Goal: Task Accomplishment & Management: Use online tool/utility

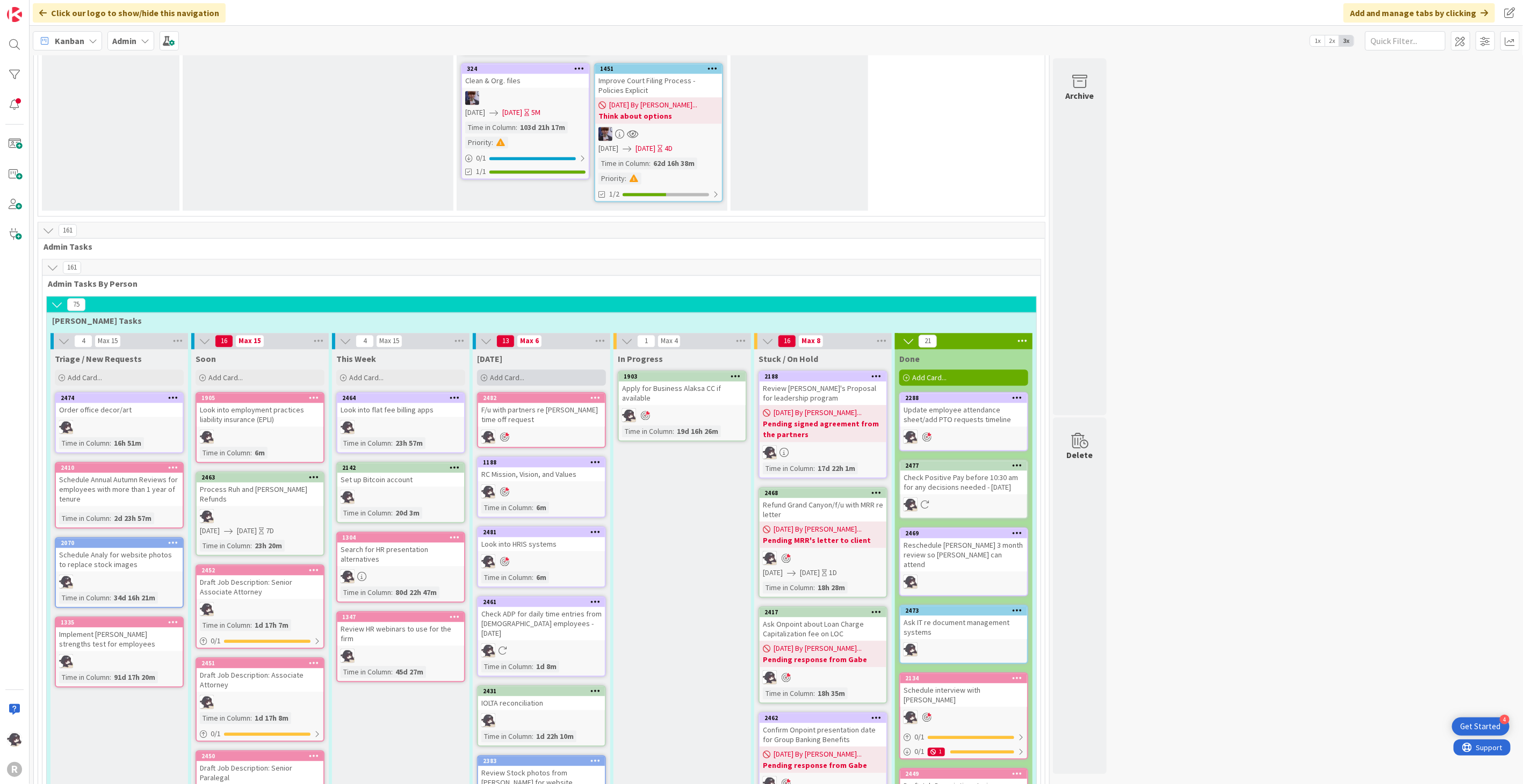
click at [511, 373] on span "Add Card..." at bounding box center [507, 377] width 35 height 9
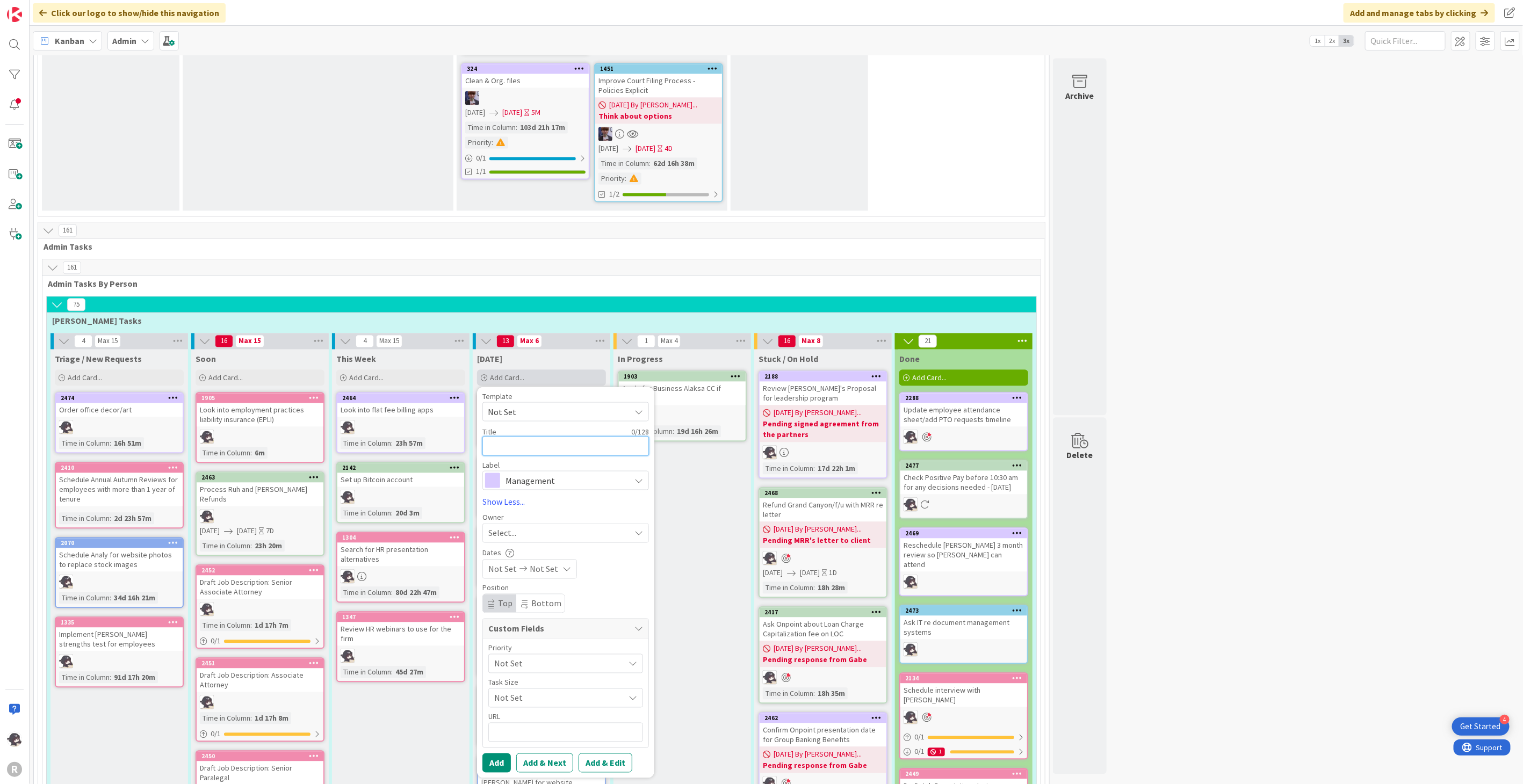
type textarea "M"
type textarea "x"
type textarea "Me"
type textarea "x"
type textarea "Mee"
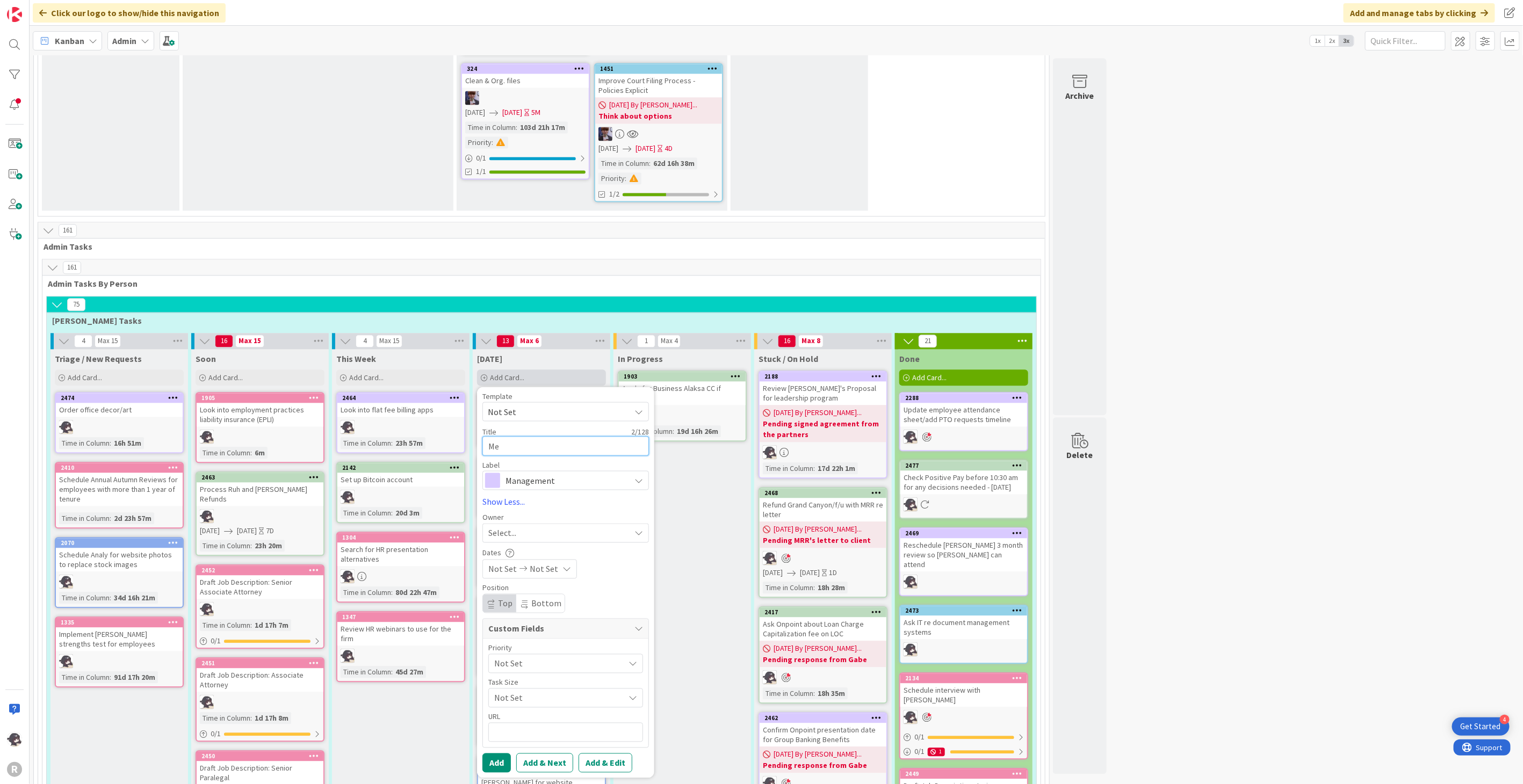
type textarea "x"
type textarea "Meet"
type textarea "x"
type textarea "Meet"
type textarea "x"
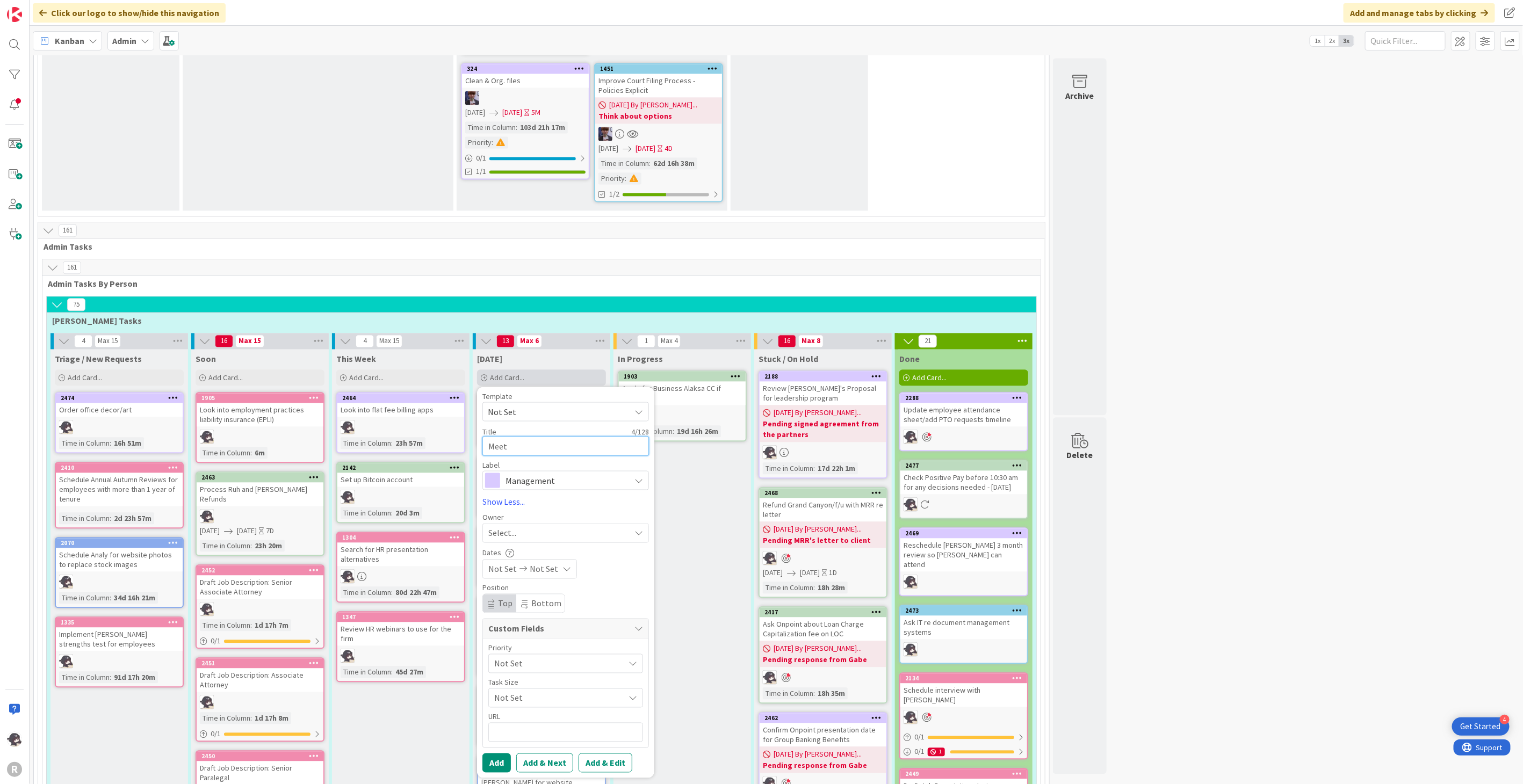
type textarea "Meet w"
type textarea "x"
type textarea "Meet [PERSON_NAME]"
type textarea "x"
type textarea "Meet [PERSON_NAME]"
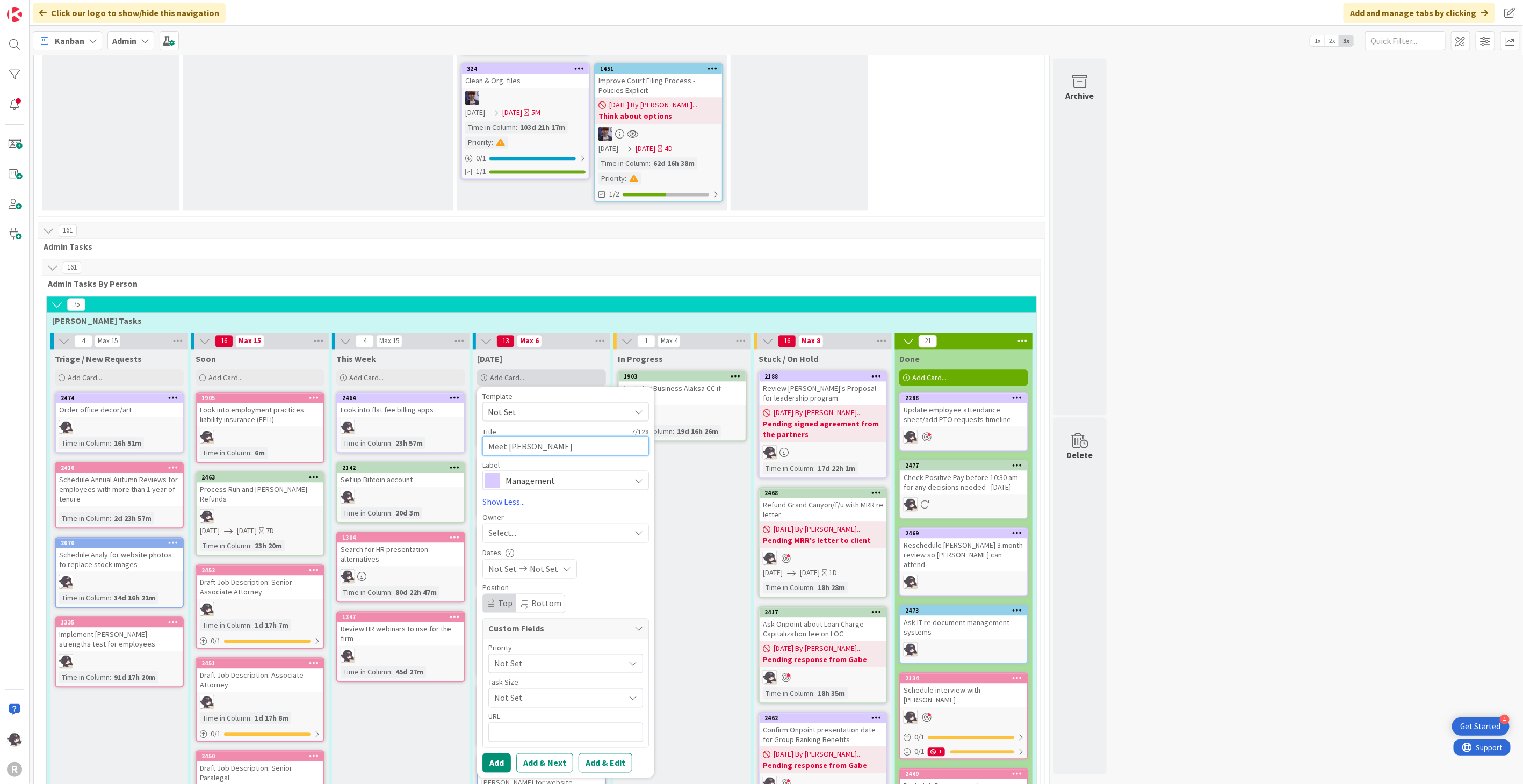
type textarea "x"
type textarea "Meet with"
type textarea "x"
type textarea "Meet with"
type textarea "x"
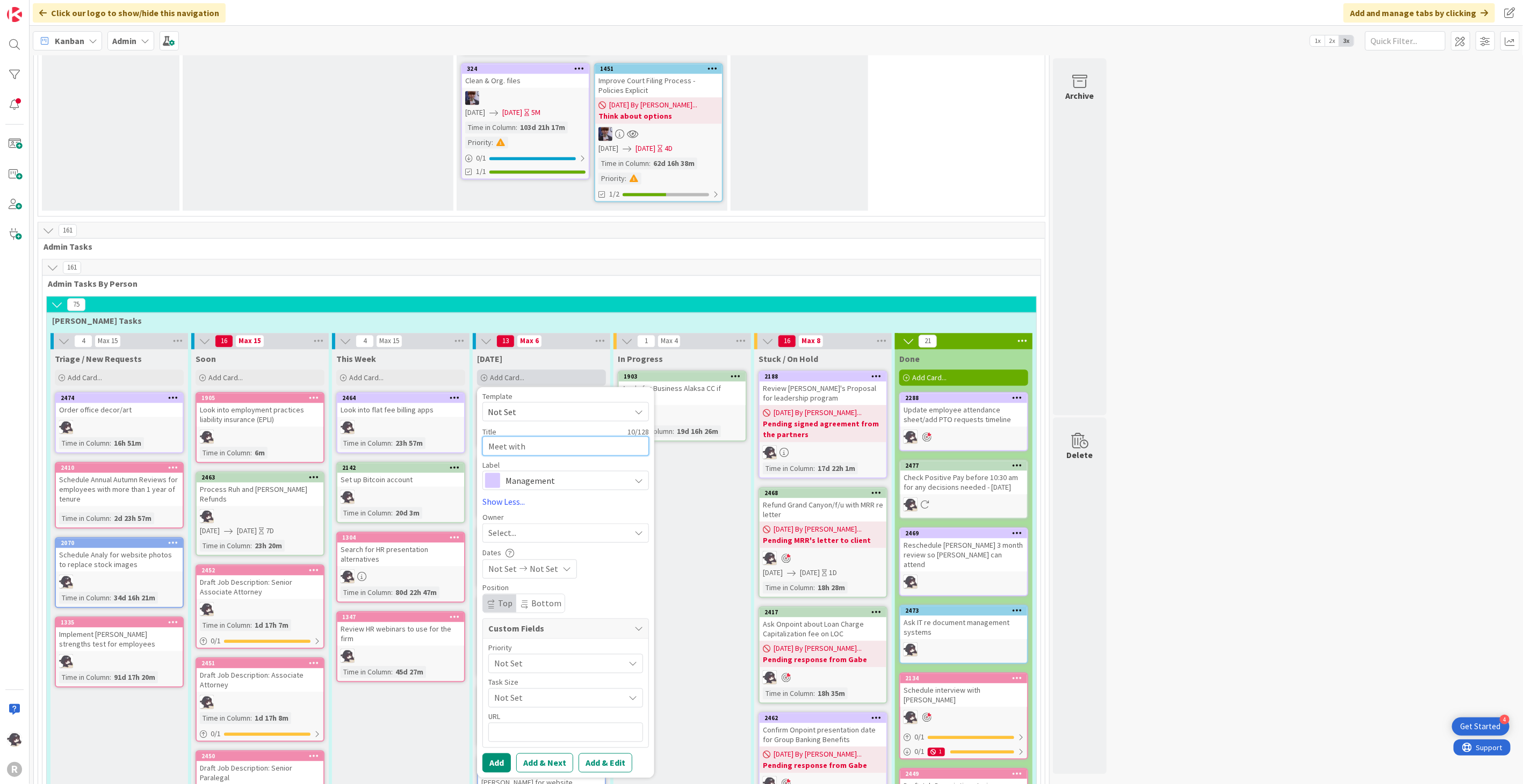
type textarea "Meet with M"
type textarea "x"
type textarea "Meet with [PERSON_NAME]"
type textarea "x"
type textarea "Meet with [PERSON_NAME]"
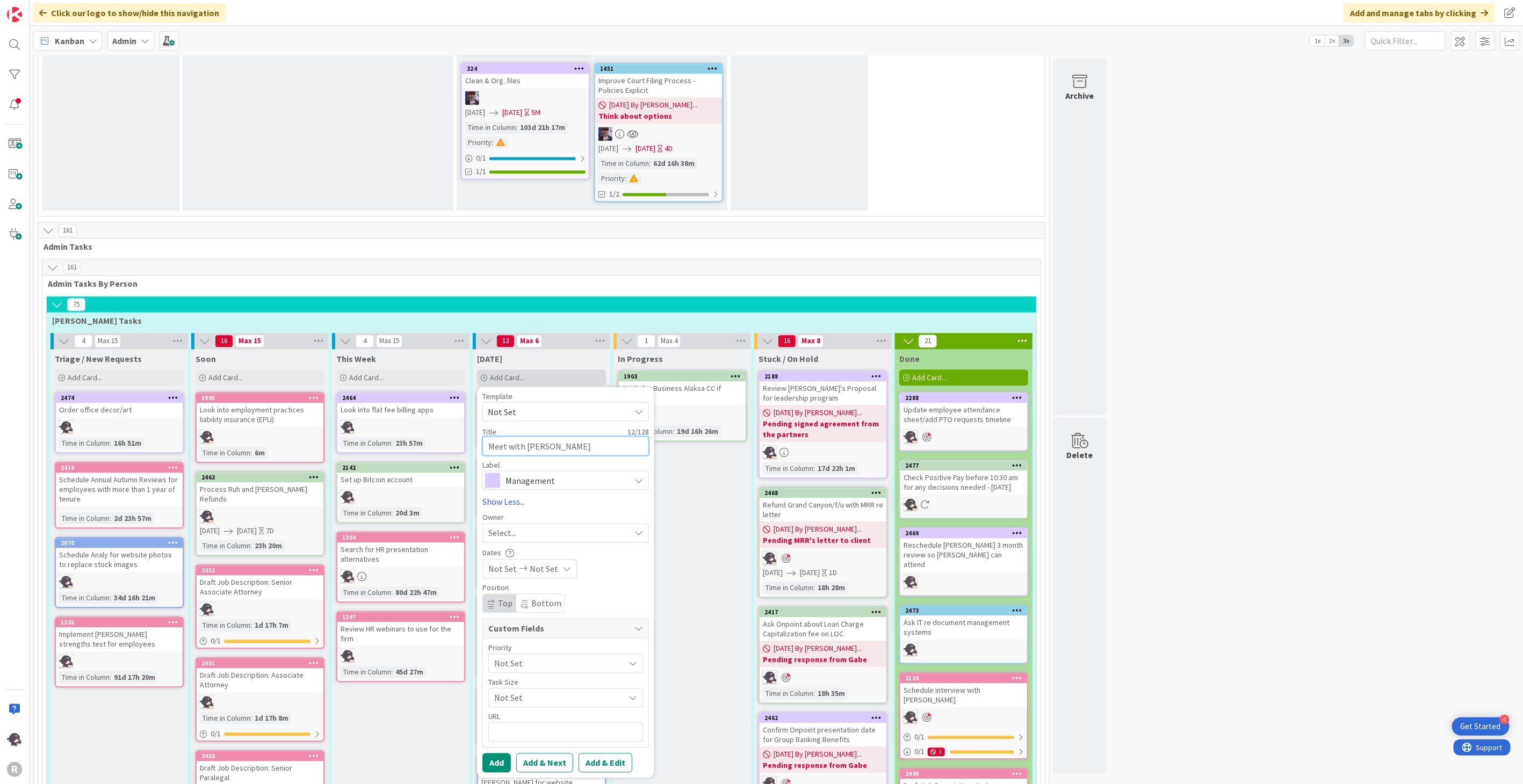
type textarea "x"
type textarea "Meet with [PERSON_NAME]"
type textarea "x"
type textarea "Meet with [PERSON_NAME]"
type textarea "x"
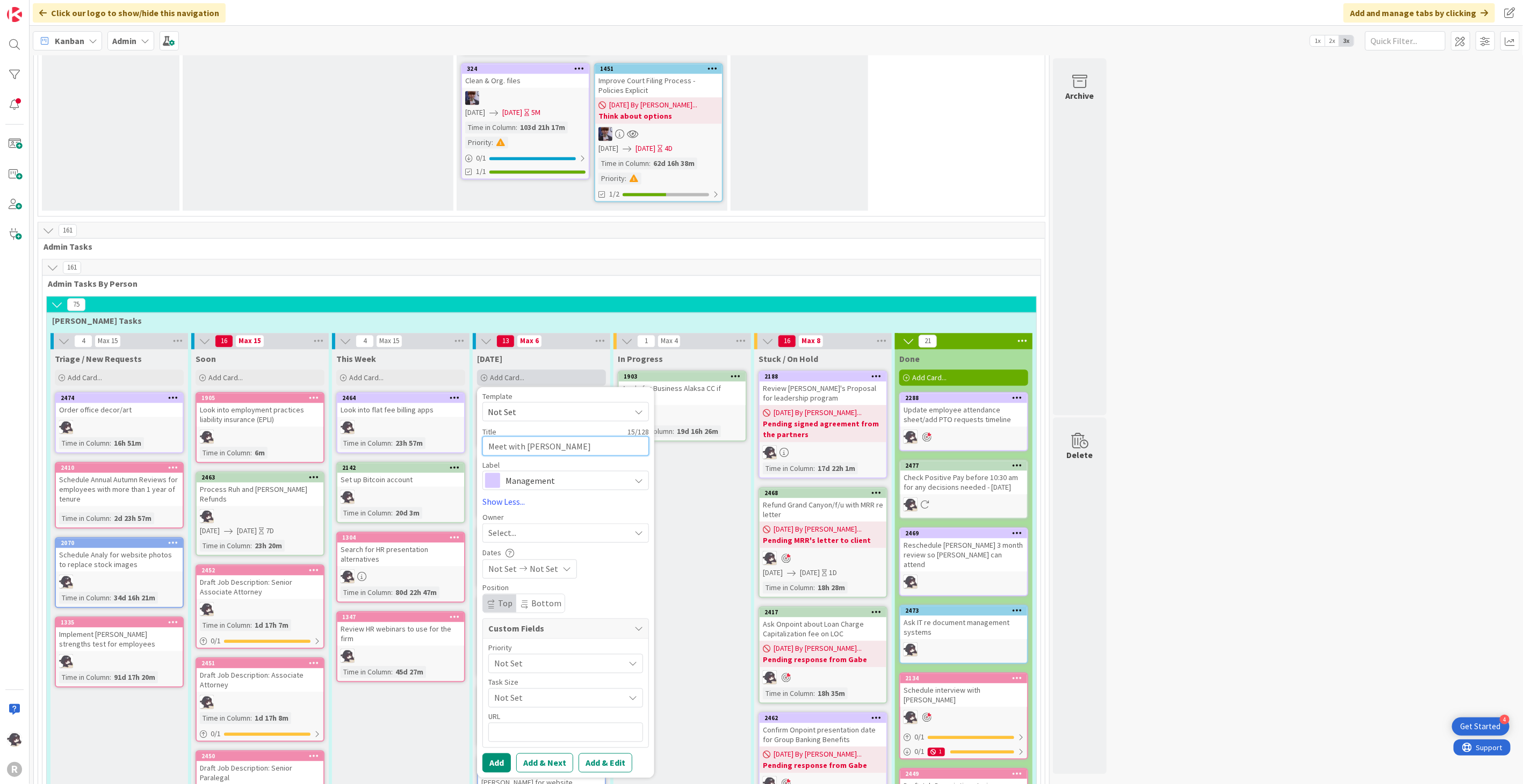
type textarea "Meet with [PERSON_NAME]/"
type textarea "x"
type textarea "Meet with [PERSON_NAME]/M"
type textarea "x"
type textarea "Meet with [PERSON_NAME]/MR"
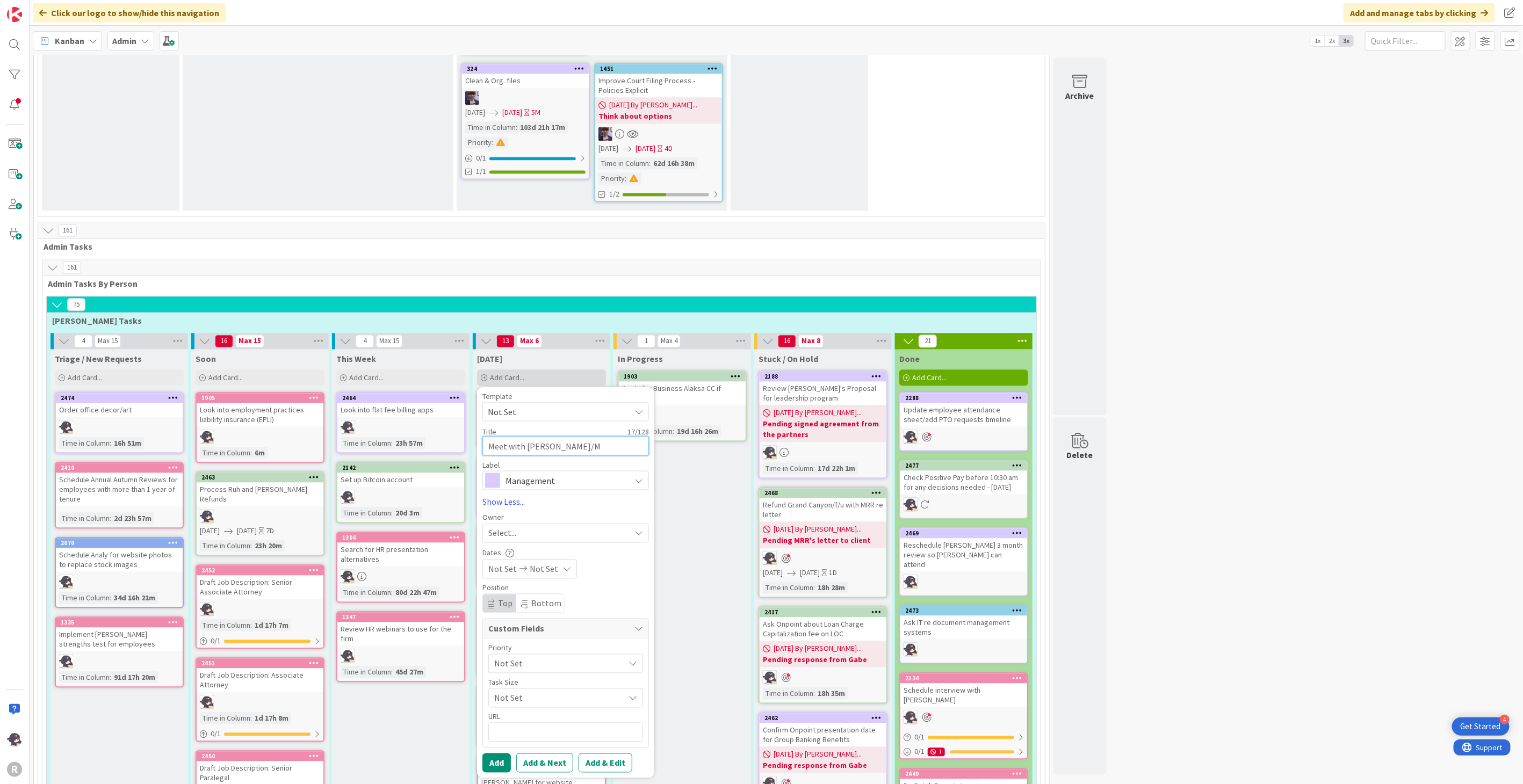
type textarea "x"
type textarea "Meet with [PERSON_NAME]/MRR"
type textarea "x"
type textarea "Meet with [PERSON_NAME]/MRR"
type textarea "x"
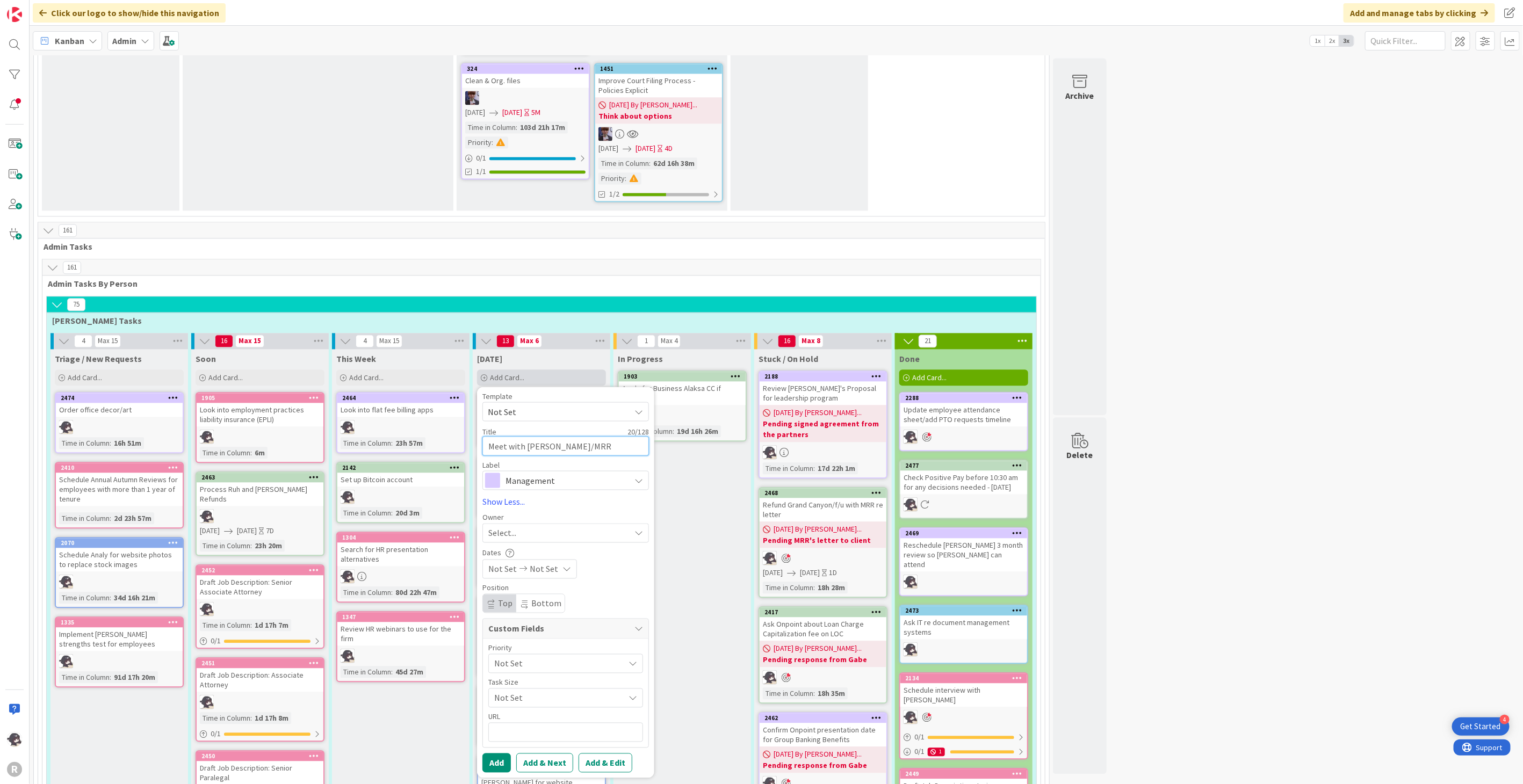
type textarea "Meet with [PERSON_NAME]/MRR r"
type textarea "x"
type textarea "Meet with [PERSON_NAME]/MRR re"
type textarea "x"
type textarea "Meet with [PERSON_NAME]/MRR re"
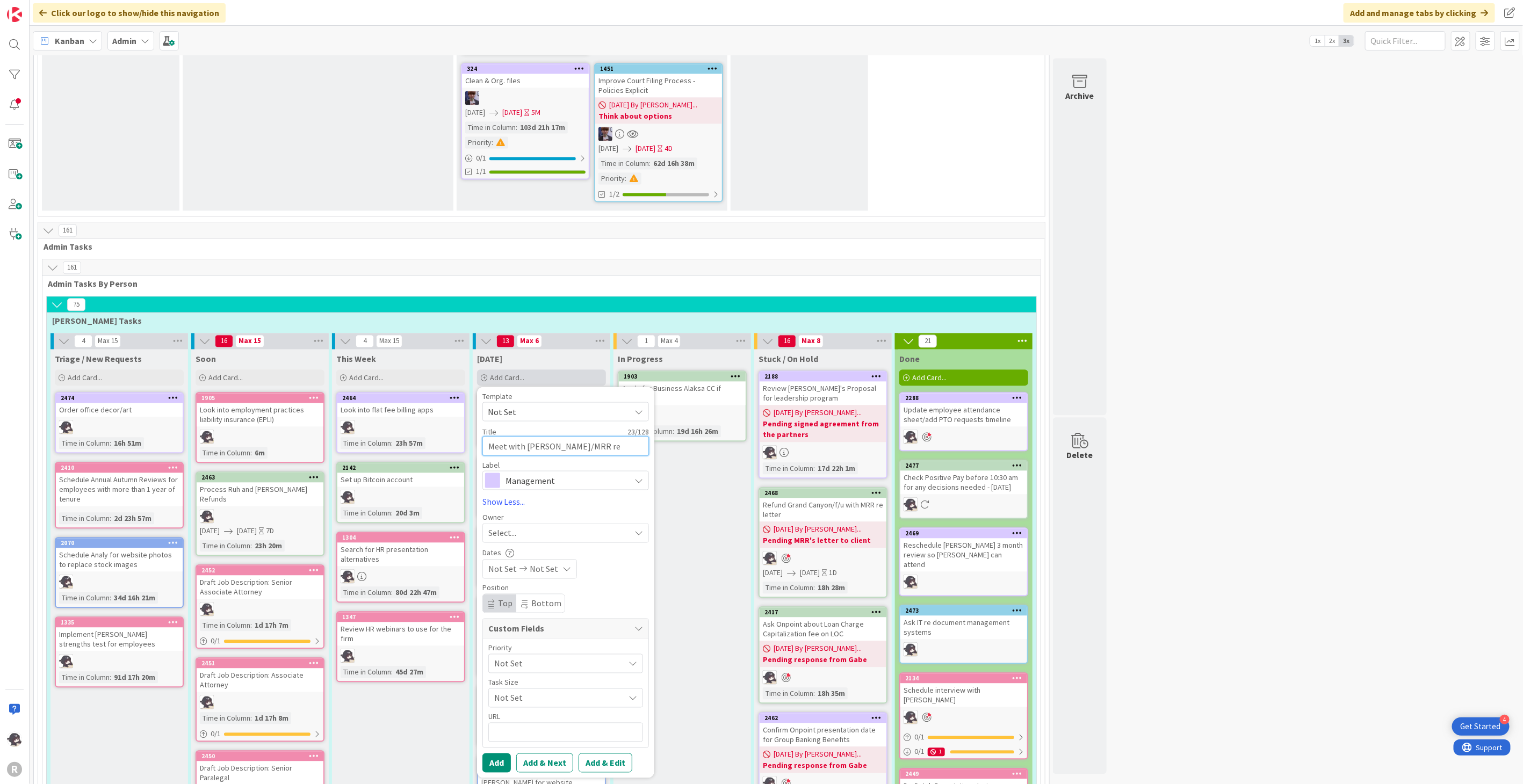
type textarea "x"
type textarea "Meet with [PERSON_NAME]/MRR re G"
type textarea "x"
type textarea "Meet with [PERSON_NAME]/MRR re Gr"
type textarea "x"
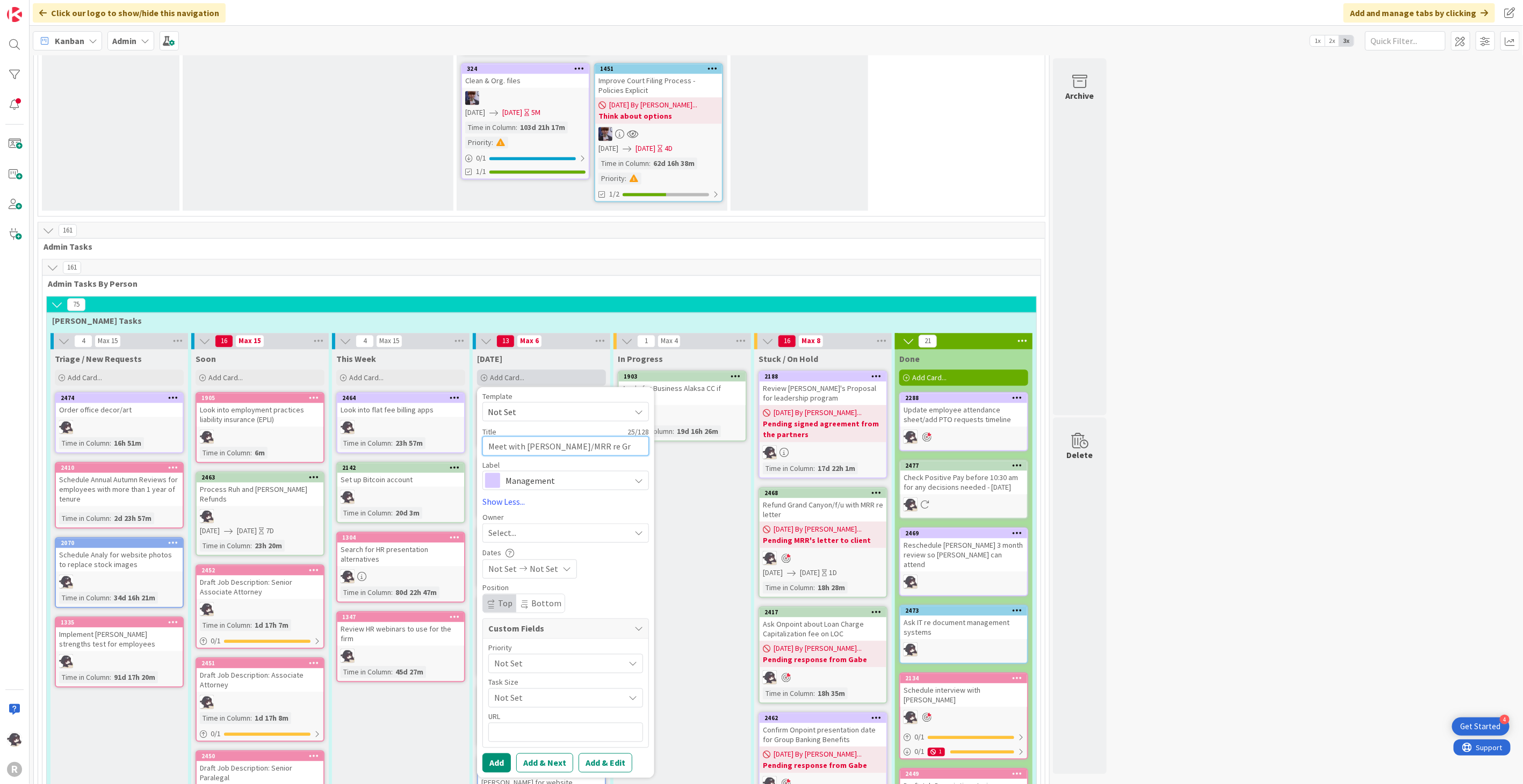
type textarea "Meet with [PERSON_NAME]/MRR re Gra"
type textarea "x"
type textarea "Meet with [PERSON_NAME]/MRR re Gran"
type textarea "x"
type textarea "Meet with [PERSON_NAME]/MRR re Grand"
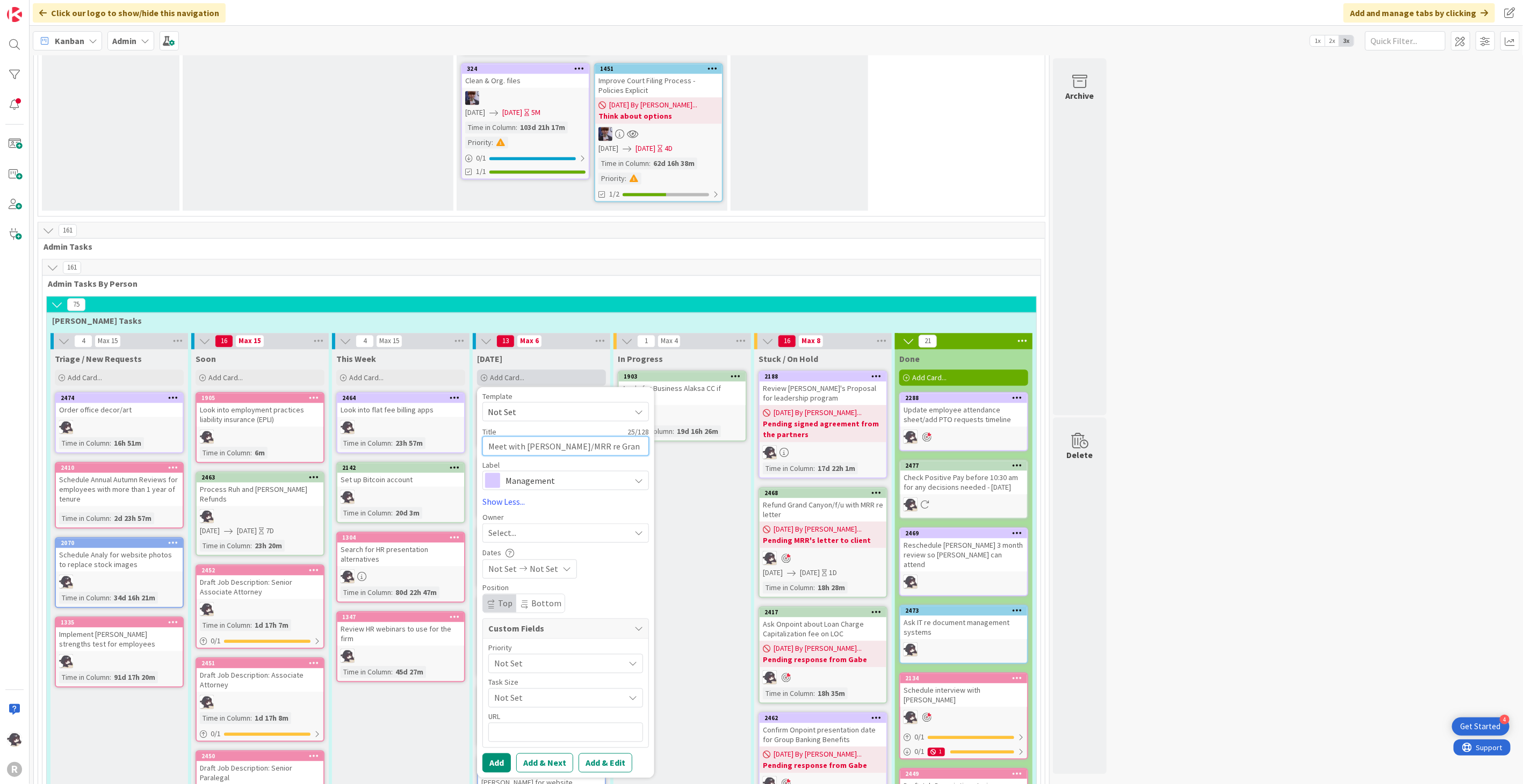
type textarea "x"
type textarea "Meet with [PERSON_NAME]/MRR re Grand"
type textarea "x"
type textarea "Meet with [PERSON_NAME]/MRR re Grand C"
type textarea "x"
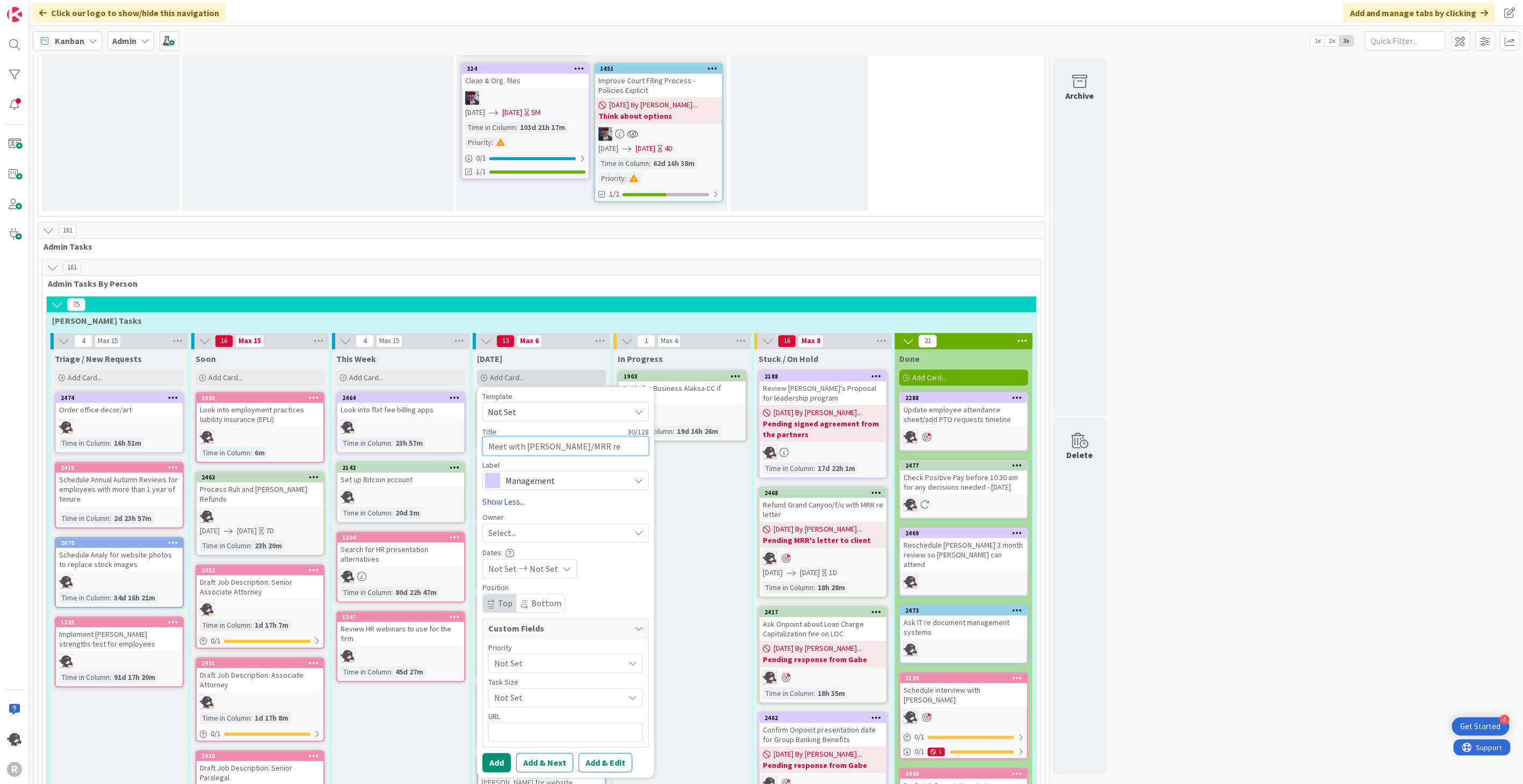
type textarea "Meet with [PERSON_NAME]/MRR re Grand Ca"
type textarea "x"
type textarea "Meet with [PERSON_NAME]/MRR re Grand Can"
type textarea "x"
type textarea "Meet with [PERSON_NAME]/MRR re Grand Cany"
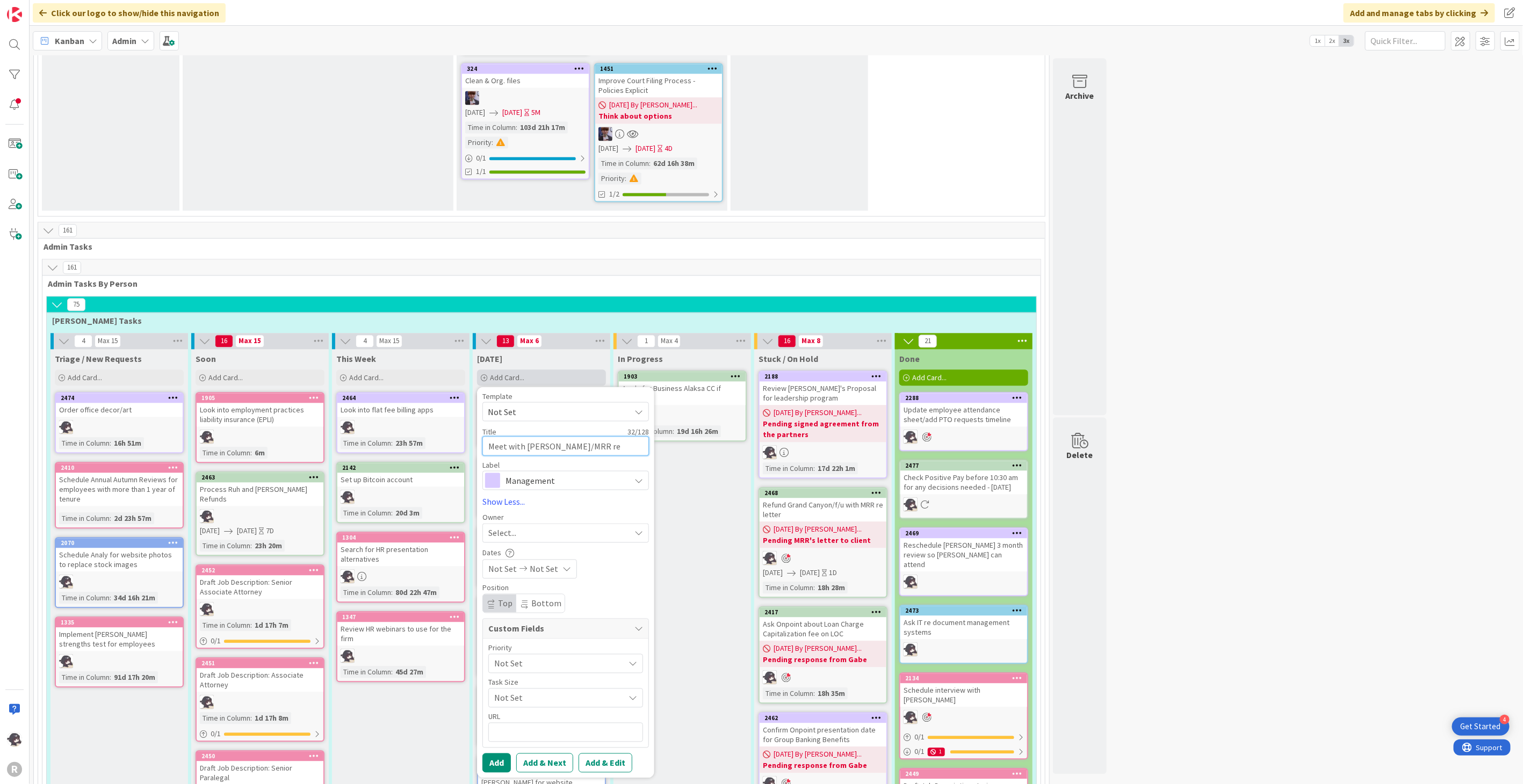
type textarea "x"
type textarea "Meet with [PERSON_NAME]/MRR re Grand Canyo"
type textarea "x"
type textarea "Meet with [PERSON_NAME]/MRR re Grand Canyon"
type textarea "x"
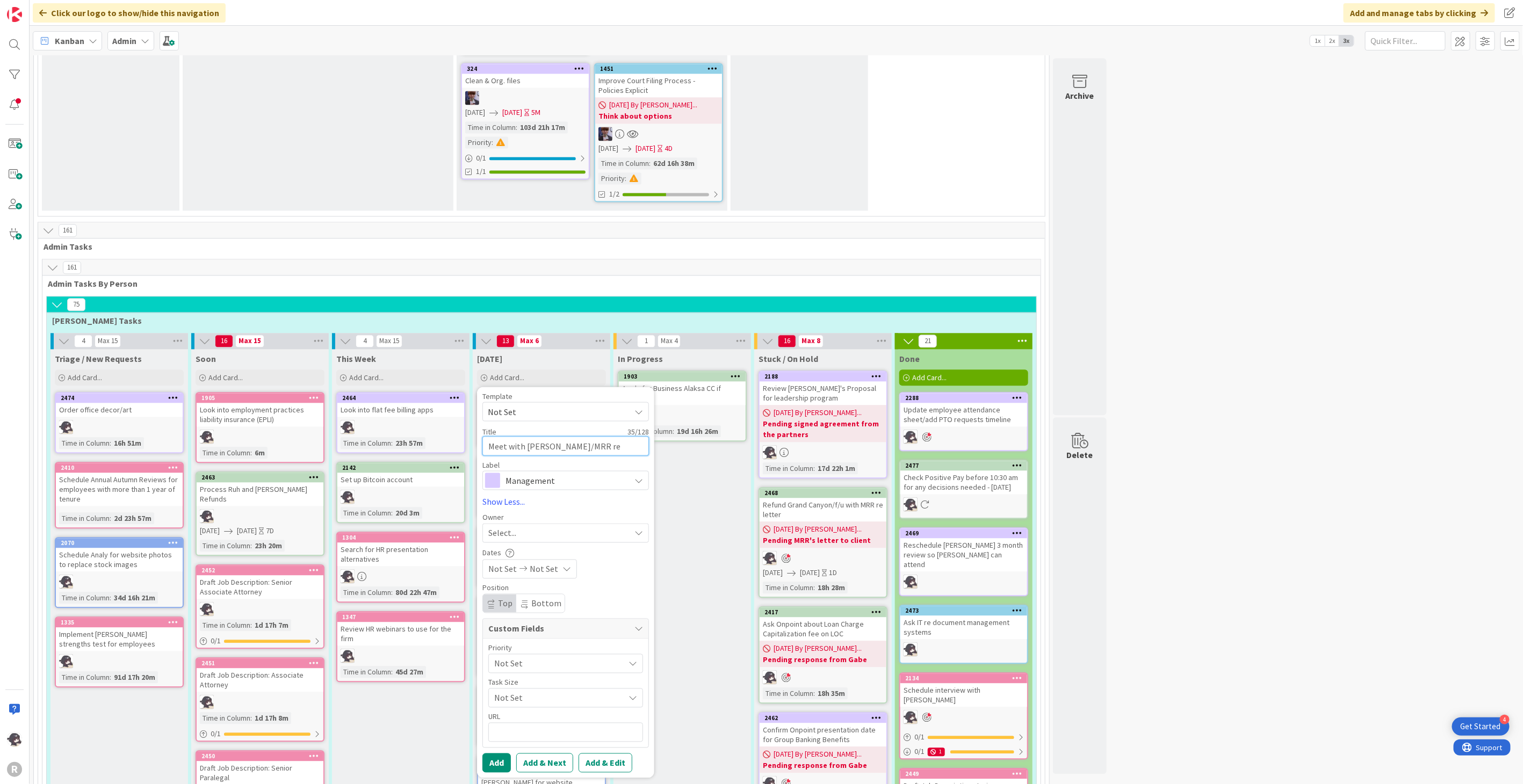
type textarea "Meet with [PERSON_NAME]/MRR re Grand Canyon"
click at [562, 526] on div "Select..." at bounding box center [559, 533] width 142 height 13
click at [545, 595] on span "[PERSON_NAME]" at bounding box center [549, 603] width 52 height 16
type textarea "x"
click at [631, 436] on textarea "Meet with [PERSON_NAME]/MRR re Grand Canyon" at bounding box center [565, 446] width 166 height 19
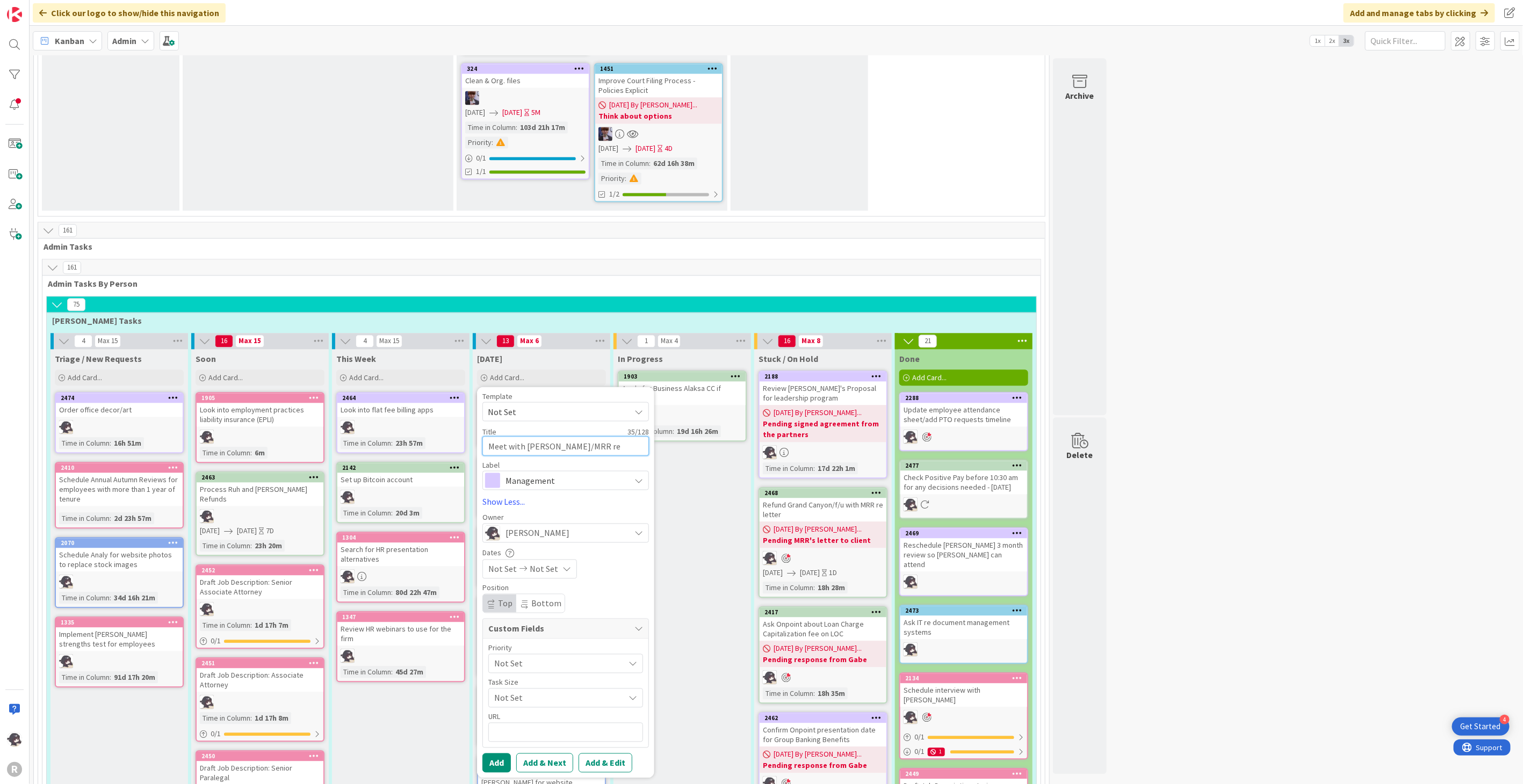
type textarea "Meet with [PERSON_NAME]/MRR re Grand Canyon"
type textarea "x"
drag, startPoint x: 630, startPoint y: 422, endPoint x: 470, endPoint y: 436, distance: 160.6
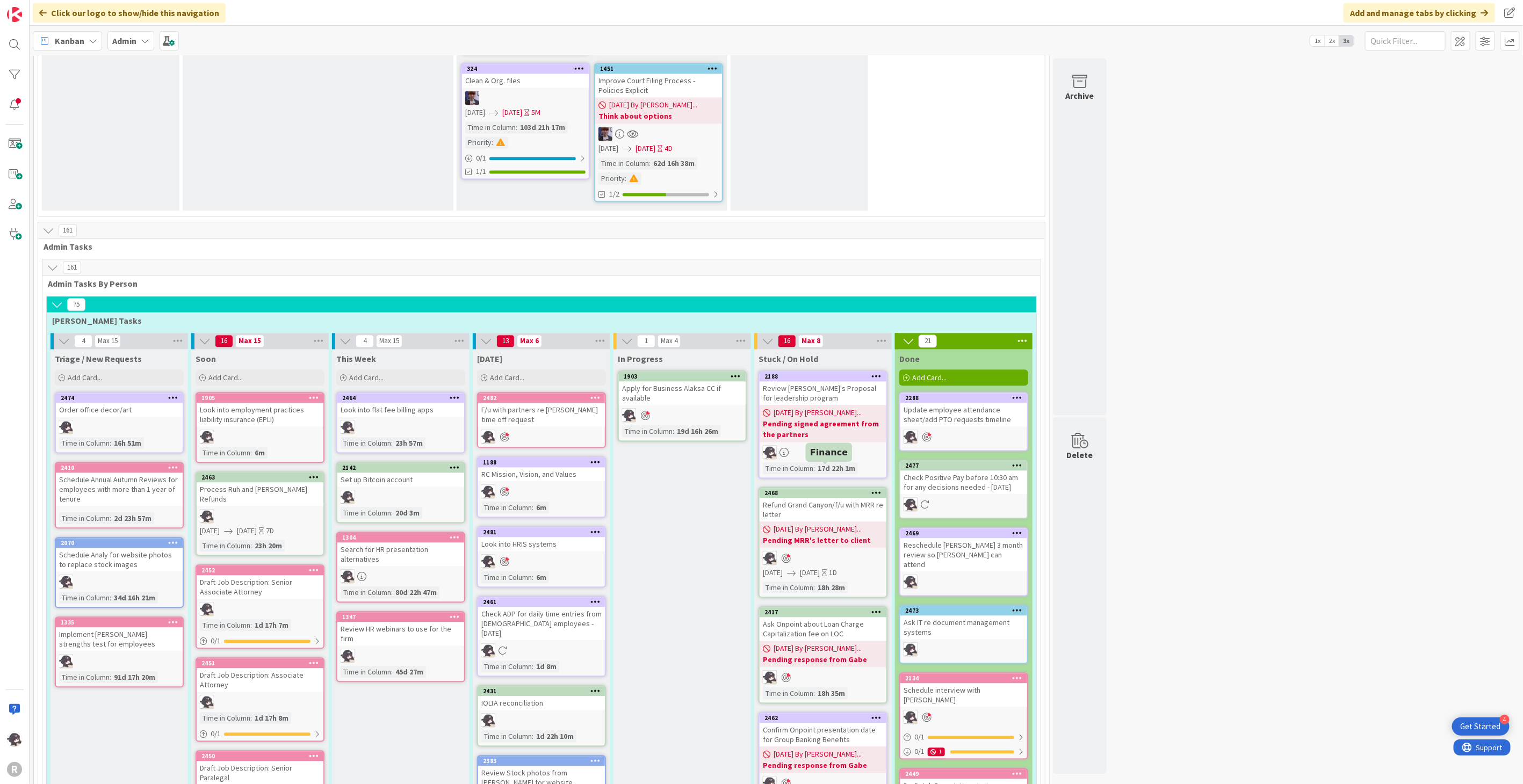
click at [820, 490] on div "2468" at bounding box center [825, 493] width 122 height 7
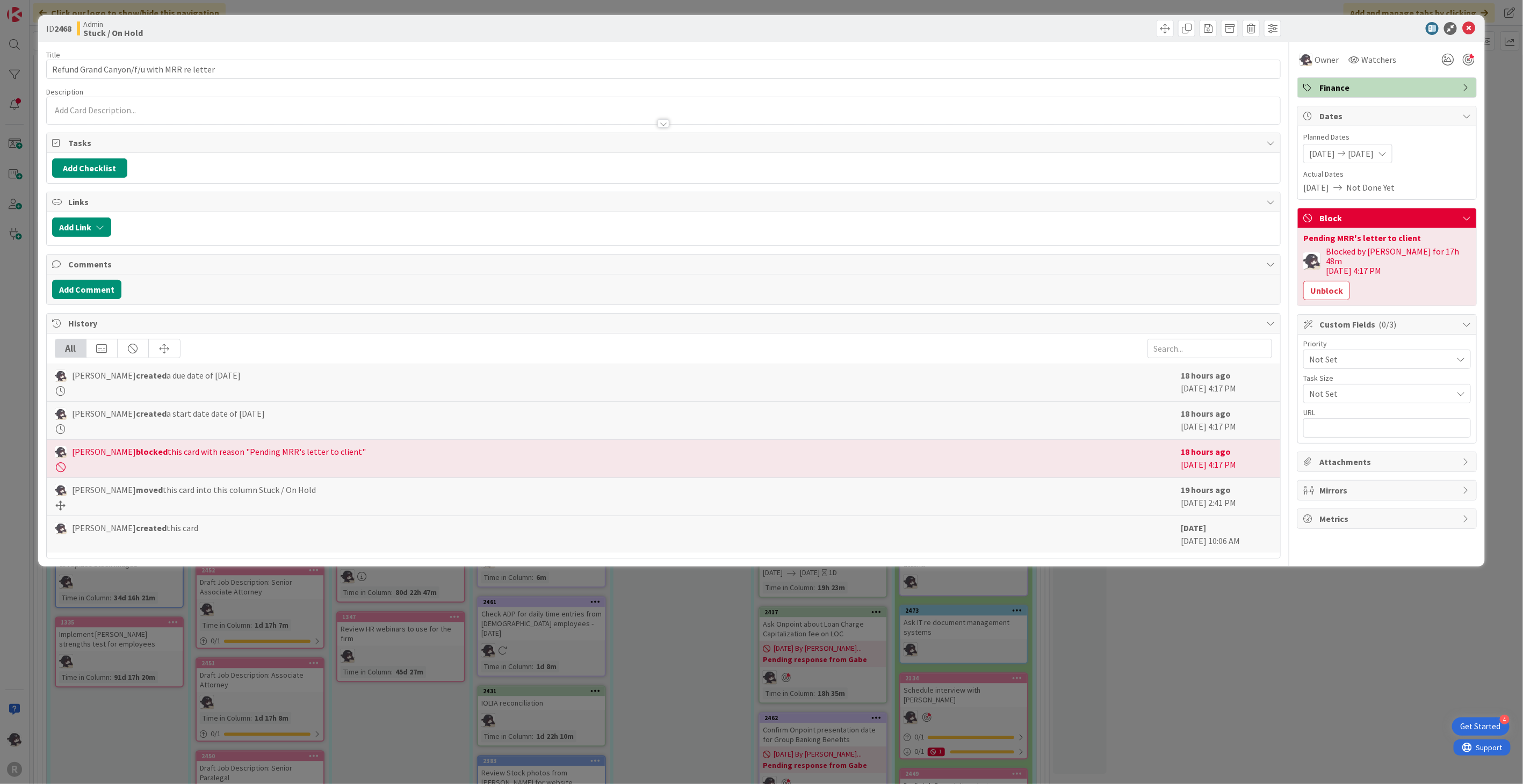
click at [99, 113] on div at bounding box center [663, 119] width 1234 height 12
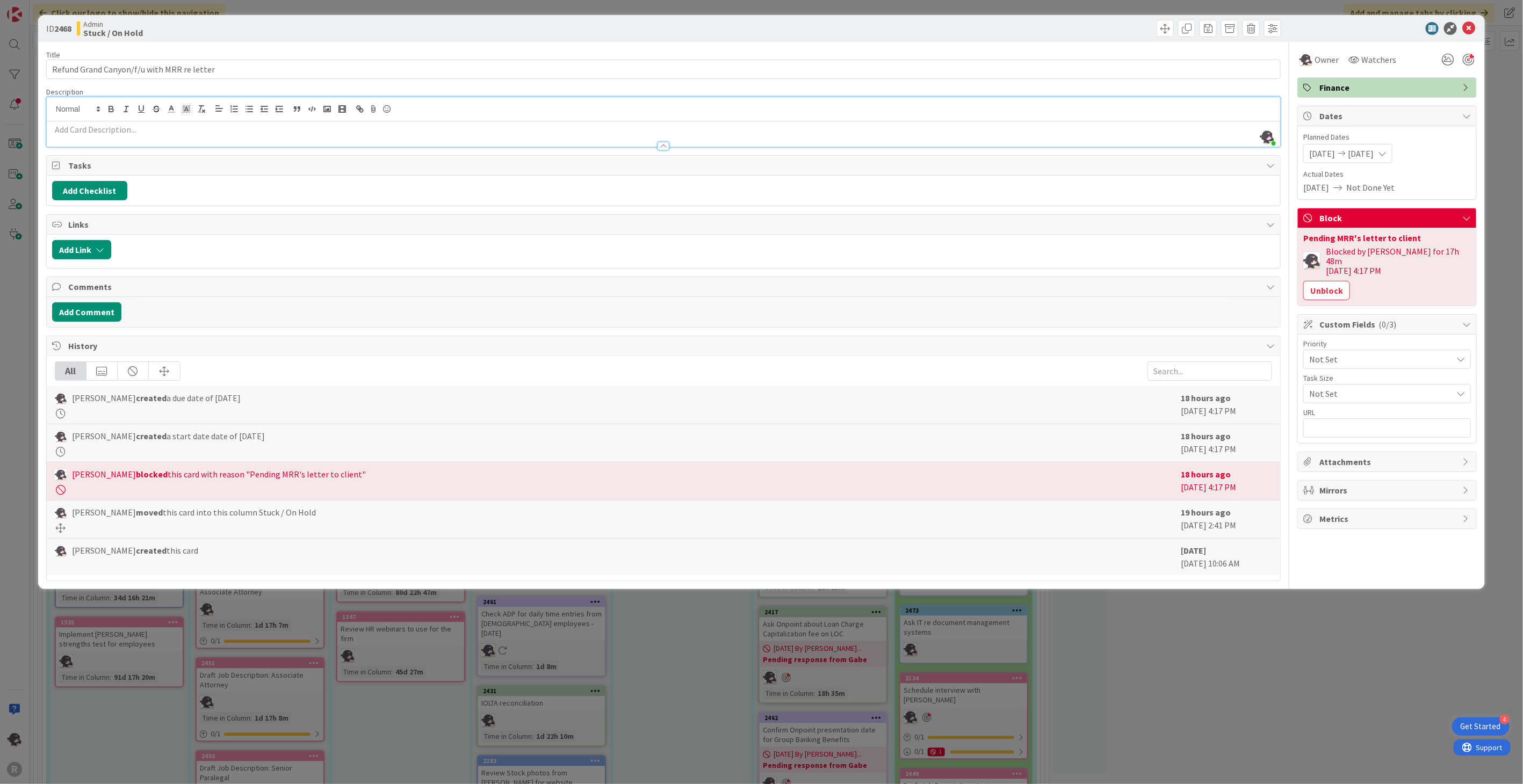
click at [76, 132] on p at bounding box center [663, 130] width 1223 height 12
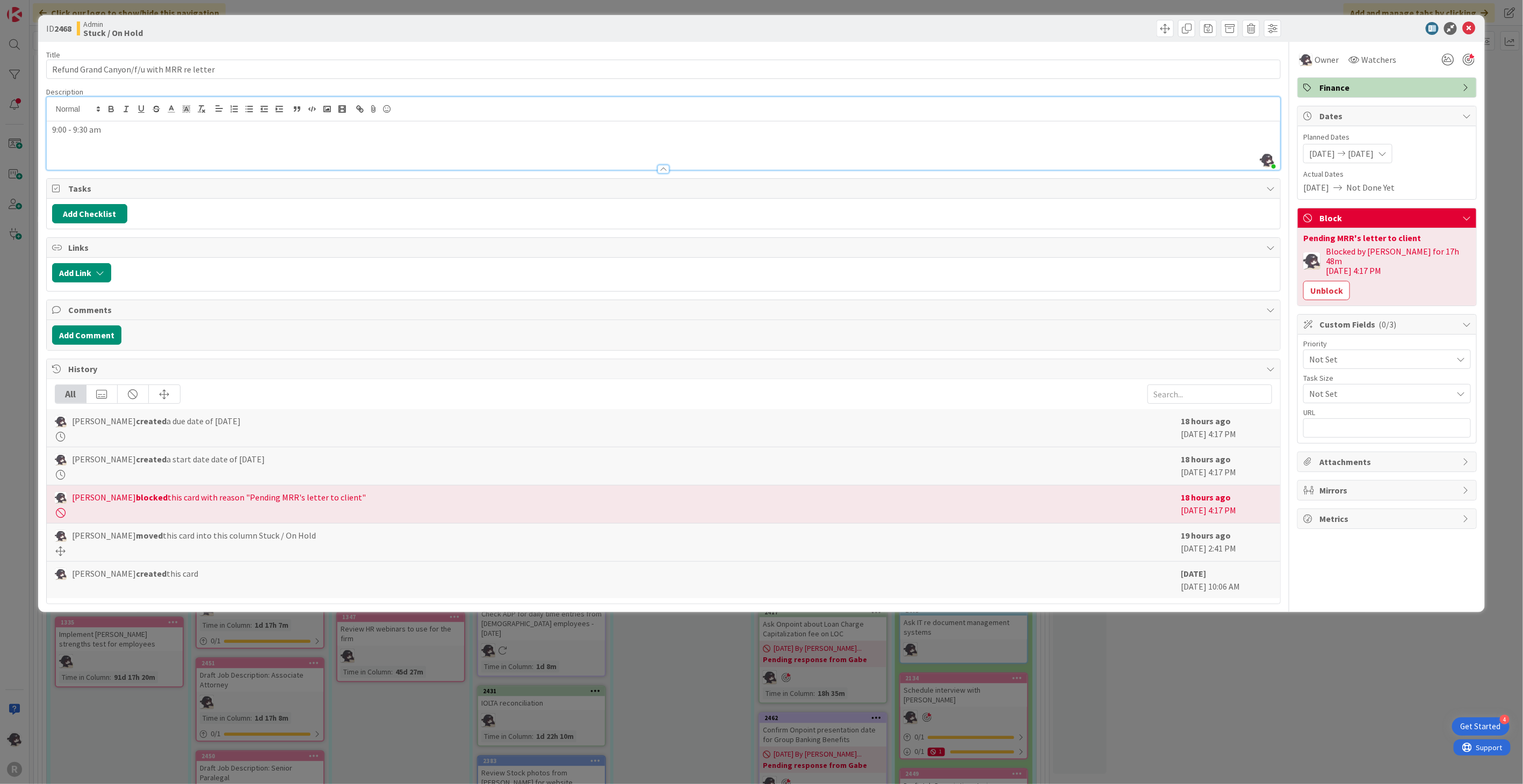
click at [67, 125] on p "9:00 - 9:30 am" at bounding box center [663, 130] width 1223 height 12
click at [1474, 29] on icon at bounding box center [1469, 29] width 13 height 13
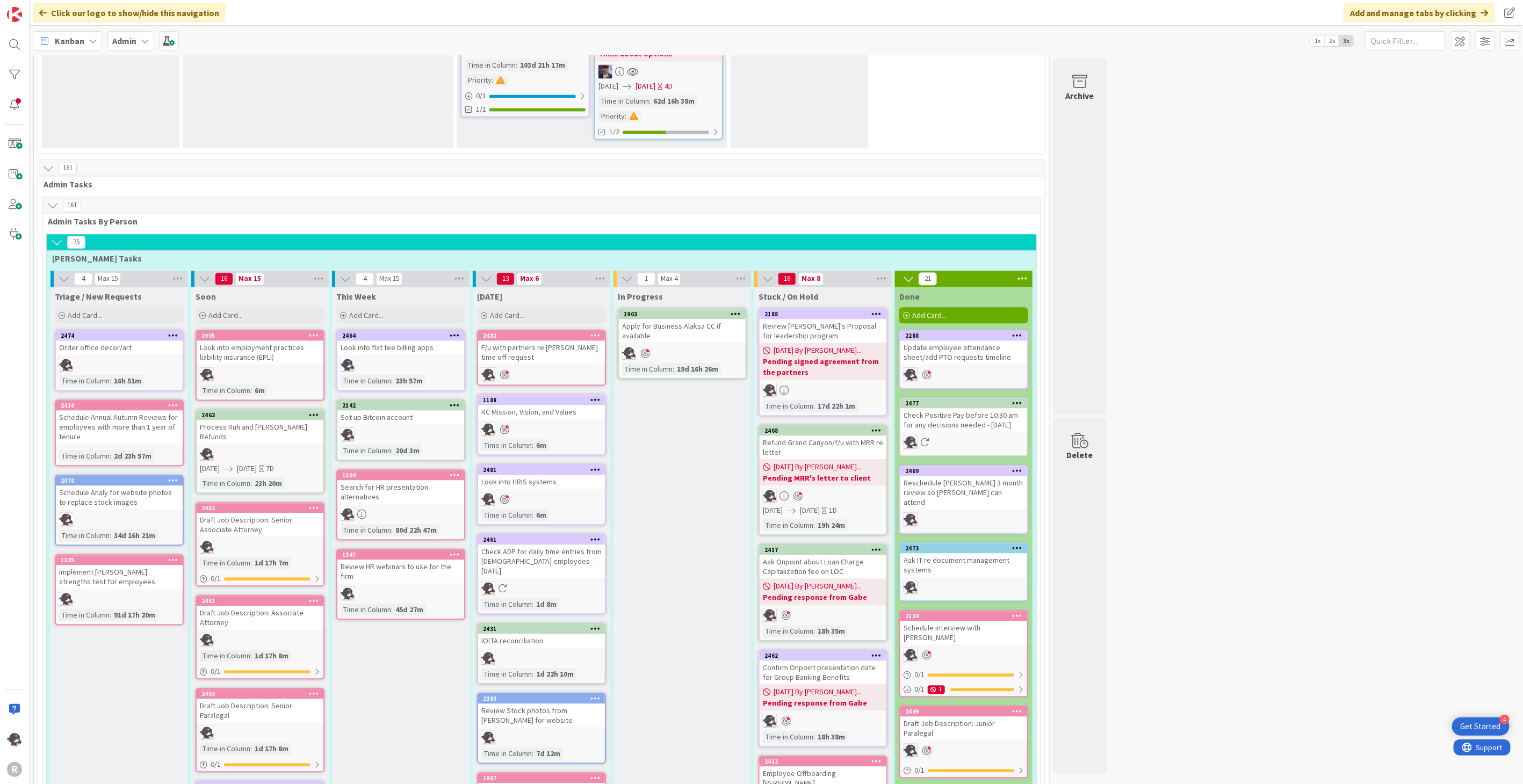
scroll to position [1591, 0]
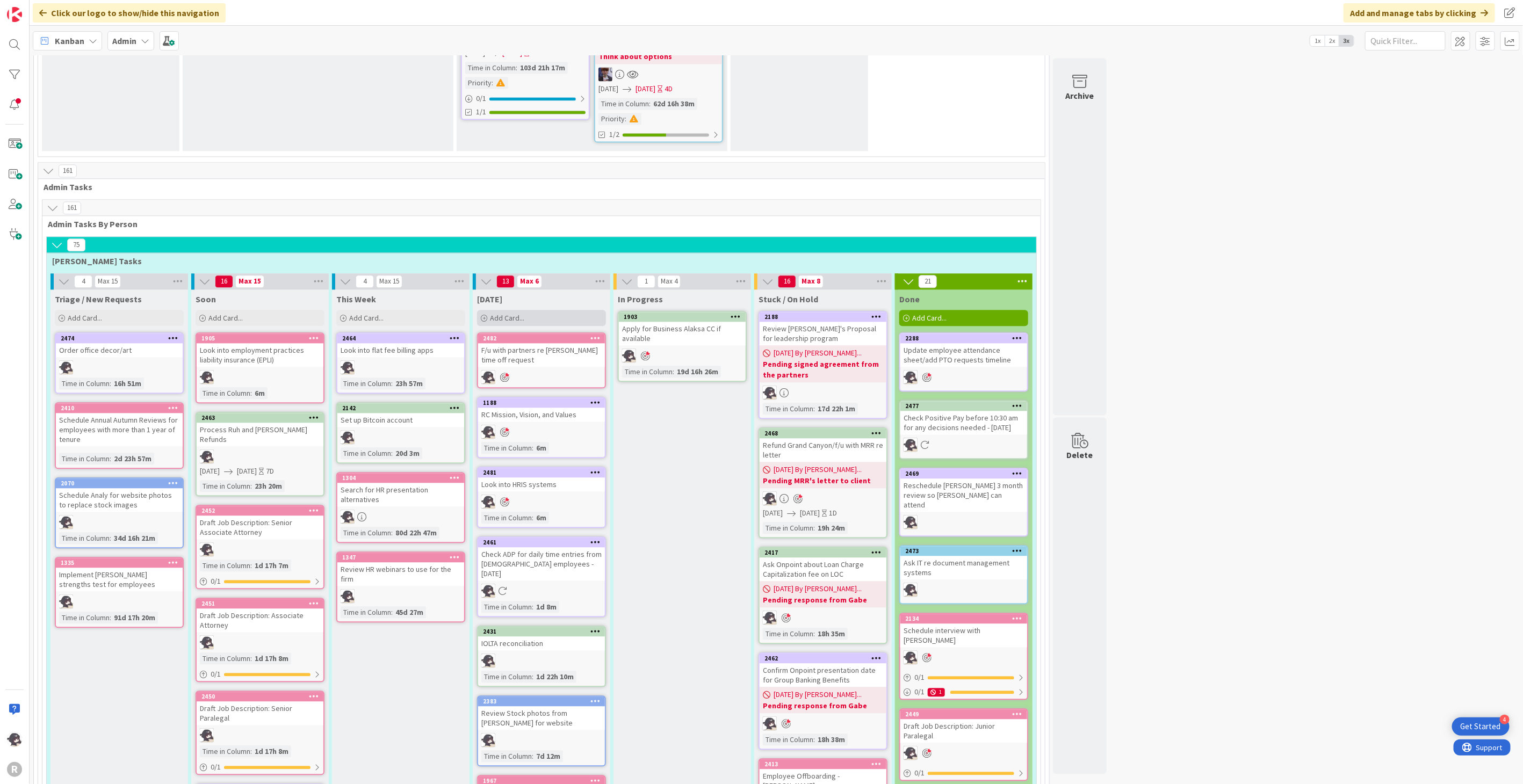
click at [530, 310] on div "Add Card..." at bounding box center [542, 318] width 129 height 16
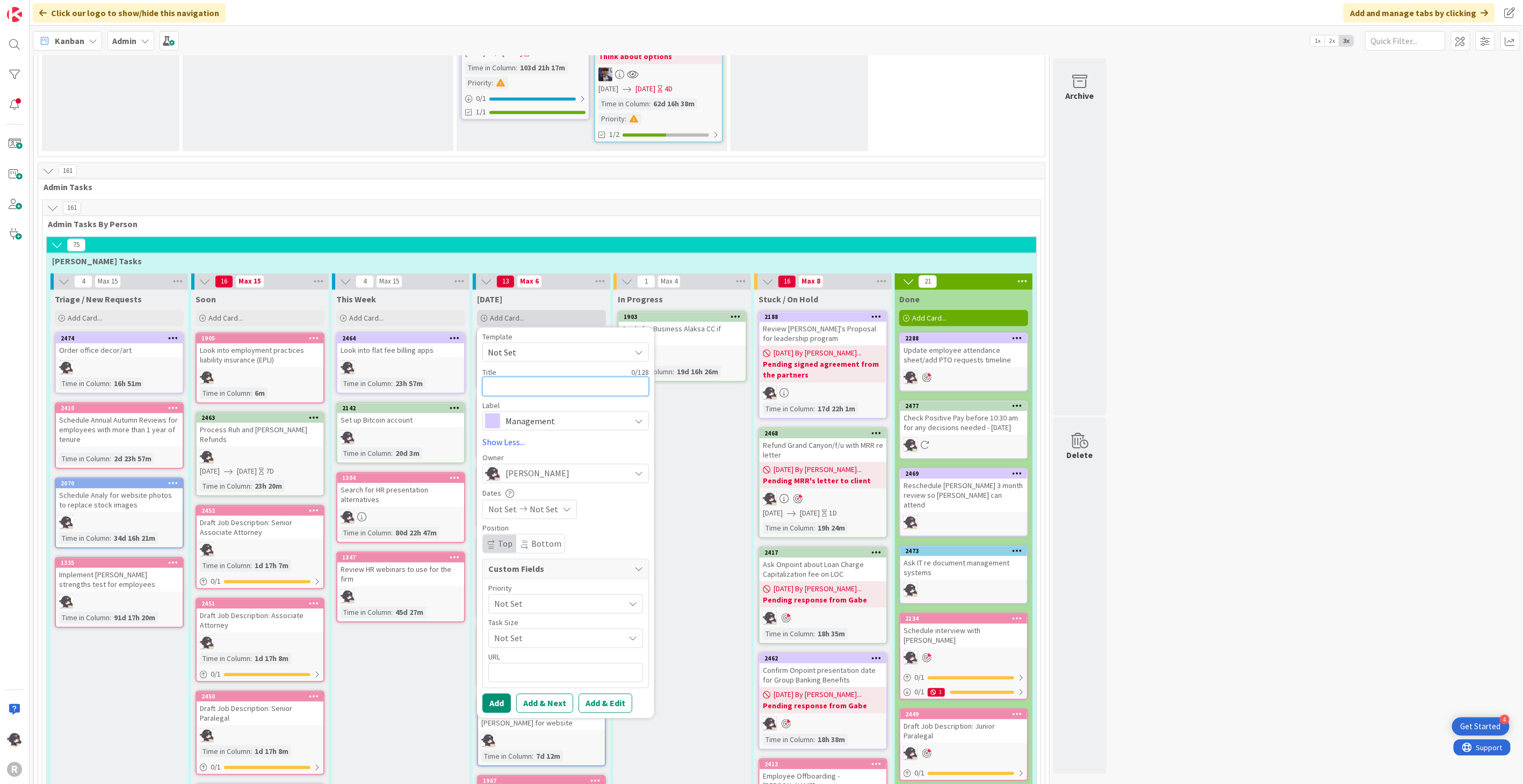
type textarea "F"
type textarea "x"
type textarea "F/"
type textarea "x"
type textarea "F/u"
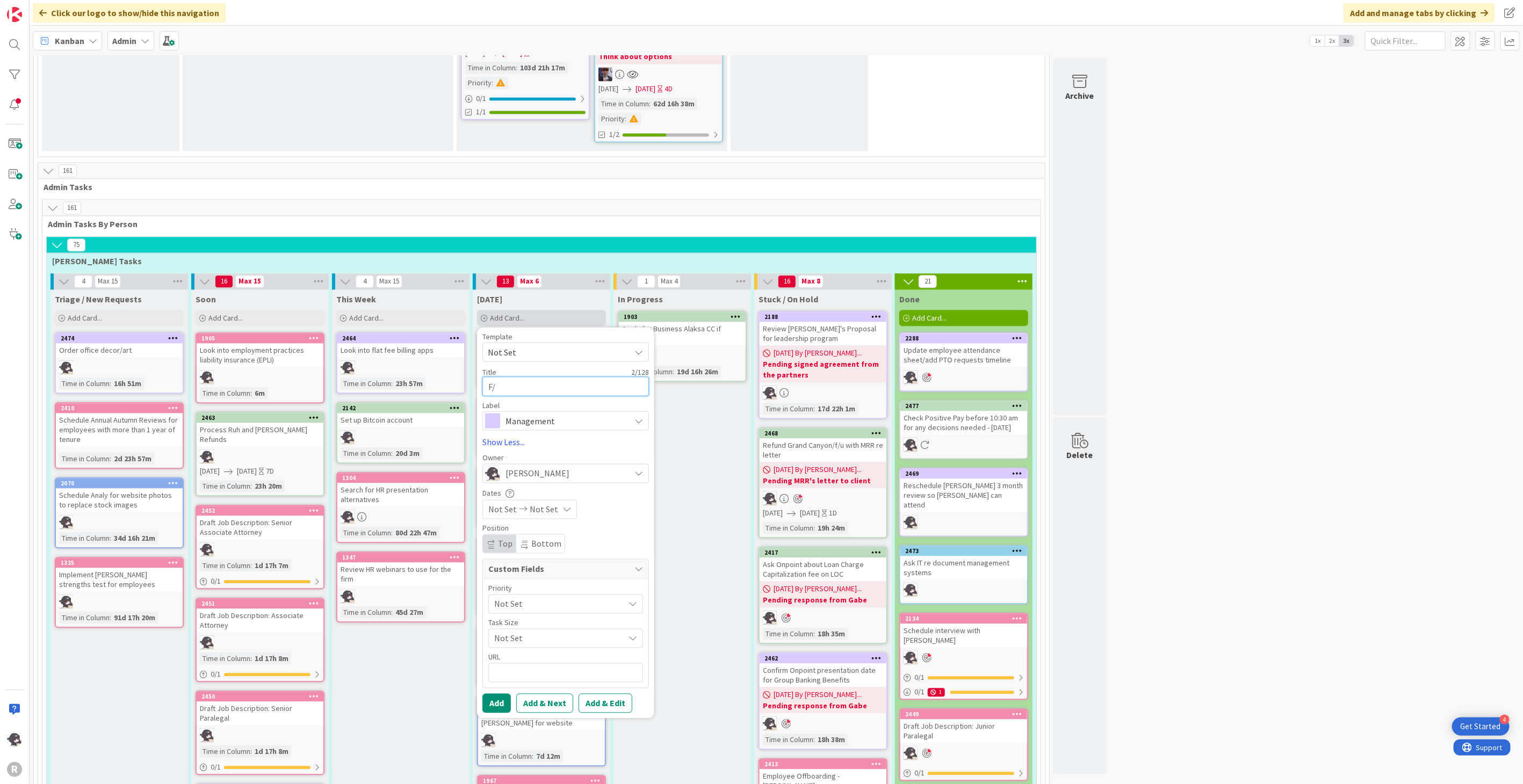
type textarea "x"
type textarea "F/u"
type textarea "x"
type textarea "F/u w"
type textarea "x"
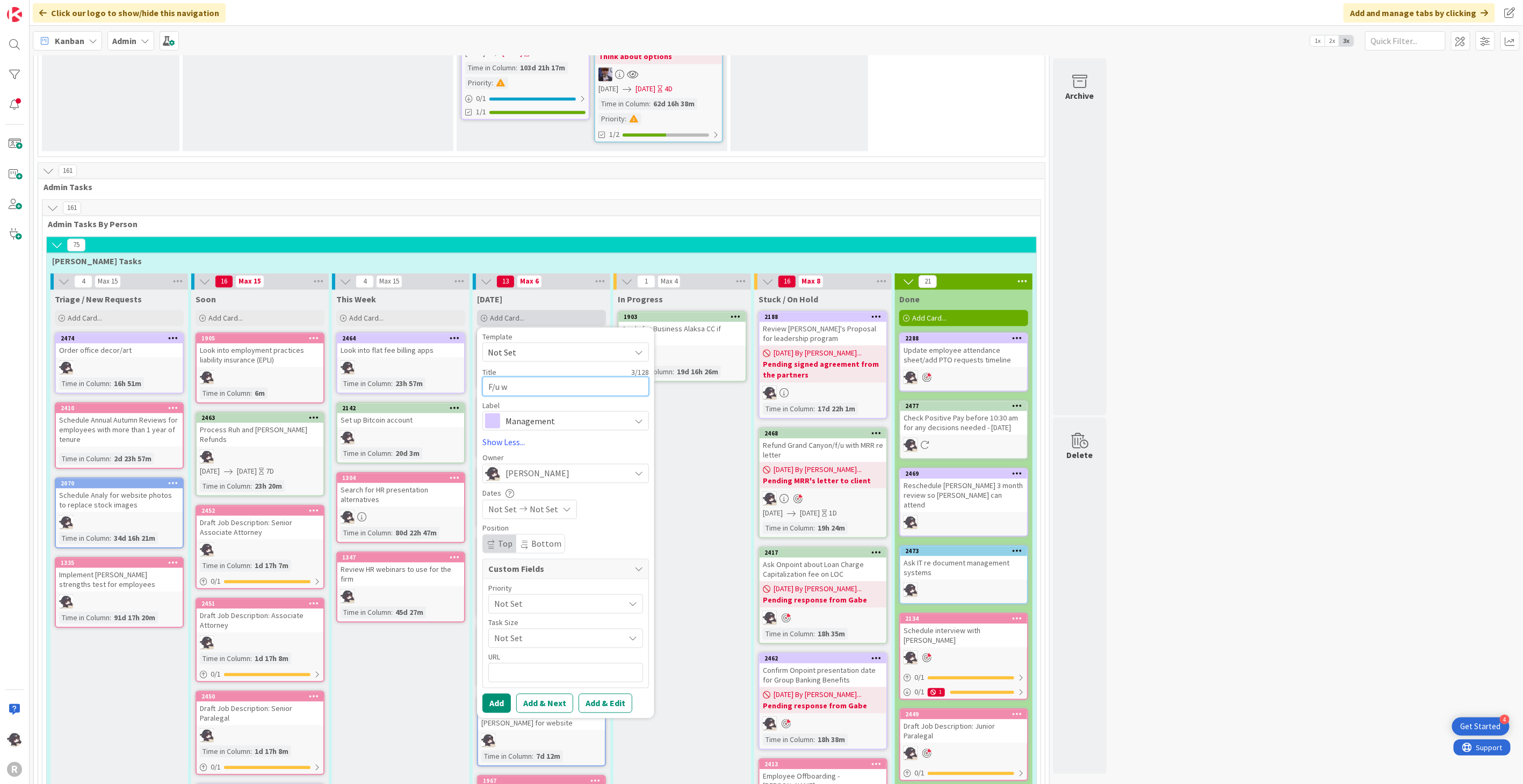
type textarea "F/u wi"
type textarea "x"
type textarea "F/u wit"
type textarea "x"
type textarea "F/u with"
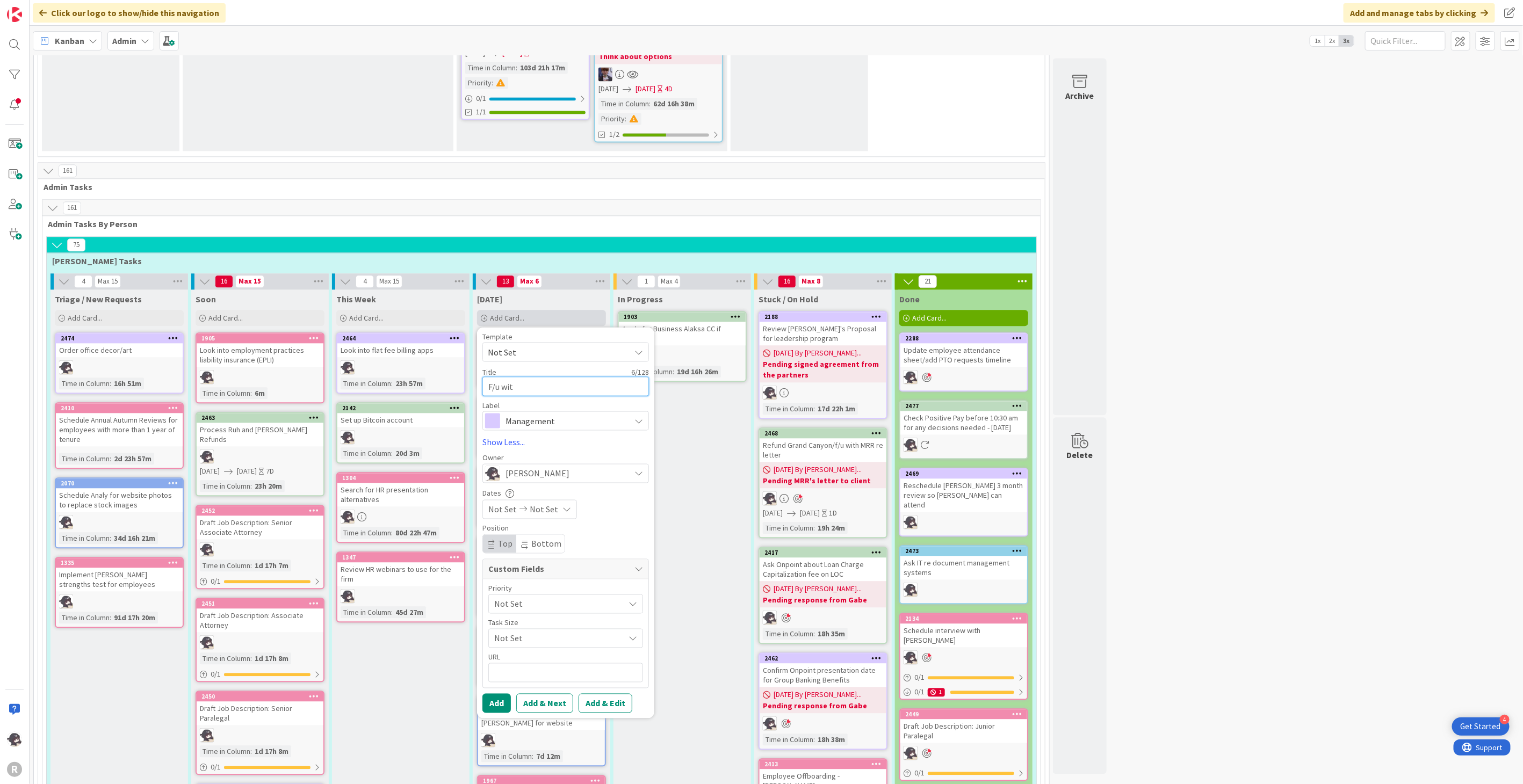
type textarea "x"
type textarea "F/u with"
type textarea "x"
type textarea "F/u with N"
type textarea "x"
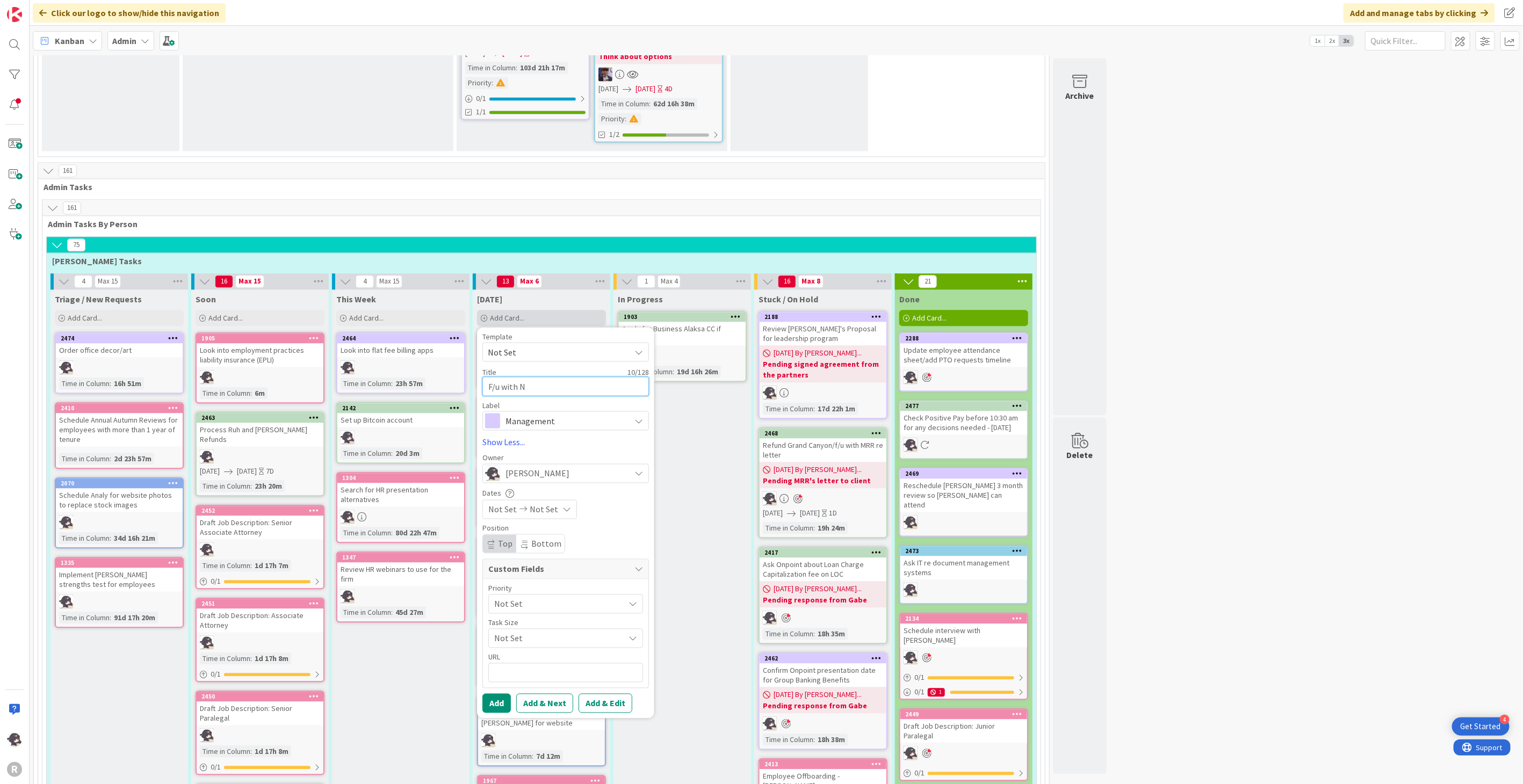
type textarea "F/u with Ni"
type textarea "x"
type textarea "F/u with Nic"
type textarea "x"
type textarea "F/u with Nic"
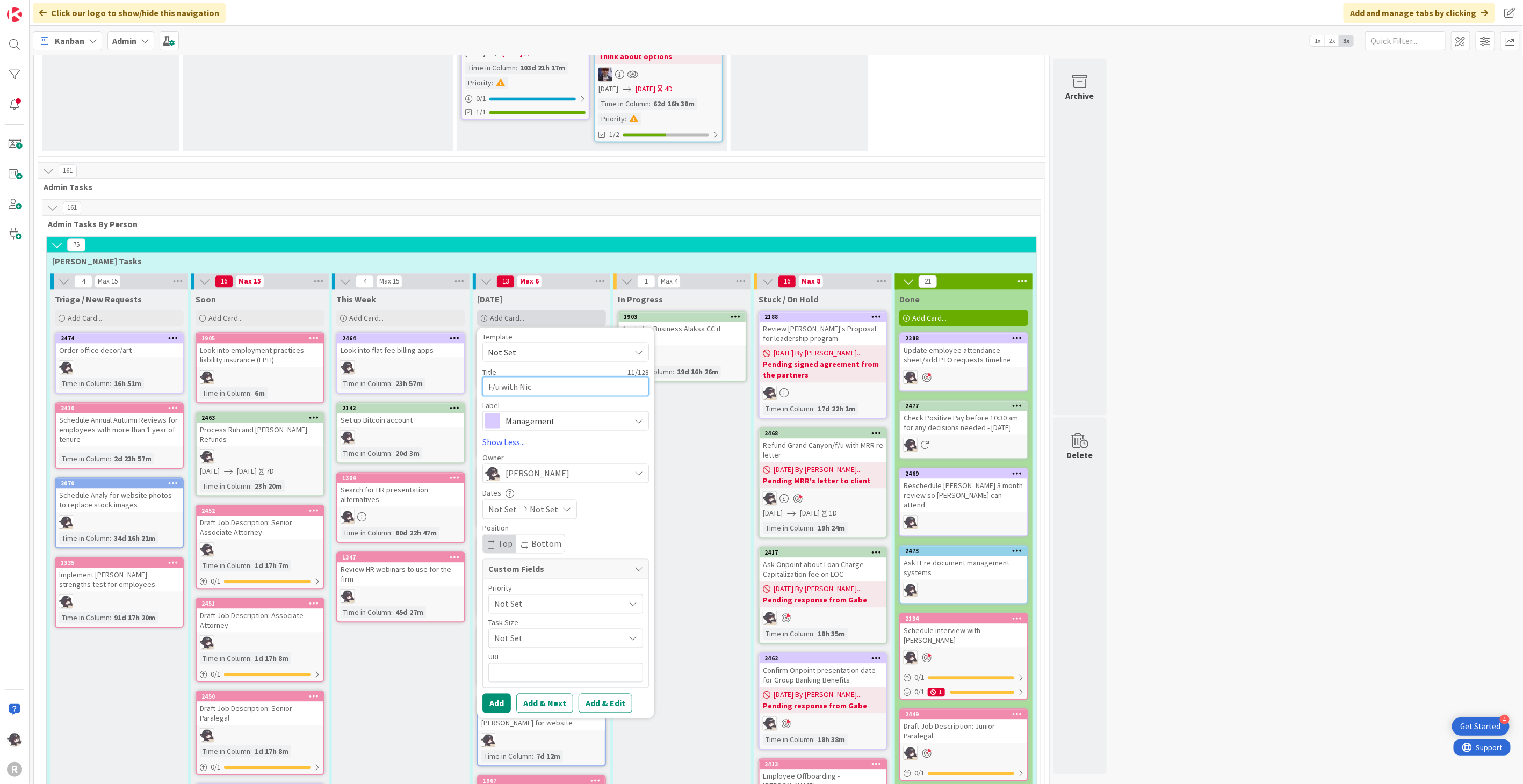
type textarea "x"
type textarea "F/u with Nic a"
type textarea "x"
type textarea "F/u with Nic an"
type textarea "x"
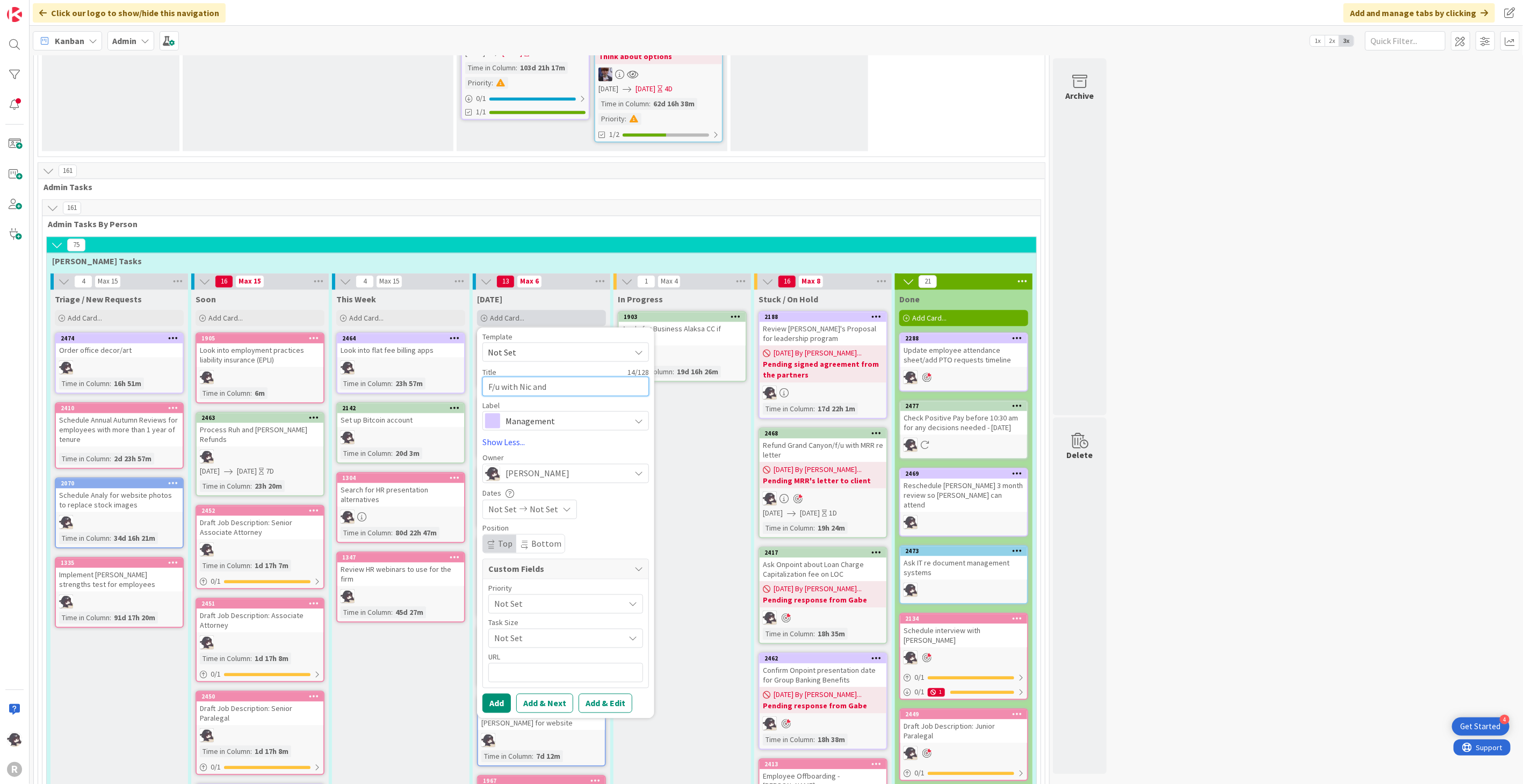
type textarea "F/u with Nic and"
type textarea "x"
type textarea "F/u with Nic and J"
type textarea "x"
type textarea "F/u with Nic and Ju"
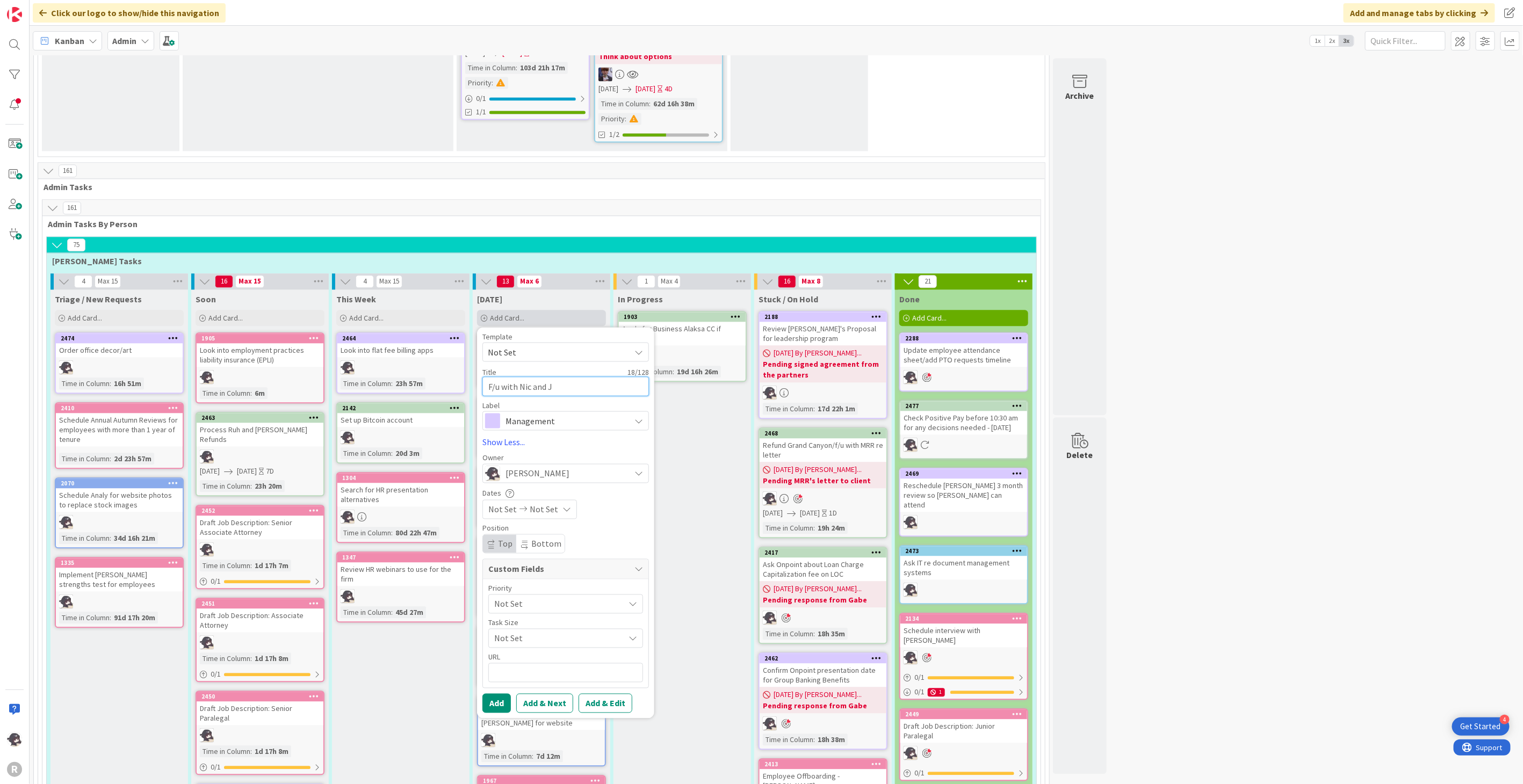
type textarea "x"
type textarea "F/u with Nic and Jus"
type textarea "x"
type textarea "F/u with Nic and Just"
type textarea "x"
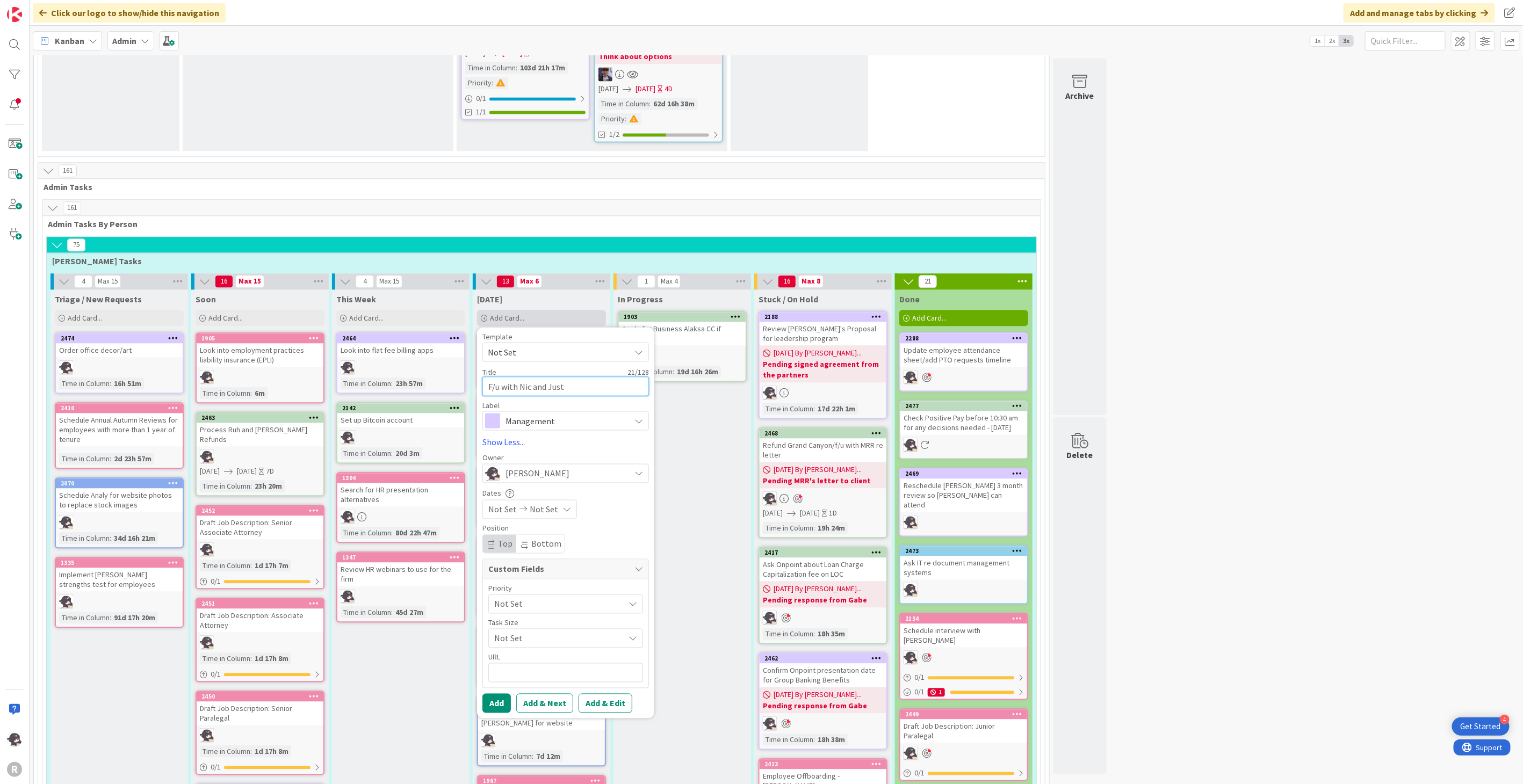
type textarea "F/u with Nic and [PERSON_NAME]"
type textarea "x"
type textarea "F/u with Nic and [PERSON_NAME]"
type textarea "x"
type textarea "F/u with Nic and [PERSON_NAME]"
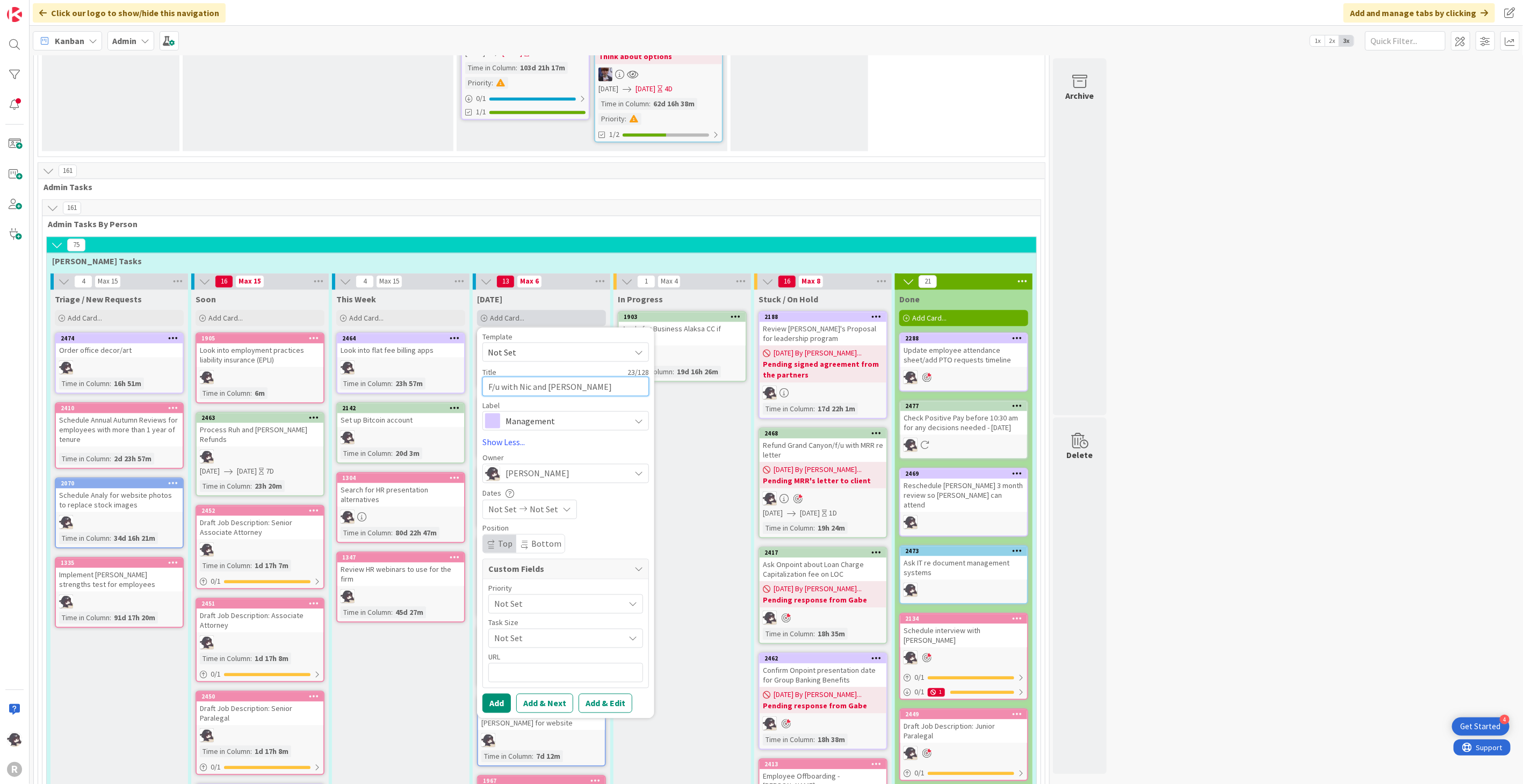
type textarea "x"
type textarea "F/u with [PERSON_NAME] and [PERSON_NAME]"
type textarea "x"
type textarea "F/u with Nic and [PERSON_NAME]"
type textarea "x"
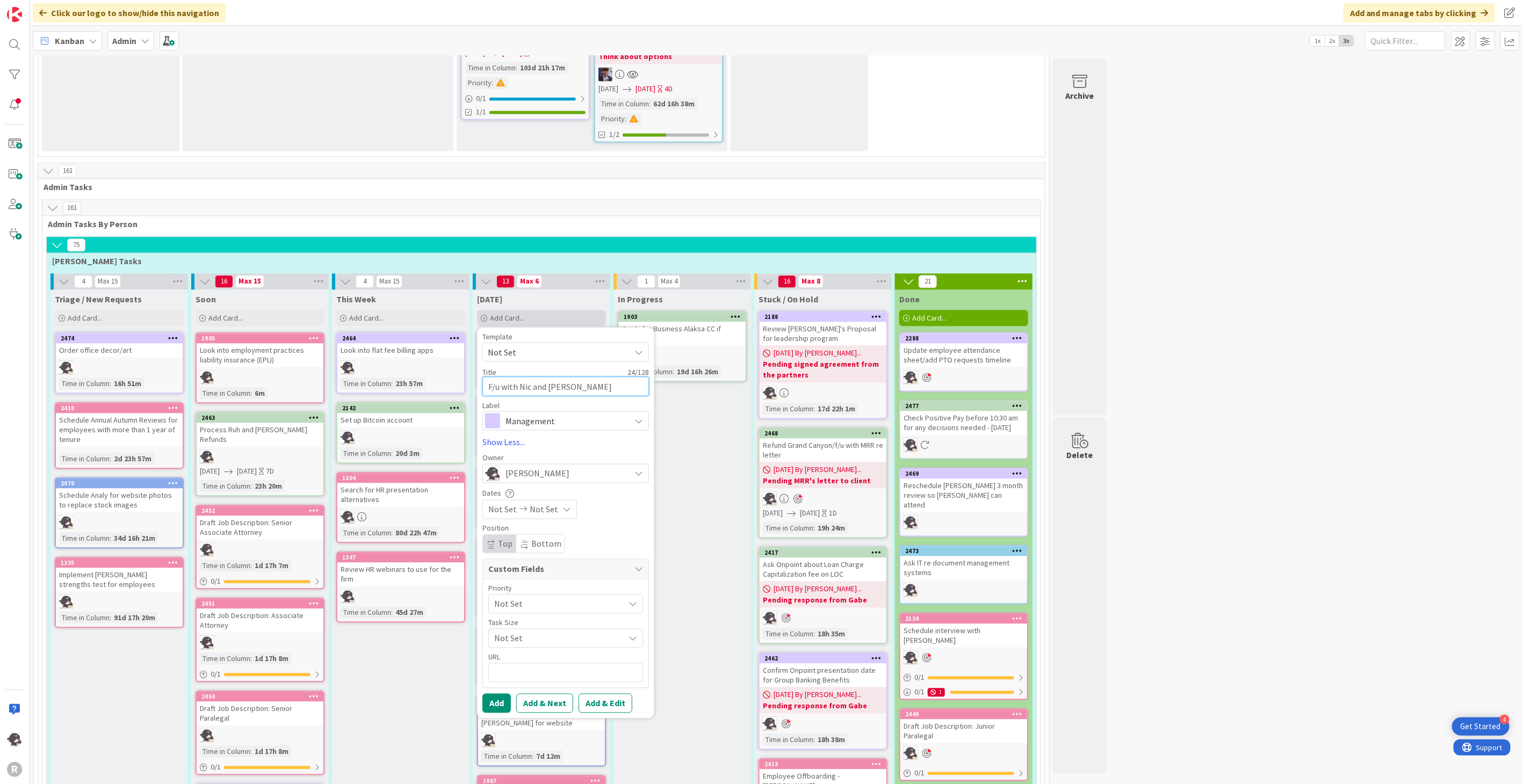
type textarea "F/u with Nic and [PERSON_NAME]"
type textarea "x"
type textarea "F/u with Nic and [PERSON_NAME]"
type textarea "x"
type textarea "F/u with [PERSON_NAME] and [PERSON_NAME]"
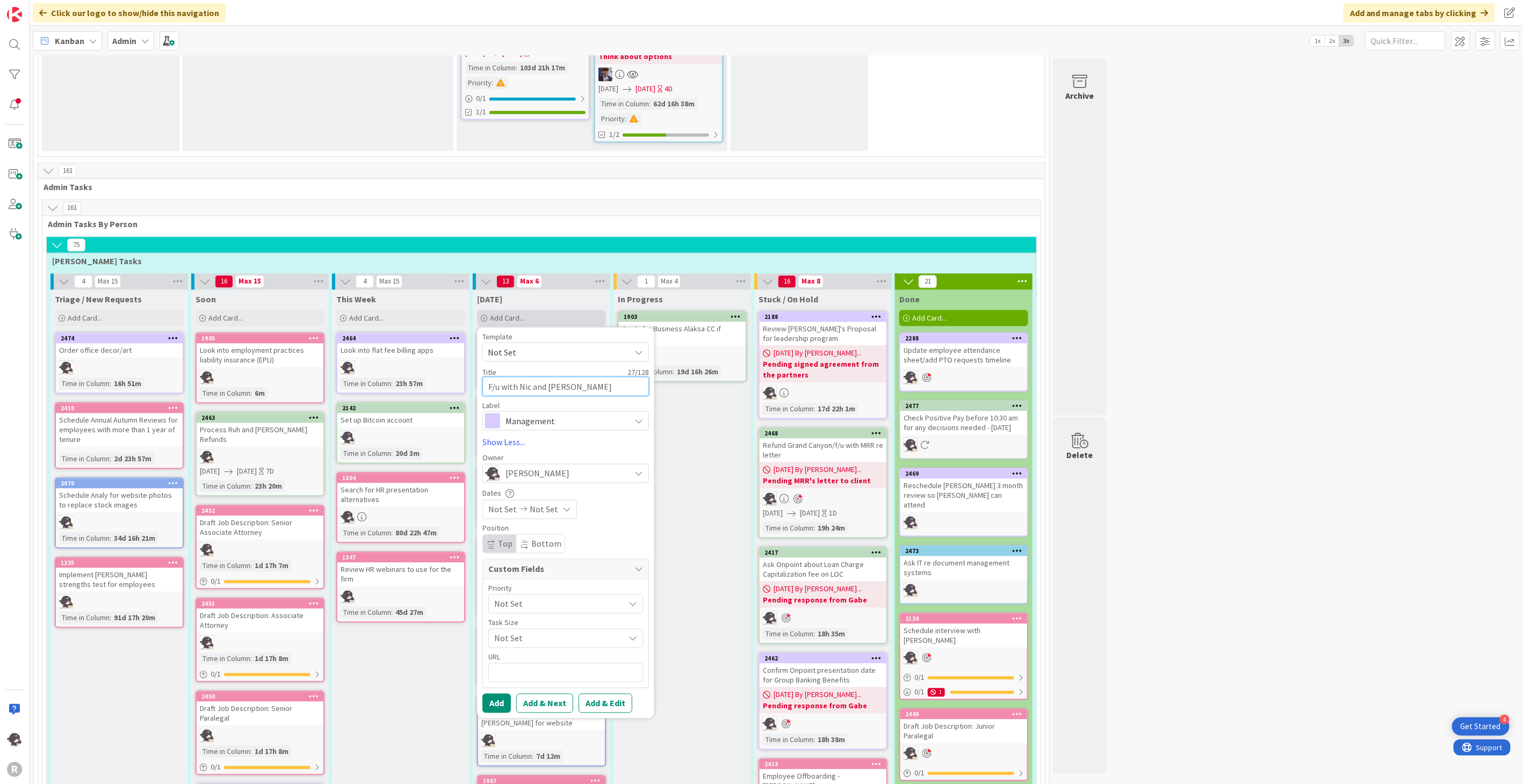
type textarea "x"
type textarea "F/u with [PERSON_NAME] and [PERSON_NAME]"
type textarea "x"
type textarea "F/u with [PERSON_NAME] and [PERSON_NAME]"
type textarea "x"
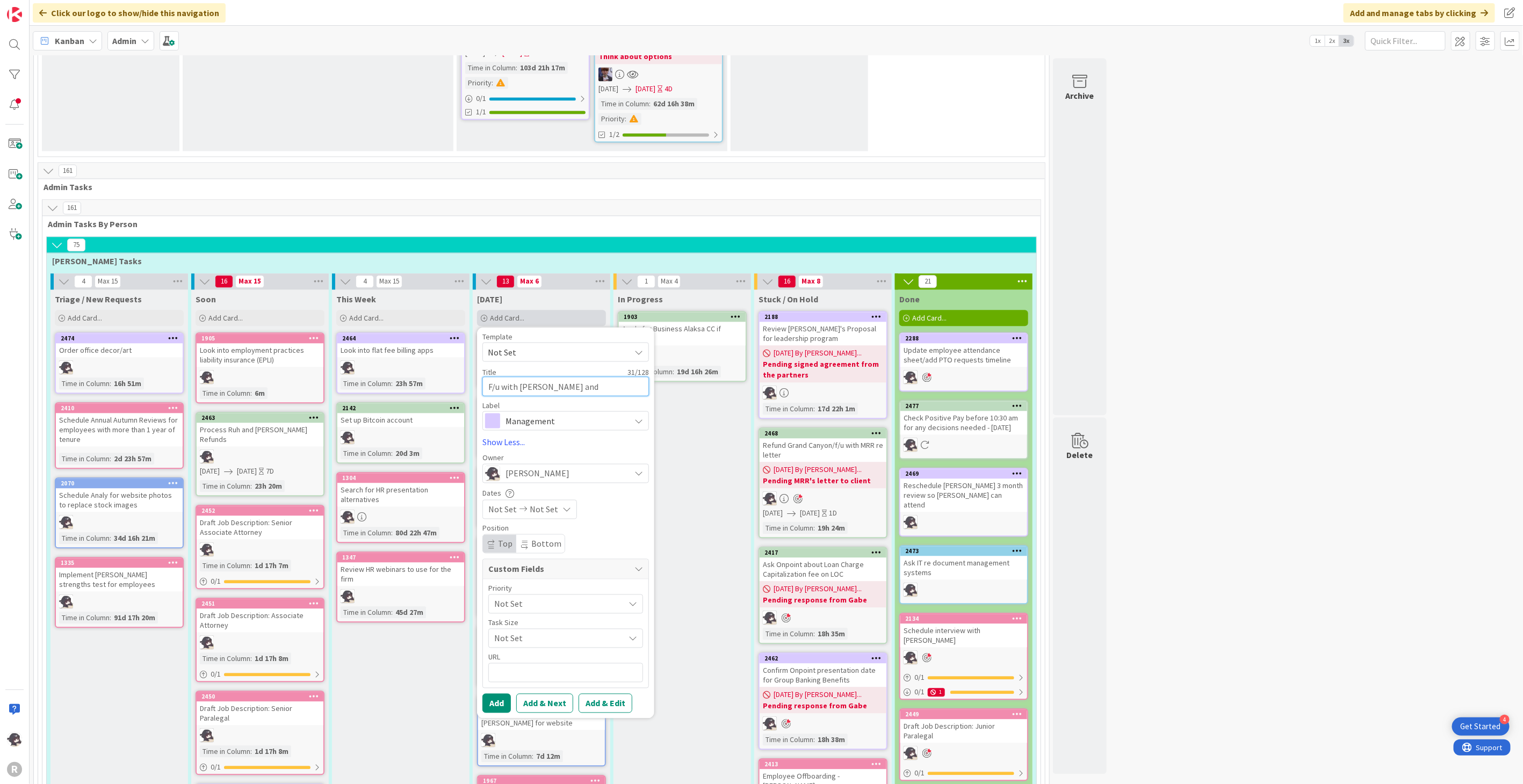
type textarea "F/u with [PERSON_NAME] and [PERSON_NAME] r"
type textarea "x"
type textarea "F/u with [PERSON_NAME] and [PERSON_NAME] re"
type textarea "x"
type textarea "F/u with [PERSON_NAME] and [PERSON_NAME] re"
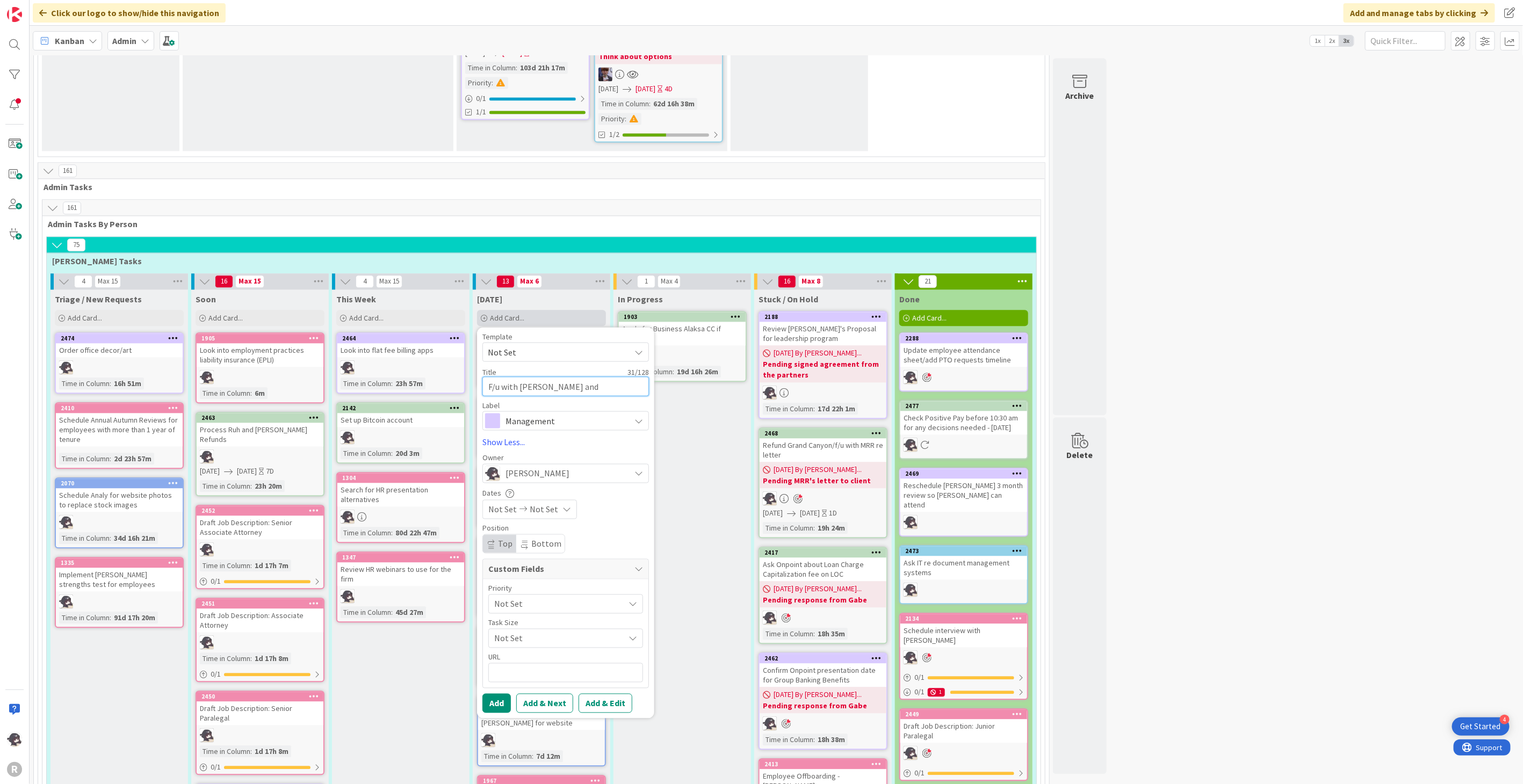
type textarea "x"
type textarea "F/u with [PERSON_NAME] and [PERSON_NAME] re L"
type textarea "x"
type textarea "F/u with [PERSON_NAME] and [PERSON_NAME] re [PERSON_NAME]"
type textarea "x"
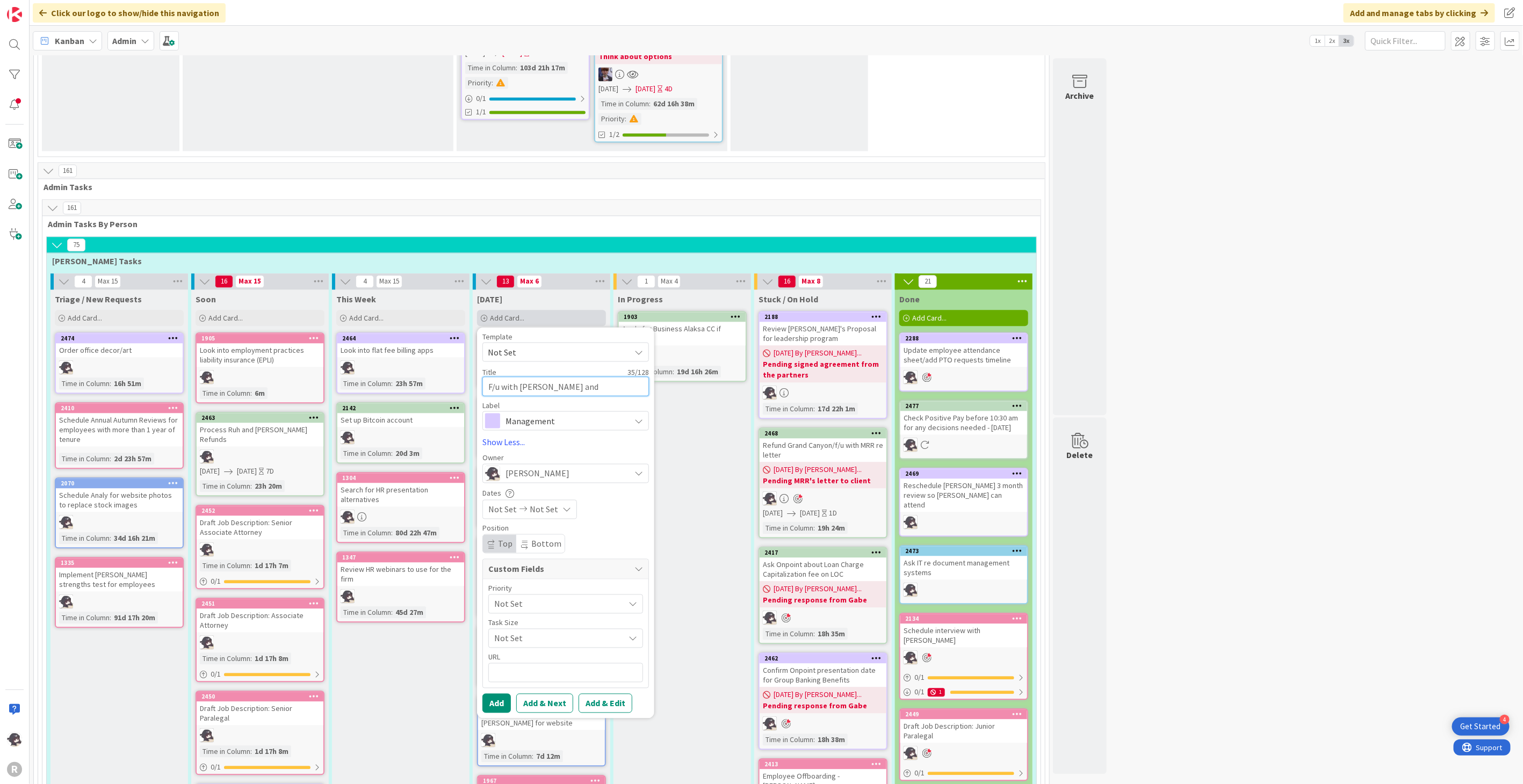
type textarea "F/u with [PERSON_NAME] and [PERSON_NAME] re [PERSON_NAME]"
type textarea "x"
type textarea "F/u with [PERSON_NAME] and [PERSON_NAME] re Link"
type textarea "x"
type textarea "F/u with [PERSON_NAME] and [PERSON_NAME] re Linkd"
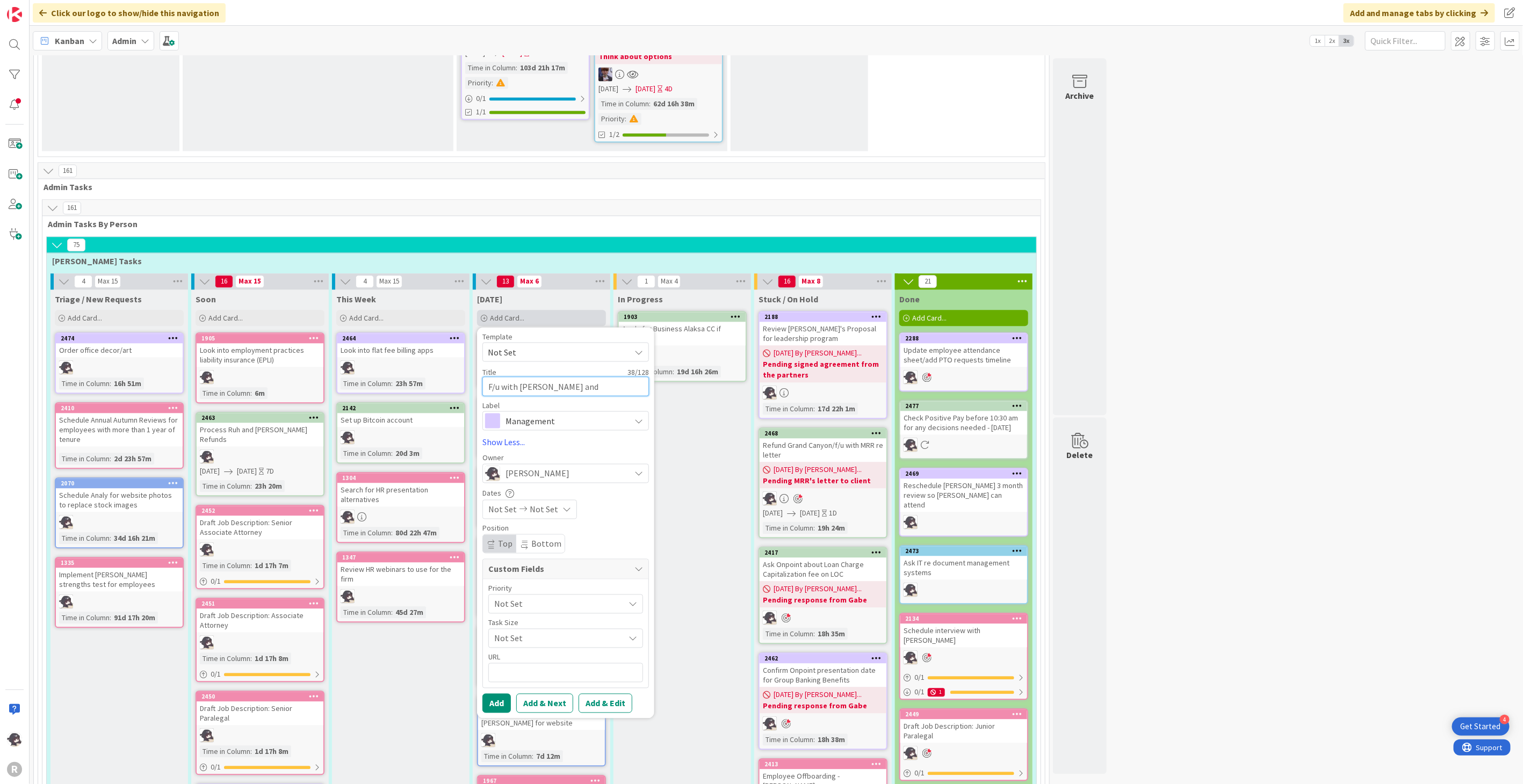
type textarea "x"
type textarea "F/u with [PERSON_NAME] and [PERSON_NAME] re Linkdi"
type textarea "x"
type textarea "F/u with [PERSON_NAME] and [PERSON_NAME] re [PERSON_NAME]"
type textarea "x"
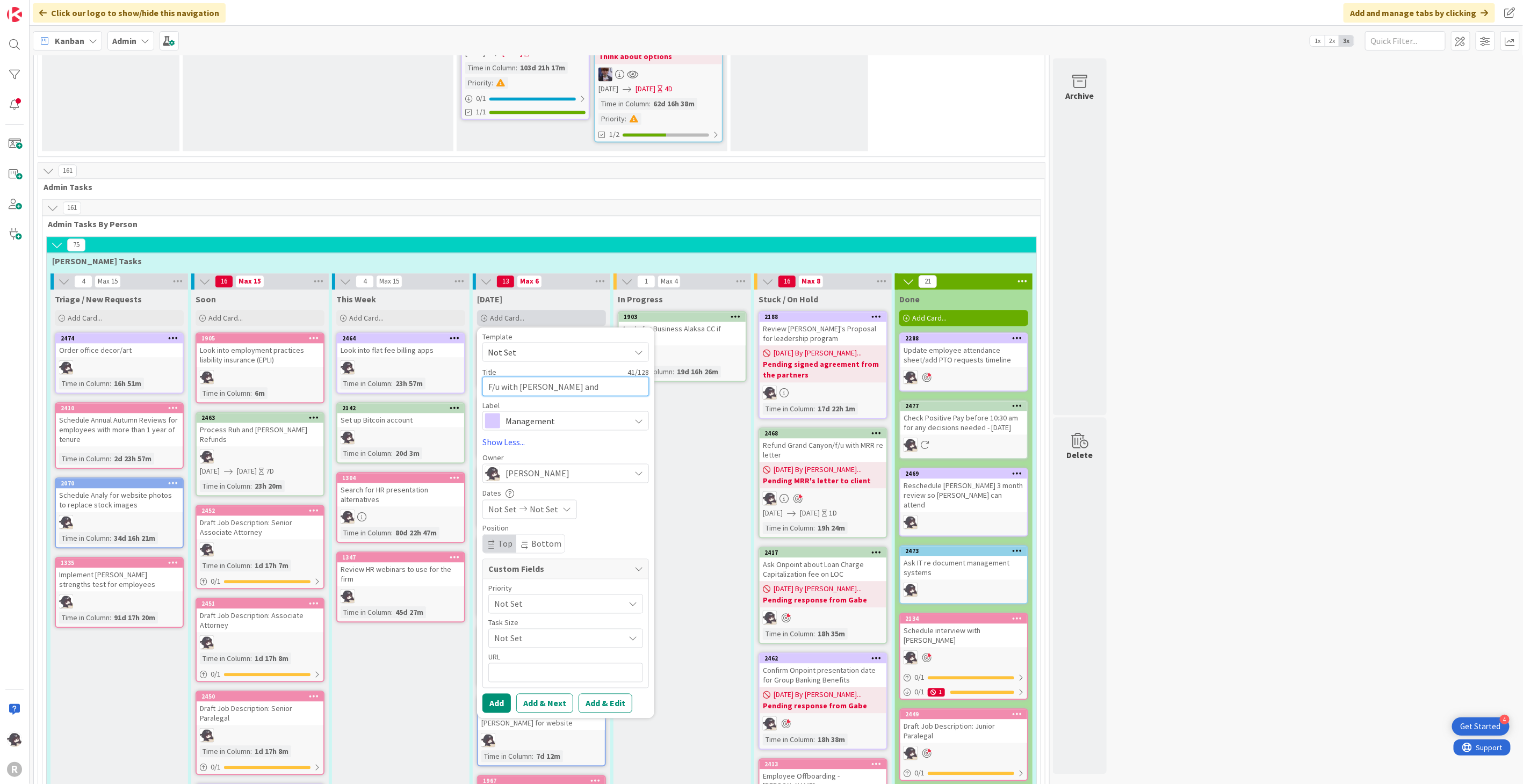
type textarea "F/u with [PERSON_NAME] and [PERSON_NAME] re Linkdi"
type textarea "x"
type textarea "F/u with [PERSON_NAME] and [PERSON_NAME] re Linkd"
type textarea "x"
type textarea "F/u with [PERSON_NAME] and [PERSON_NAME] re Link"
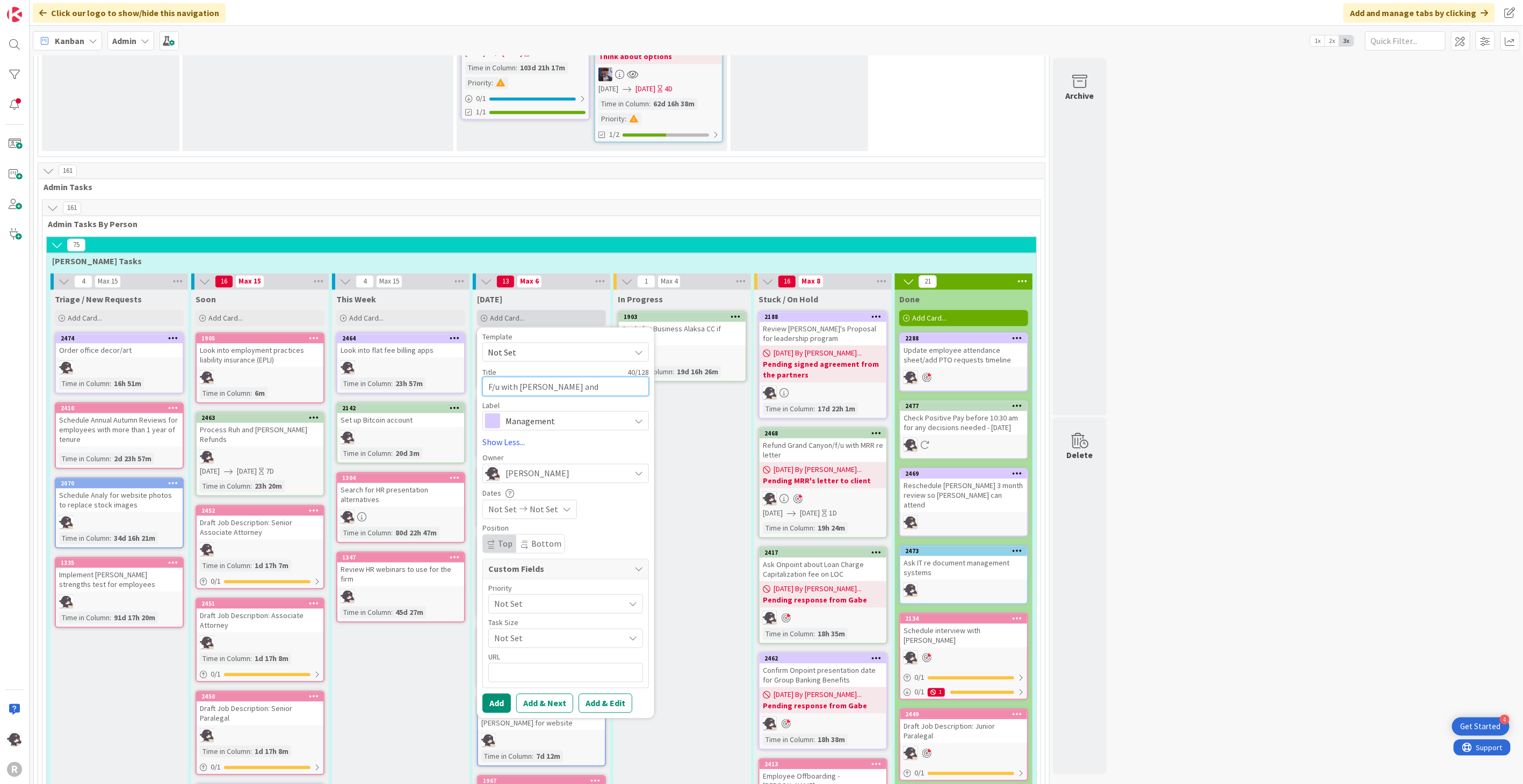
type textarea "x"
type textarea "F/u with [PERSON_NAME] and [PERSON_NAME] re [PERSON_NAME]"
type textarea "x"
type textarea "F/u with [PERSON_NAME] and [PERSON_NAME] re Linked"
type textarea "x"
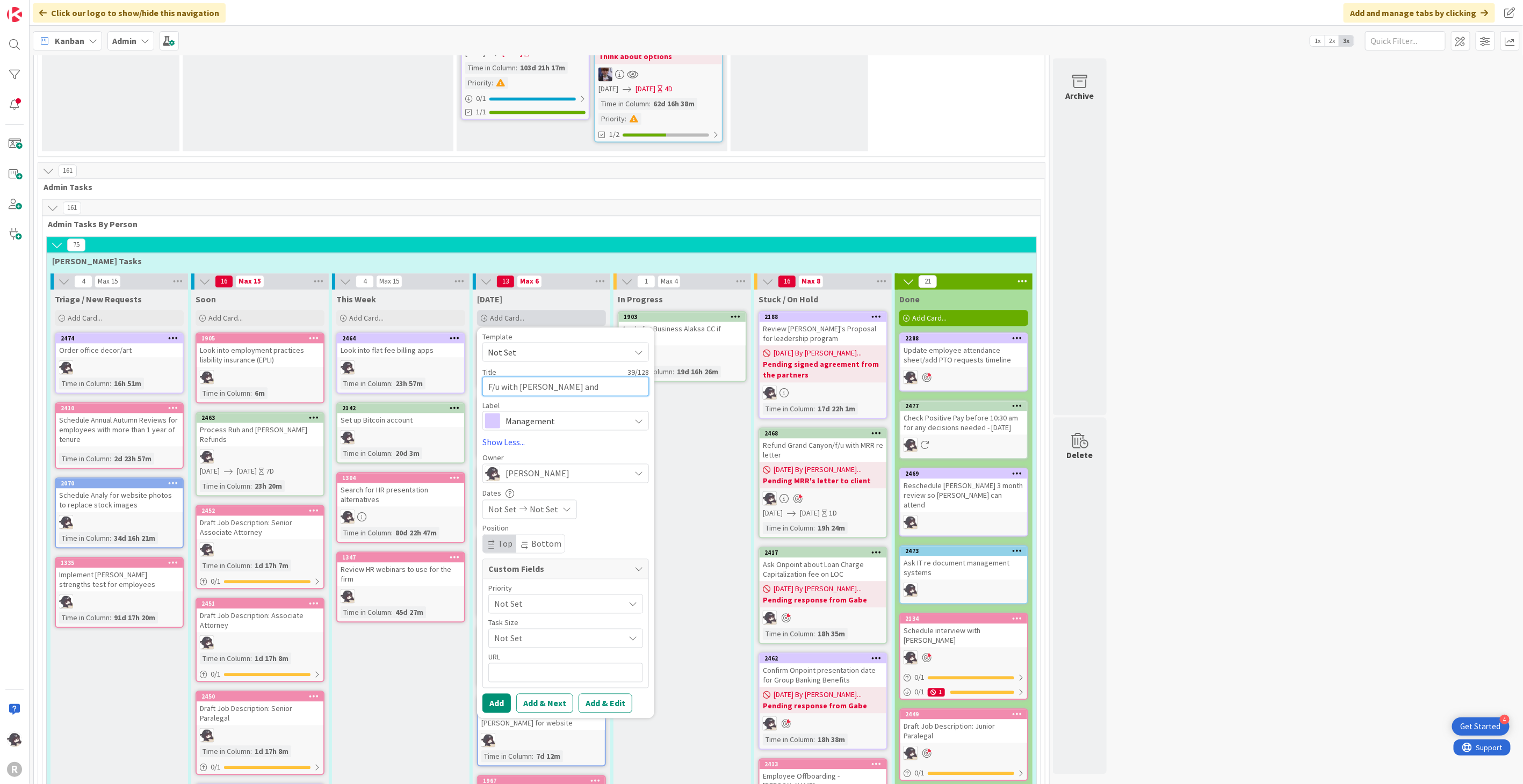
type textarea "F/u with [PERSON_NAME] and [PERSON_NAME] re Linkedi"
type textarea "x"
type textarea "F/u with [PERSON_NAME] and [PERSON_NAME] re Linkedin"
type textarea "x"
type textarea "F/u with [PERSON_NAME] and [PERSON_NAME] re Linkedin"
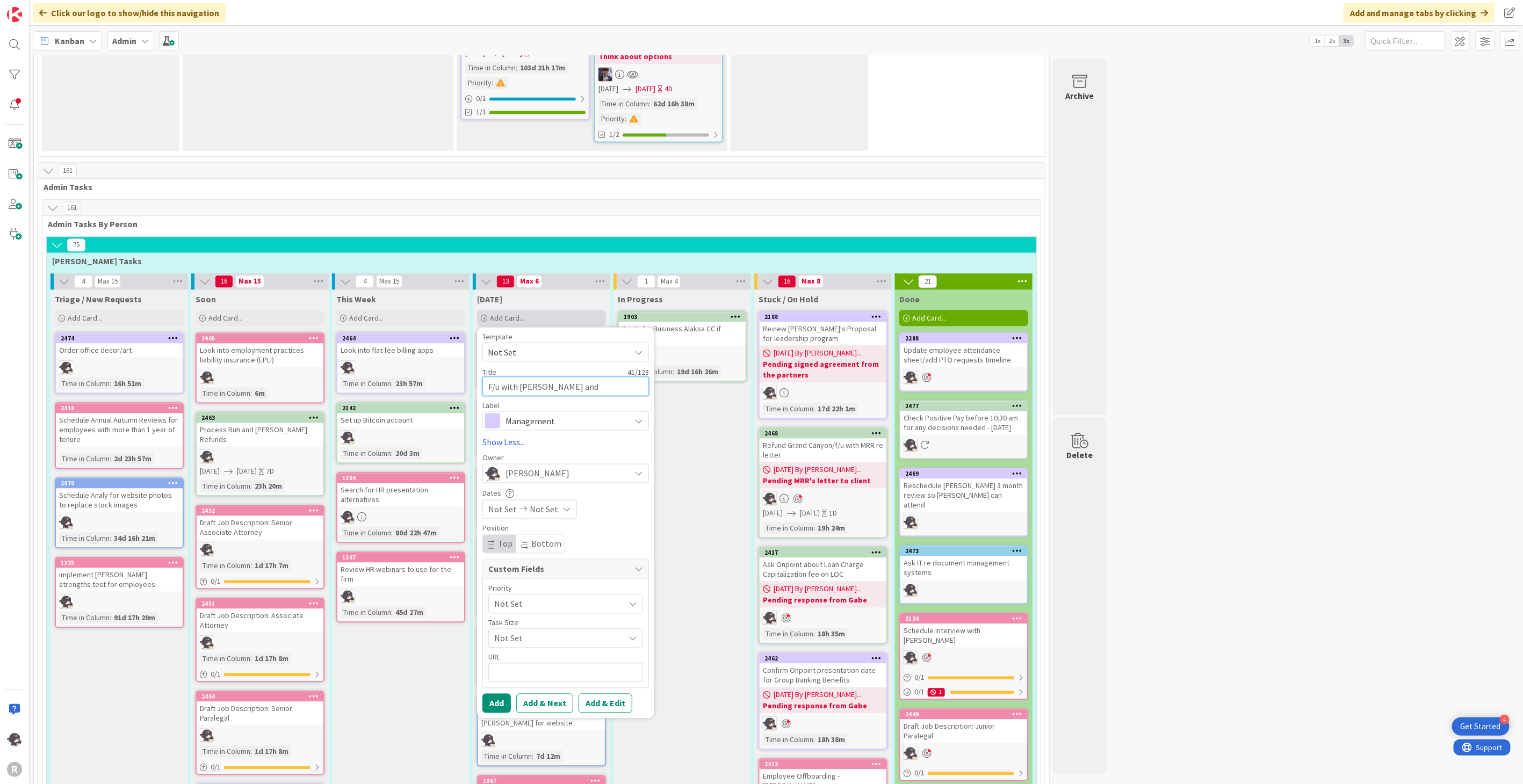
type textarea "x"
type textarea "F/u with [PERSON_NAME] and [PERSON_NAME] re Linkedin p"
type textarea "x"
type textarea "F/u with [PERSON_NAME] and [PERSON_NAME] re Linkedin pr"
type textarea "x"
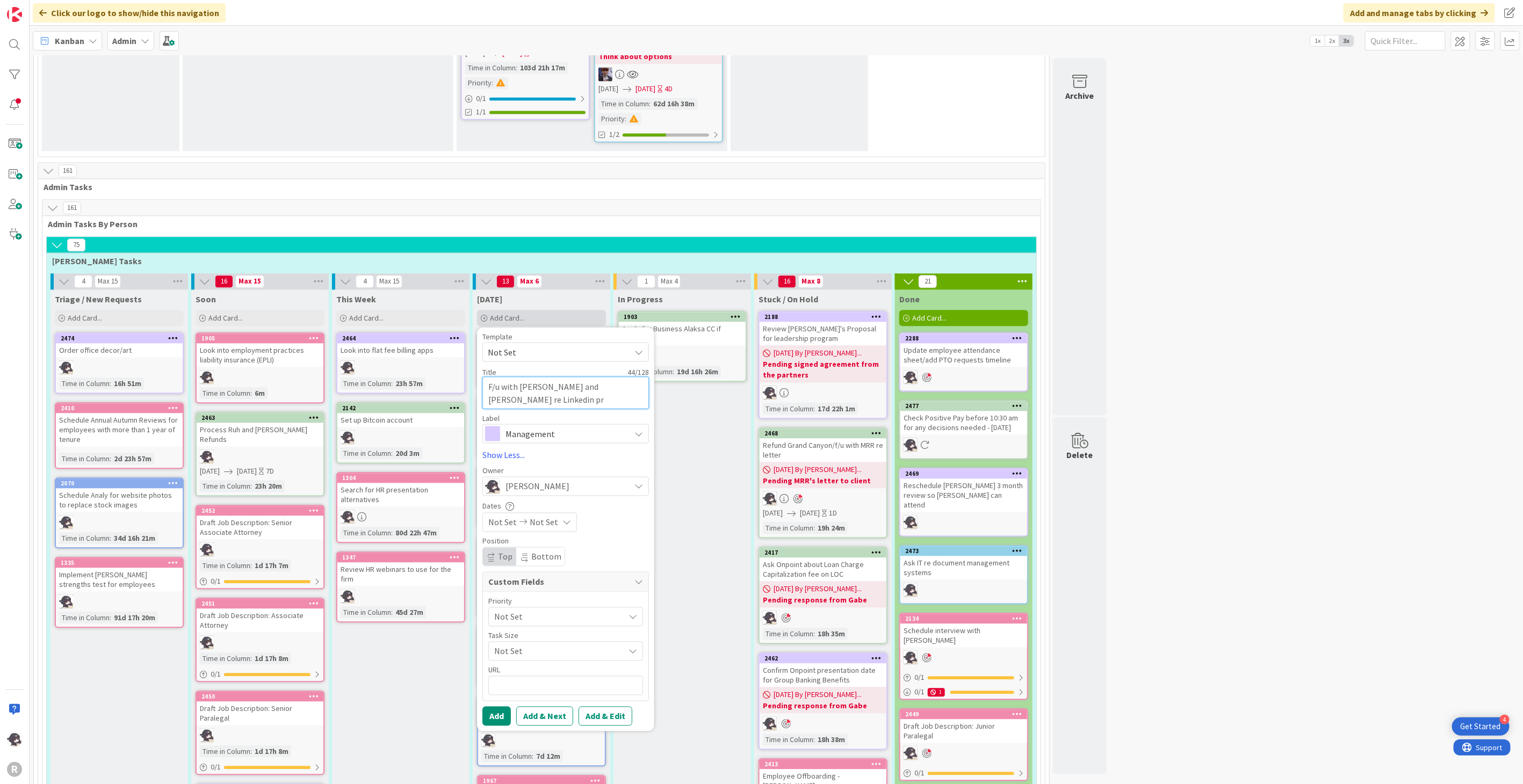
type textarea "F/u with [PERSON_NAME] and [PERSON_NAME] re Linkedin pro"
type textarea "x"
type textarea "F/u with [PERSON_NAME] and [PERSON_NAME] re Linkedin prof"
type textarea "x"
type textarea "F/u with [PERSON_NAME] and [PERSON_NAME] re Linkedin profi"
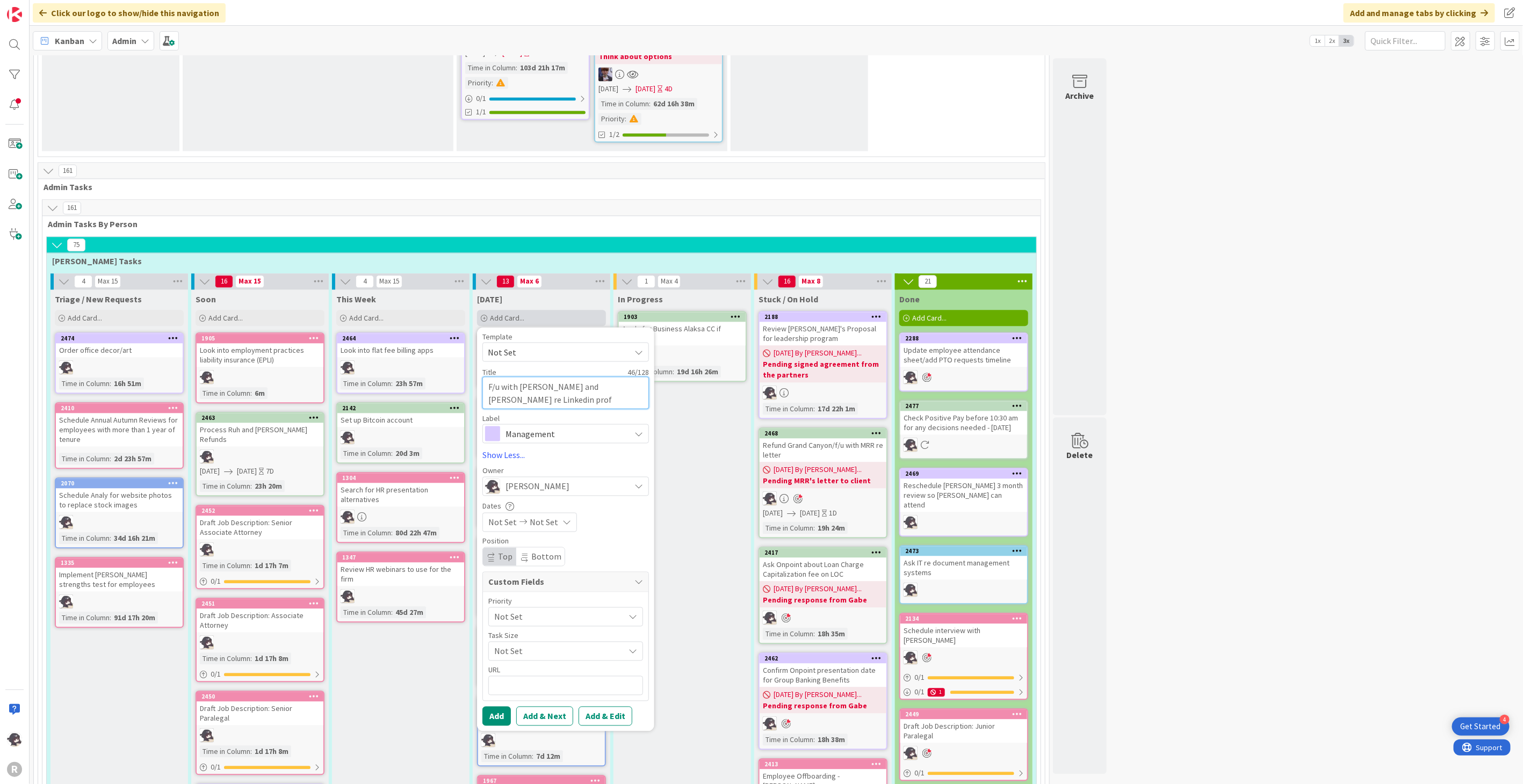
type textarea "x"
type textarea "F/u with [PERSON_NAME] and [PERSON_NAME] re Linkedin profil"
type textarea "x"
type textarea "F/u with [PERSON_NAME] and [PERSON_NAME] re Linkedin profile"
type textarea "x"
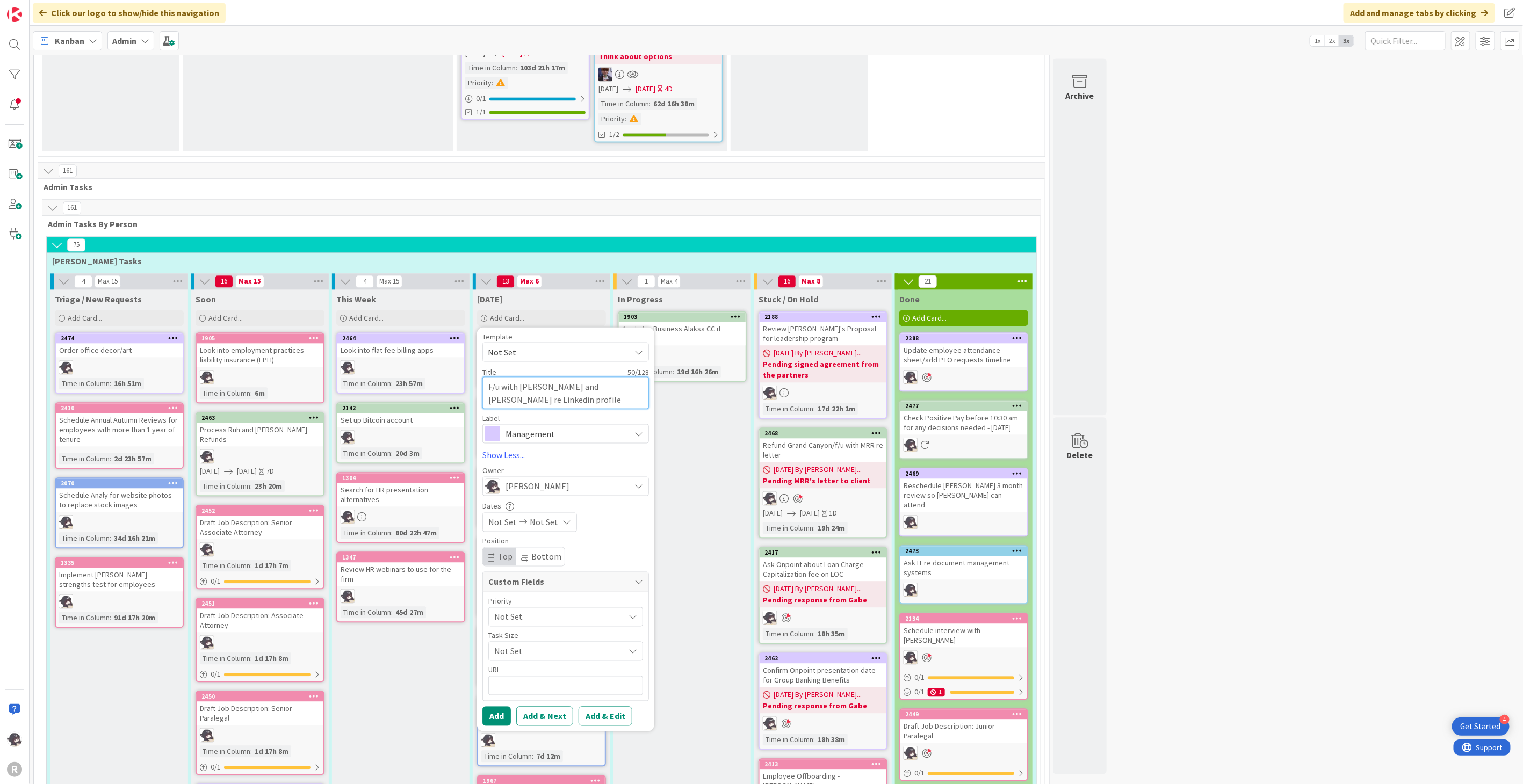
type textarea "F/u with [PERSON_NAME] and [PERSON_NAME] re Linkedin profile"
click at [549, 426] on span "Management" at bounding box center [565, 433] width 120 height 15
click at [556, 490] on span "Marketing" at bounding box center [588, 497] width 131 height 16
click at [509, 479] on span "[PERSON_NAME]" at bounding box center [537, 486] width 64 height 13
click at [559, 548] on span "[PERSON_NAME]" at bounding box center [549, 556] width 52 height 16
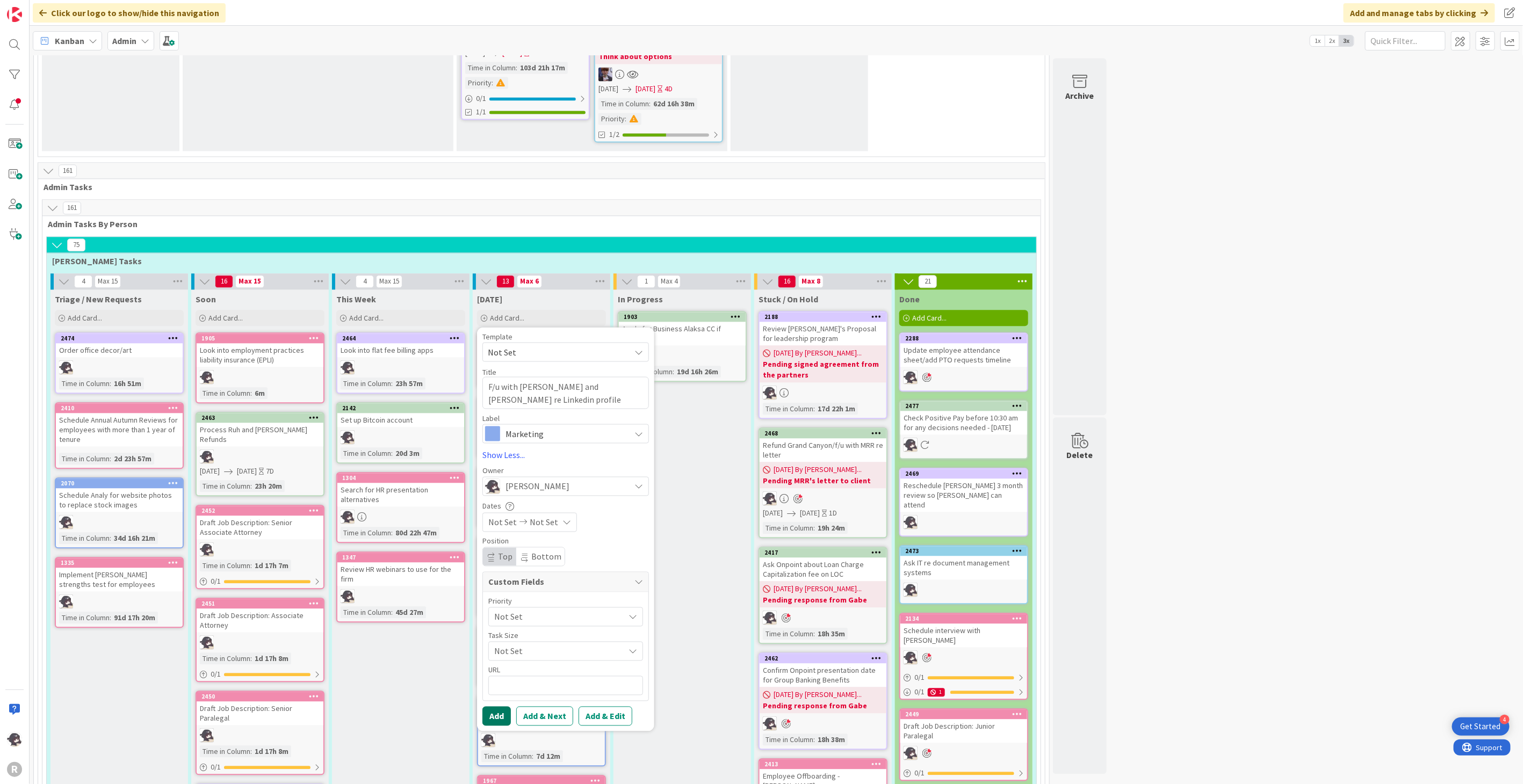
click at [497, 706] on button "Add" at bounding box center [497, 716] width 29 height 19
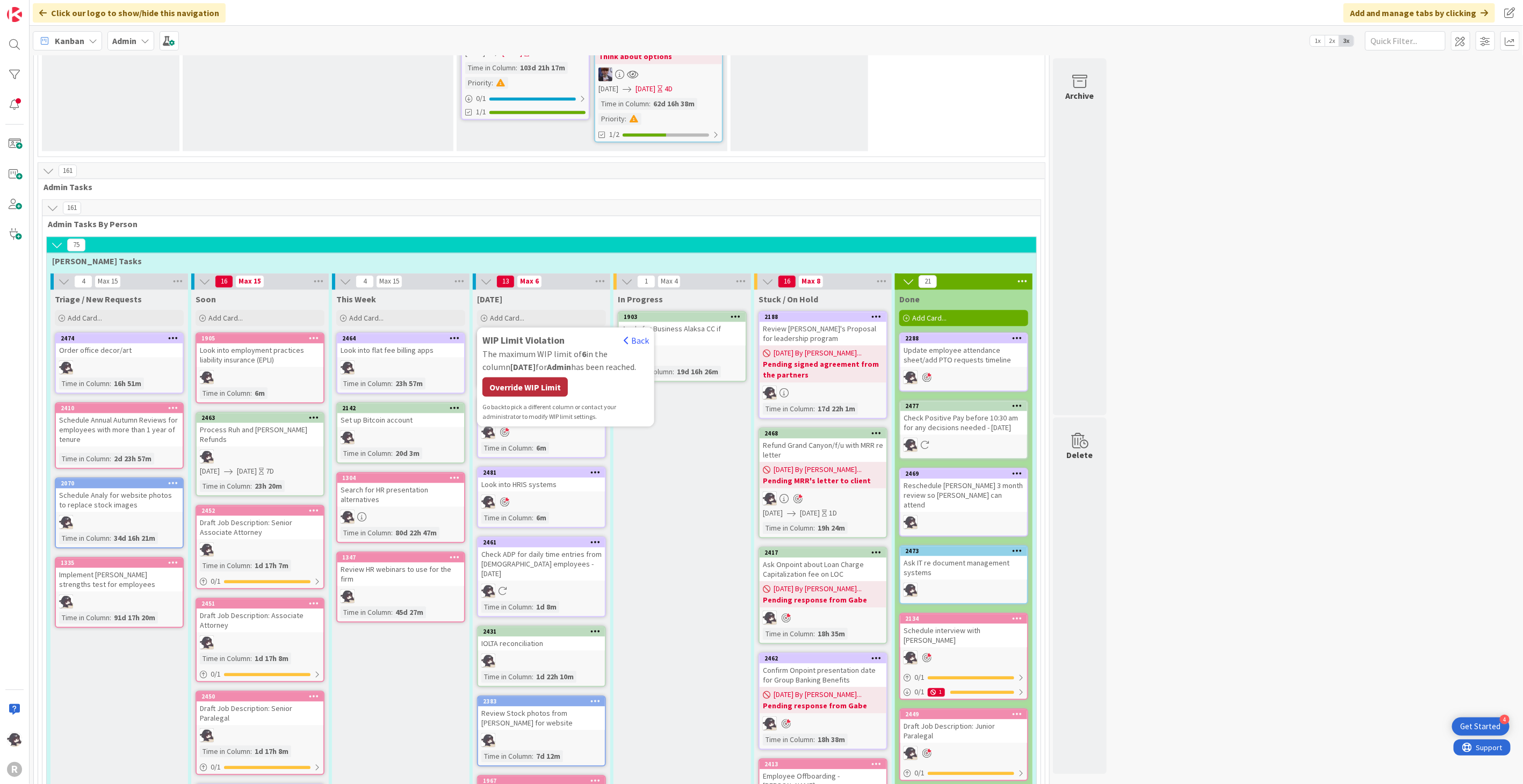
click at [526, 377] on div "Override WIP Limit" at bounding box center [525, 387] width 86 height 19
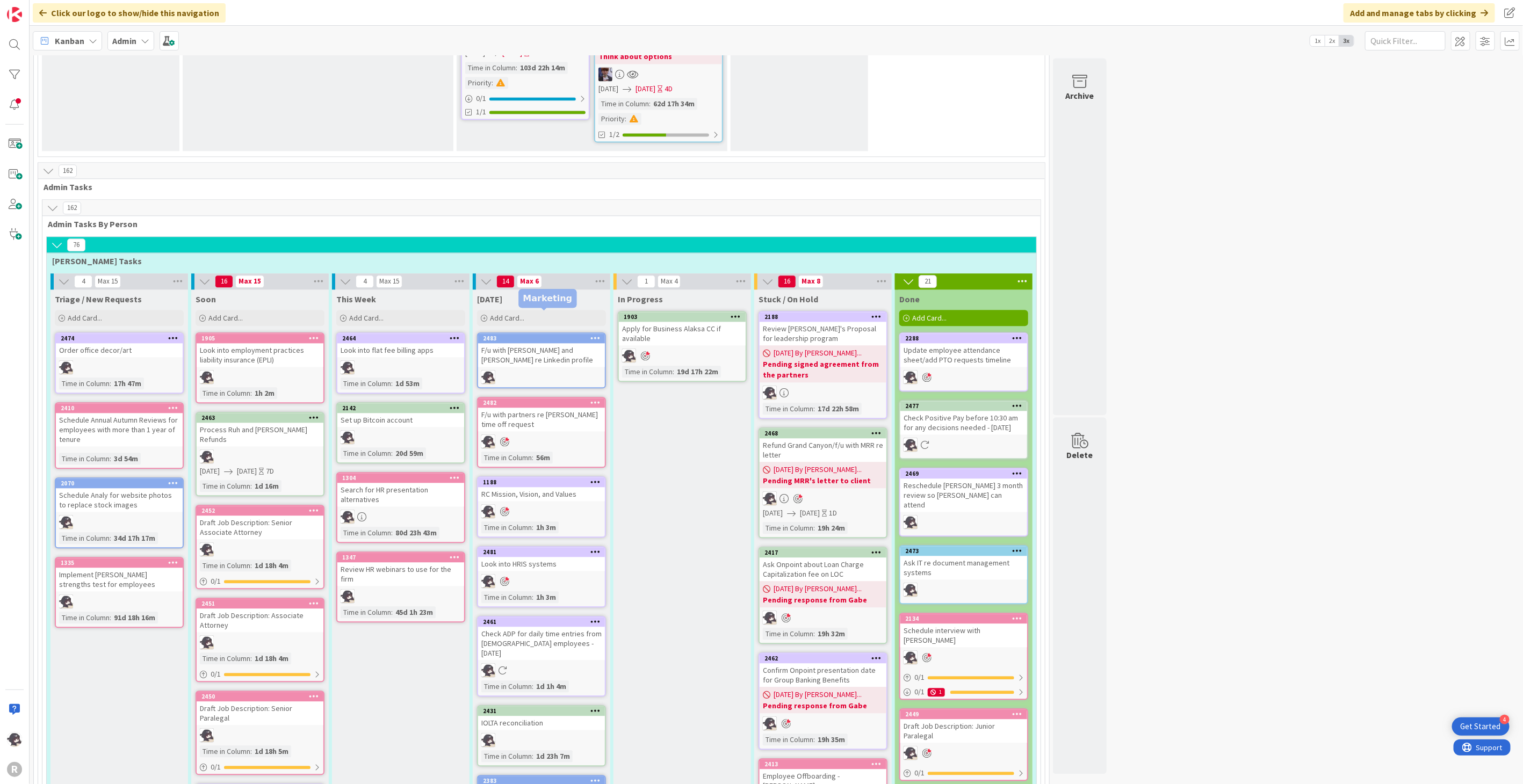
click at [534, 335] on div "2483" at bounding box center [544, 338] width 122 height 7
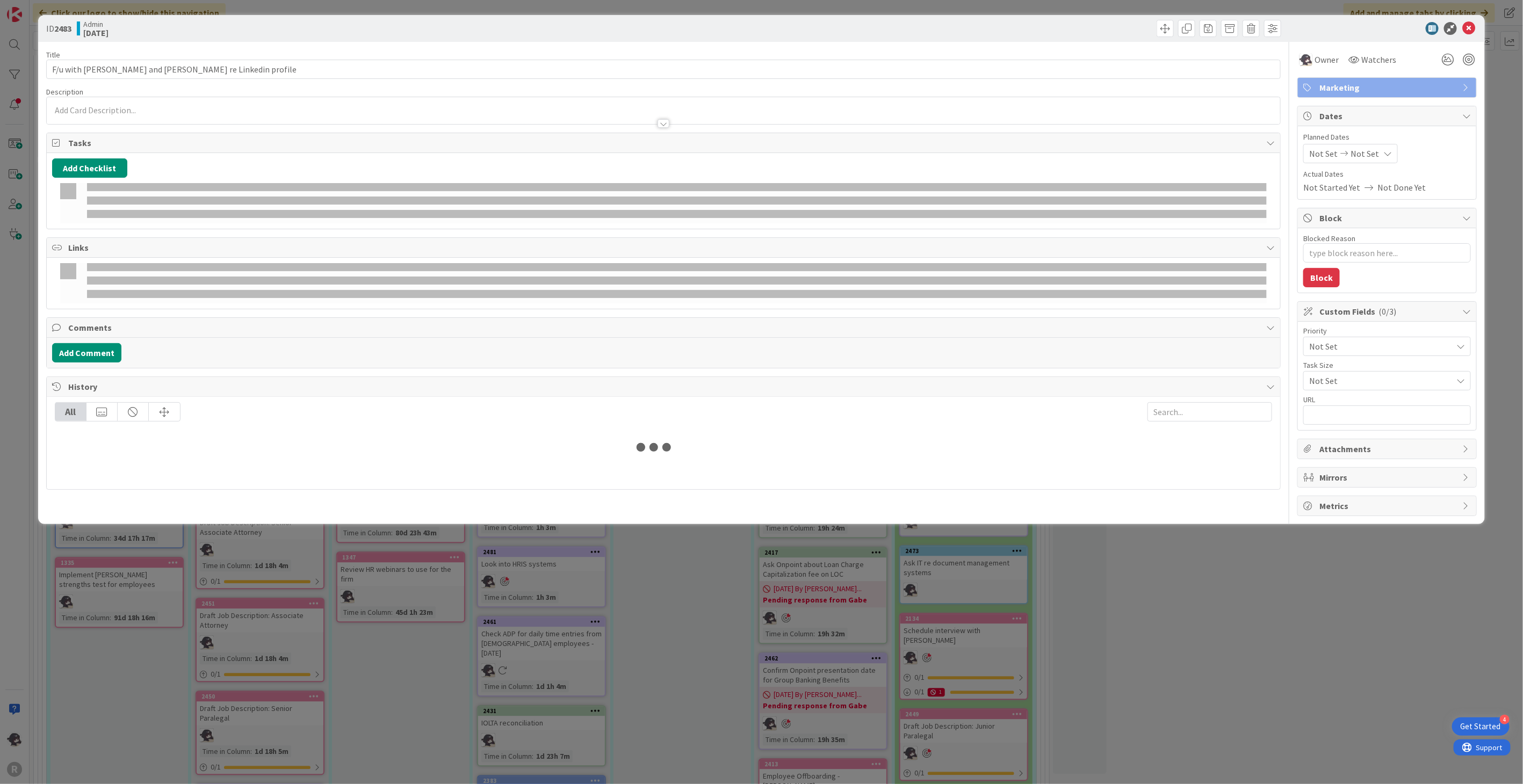
type textarea "x"
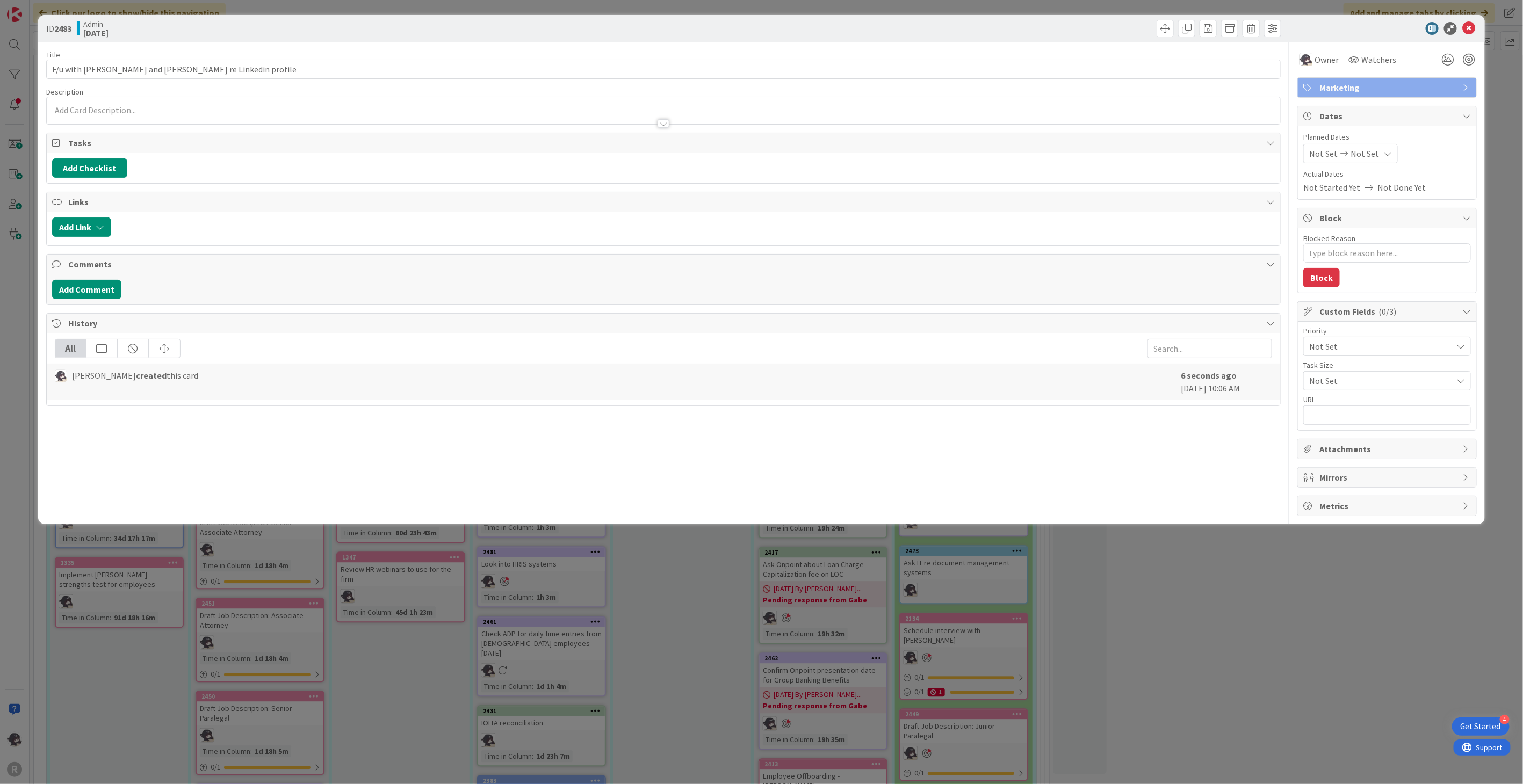
click at [84, 109] on p at bounding box center [663, 110] width 1223 height 12
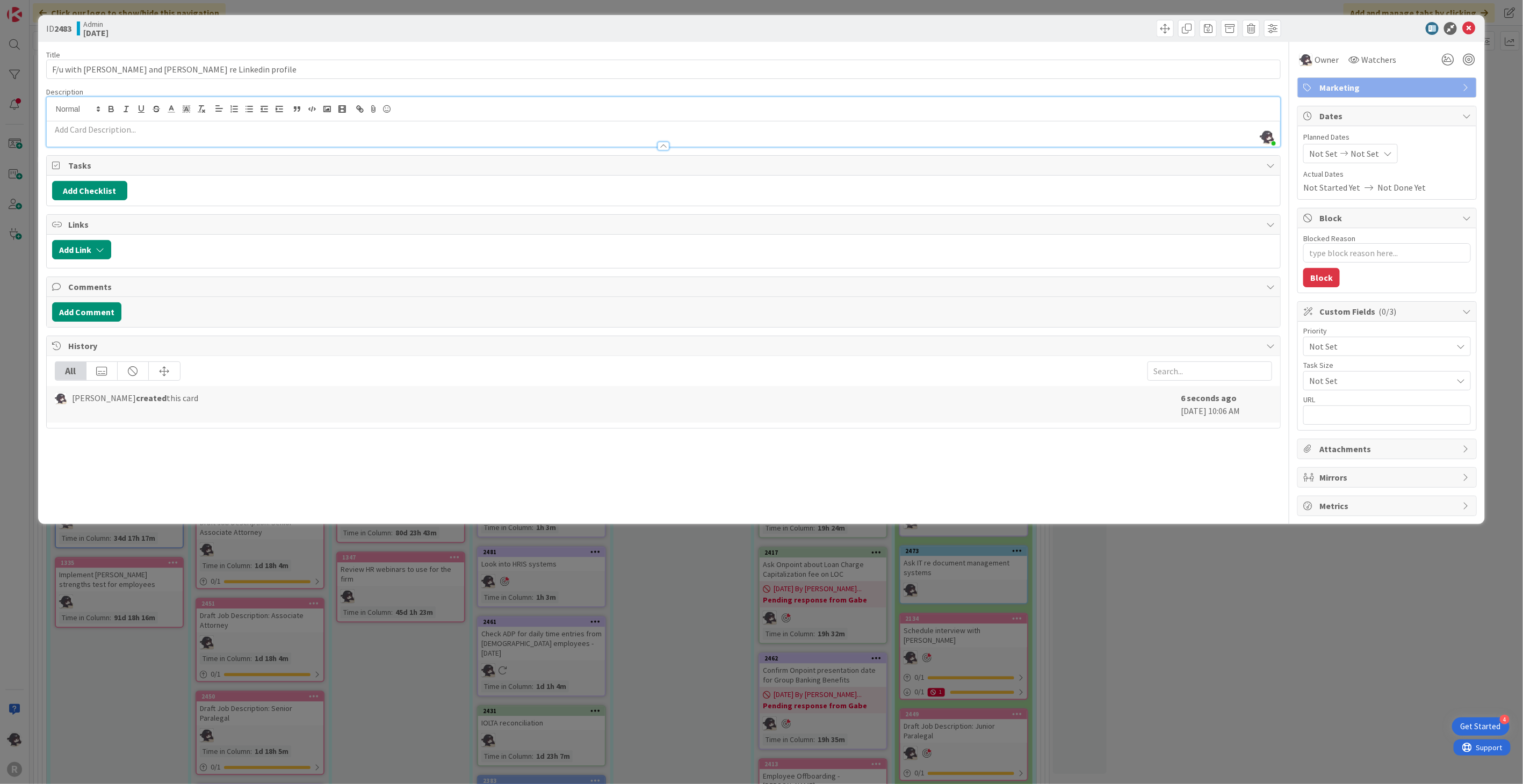
click at [92, 136] on div at bounding box center [663, 141] width 1234 height 12
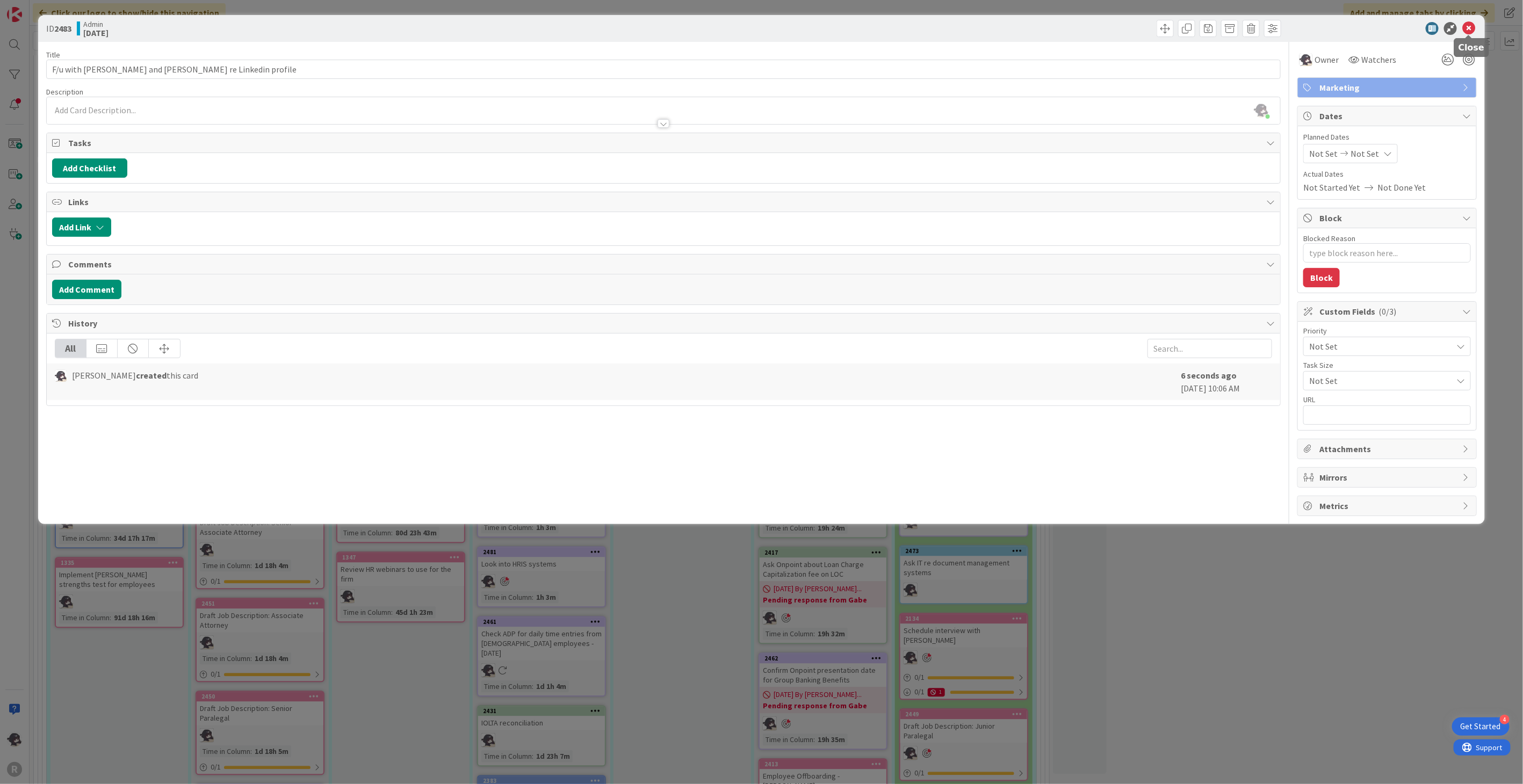
click at [1473, 29] on icon at bounding box center [1469, 29] width 13 height 13
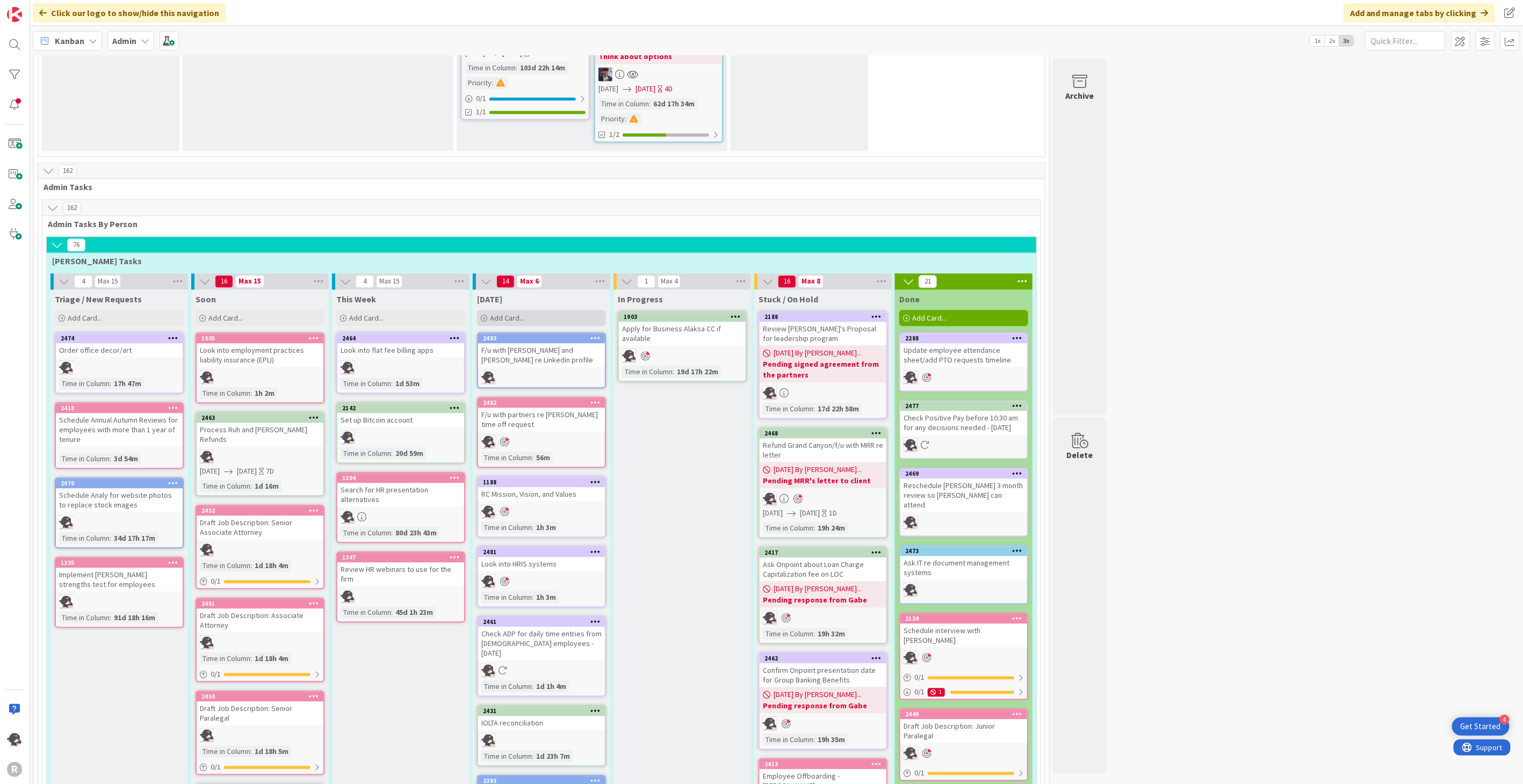
click at [533, 310] on div "Add Card..." at bounding box center [542, 318] width 129 height 16
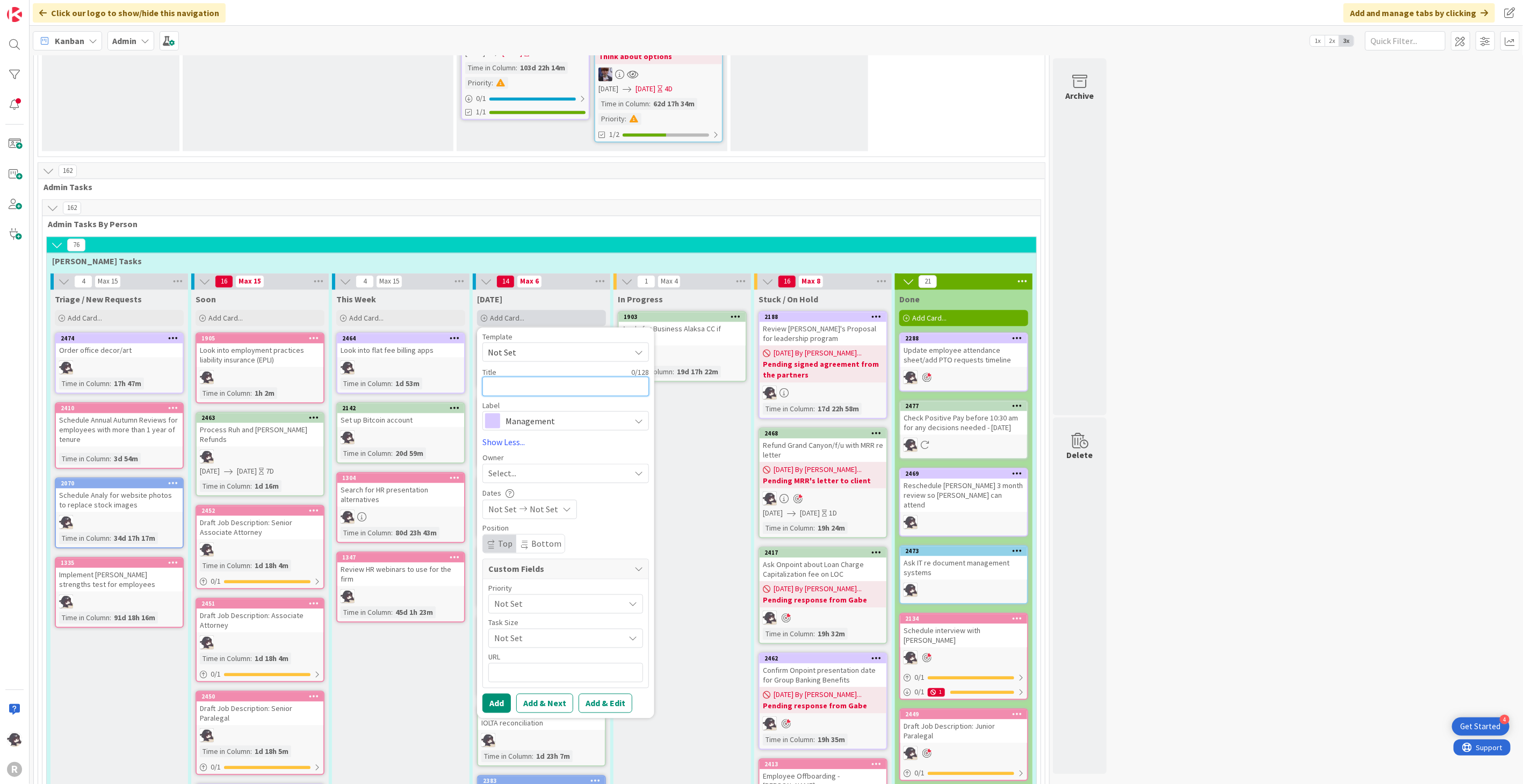
type textarea "R"
type textarea "x"
type textarea "Re"
type textarea "x"
type textarea "Rev"
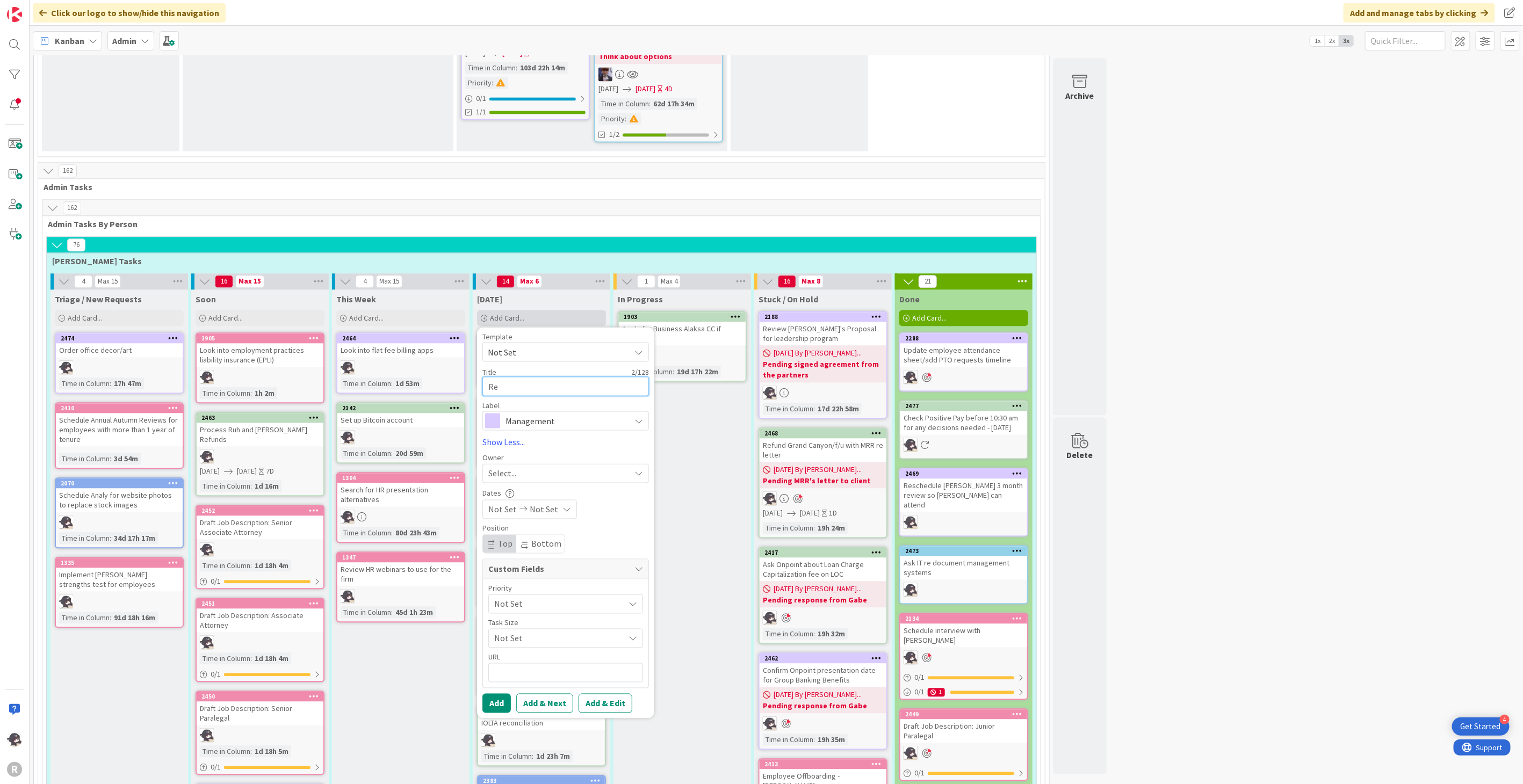
type textarea "x"
type textarea "Revi"
type textarea "x"
type textarea "Revie"
type textarea "x"
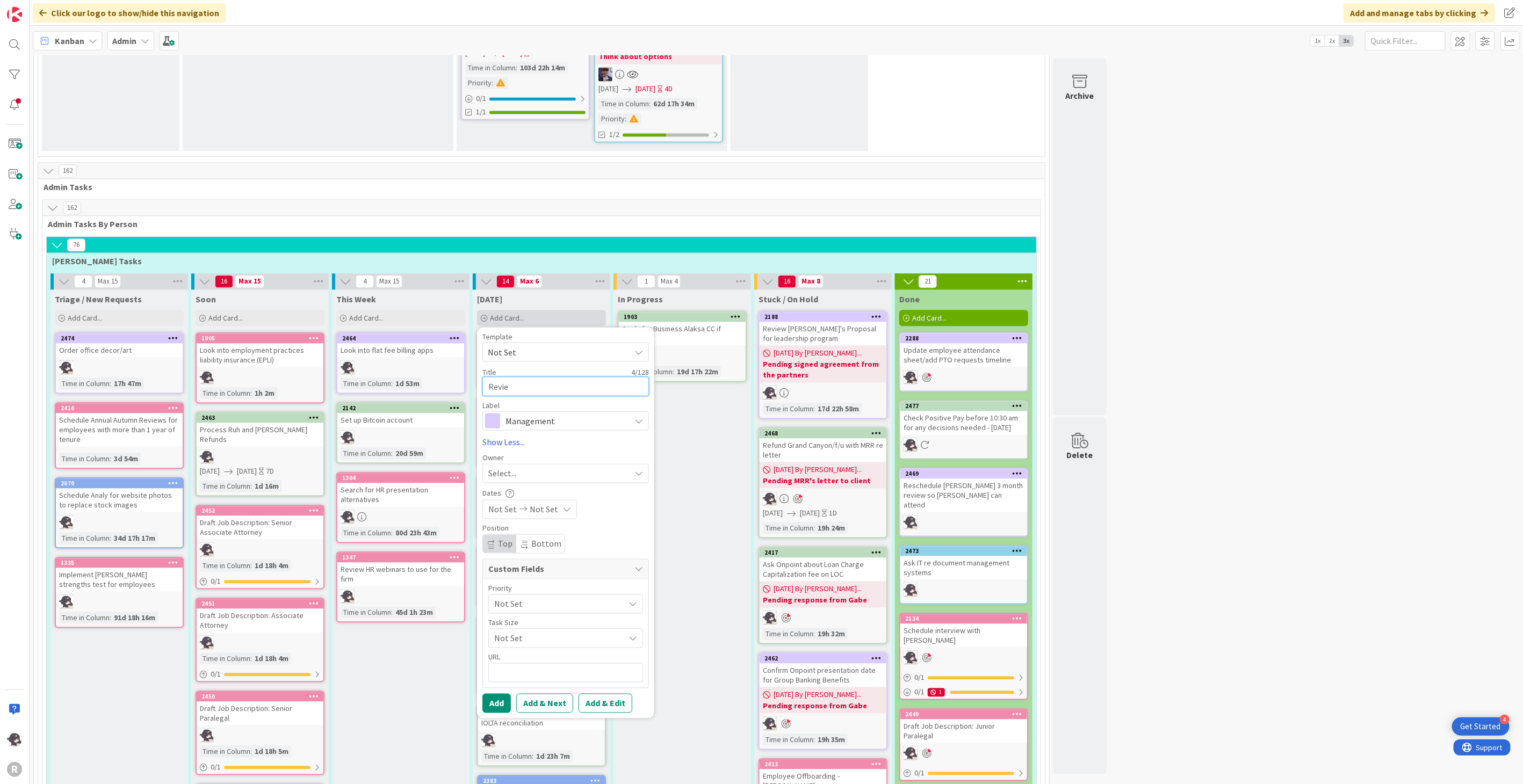
type textarea "Review"
type textarea "x"
click at [521, 413] on span "Management" at bounding box center [565, 420] width 120 height 15
click at [539, 438] on span "Management" at bounding box center [588, 446] width 131 height 16
click at [507, 467] on span "Select..." at bounding box center [502, 473] width 28 height 13
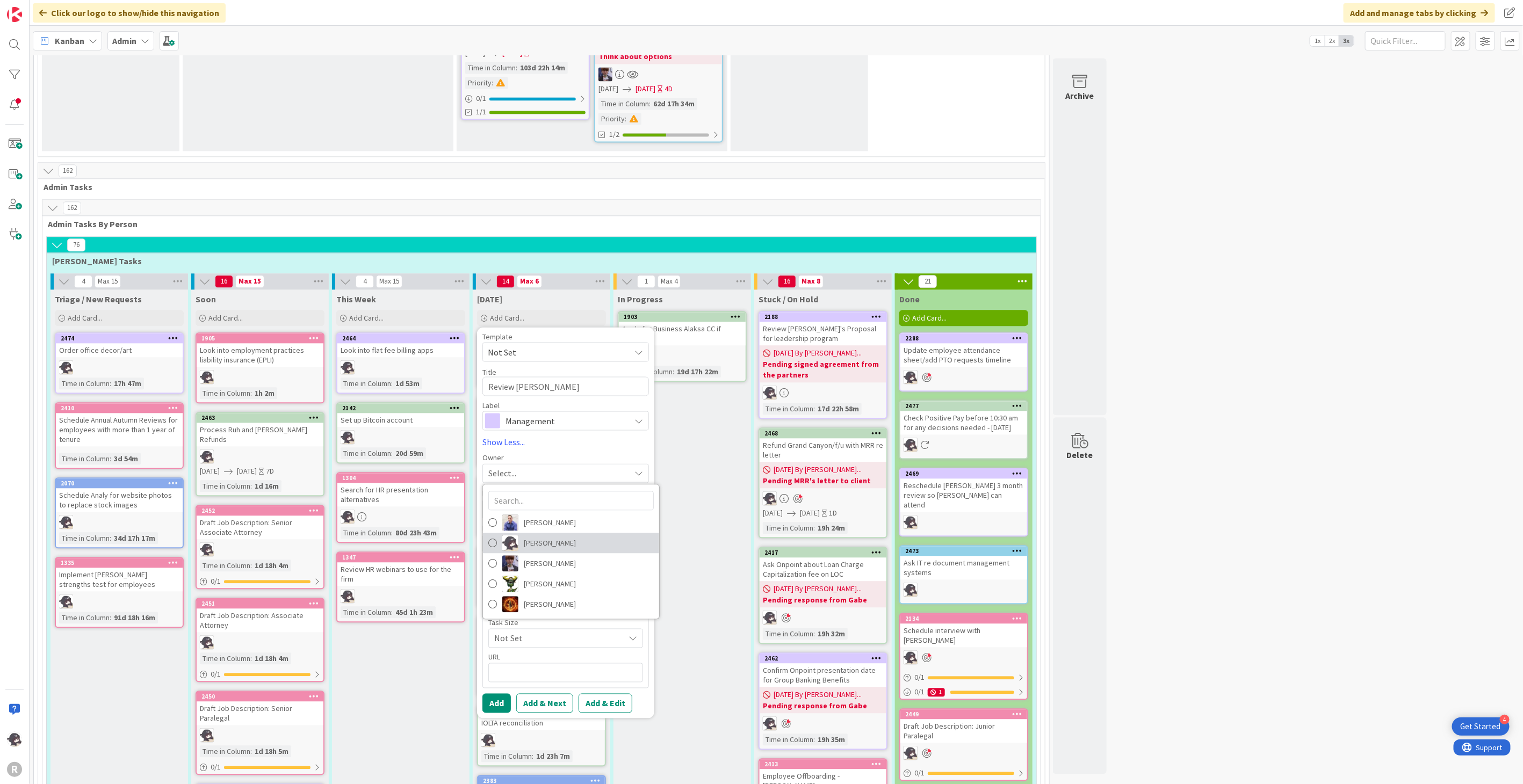
click at [538, 535] on span "[PERSON_NAME]" at bounding box center [549, 543] width 52 height 16
click at [495, 693] on button "Add" at bounding box center [497, 703] width 29 height 19
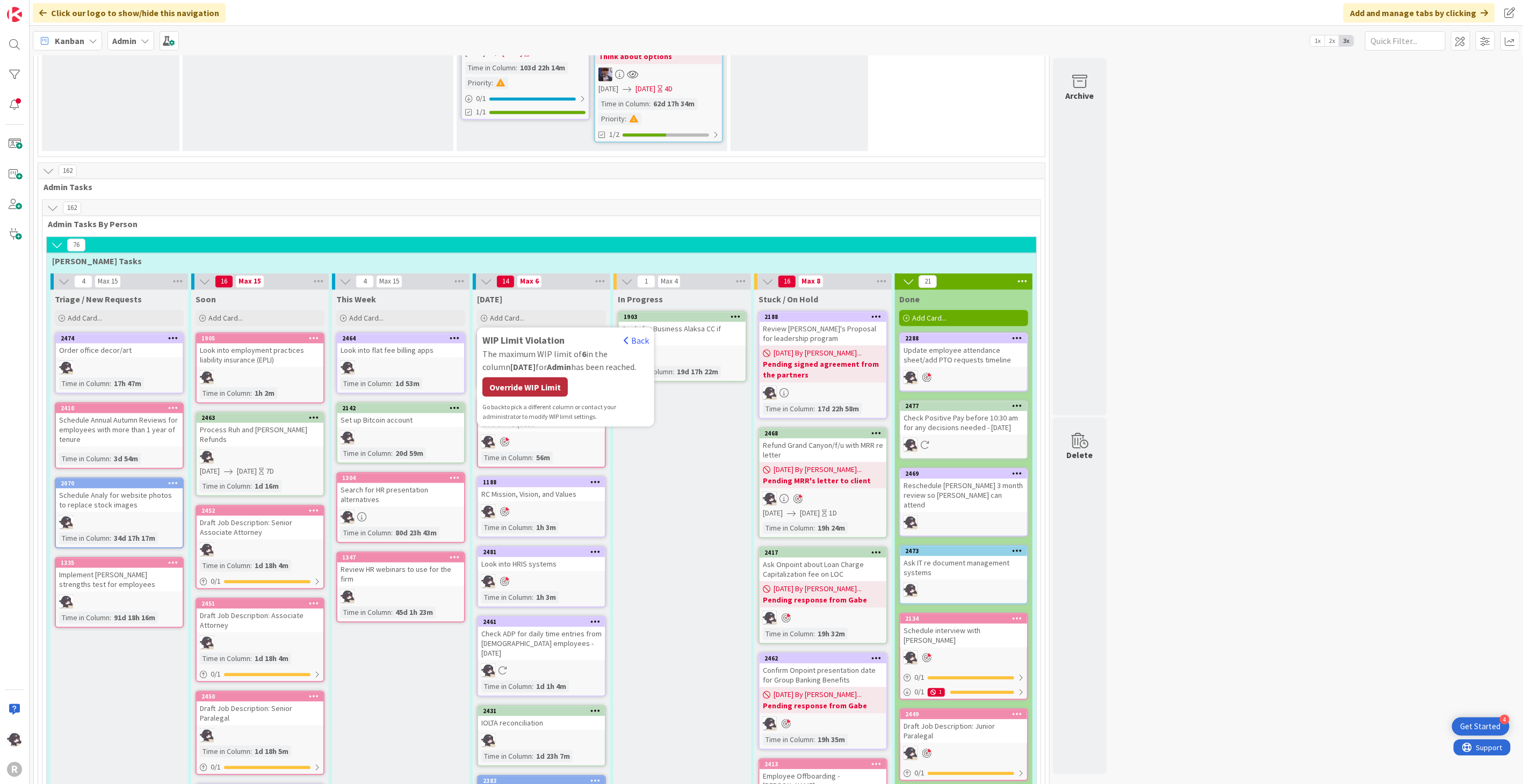
click at [554, 377] on div "Override WIP Limit" at bounding box center [525, 387] width 86 height 19
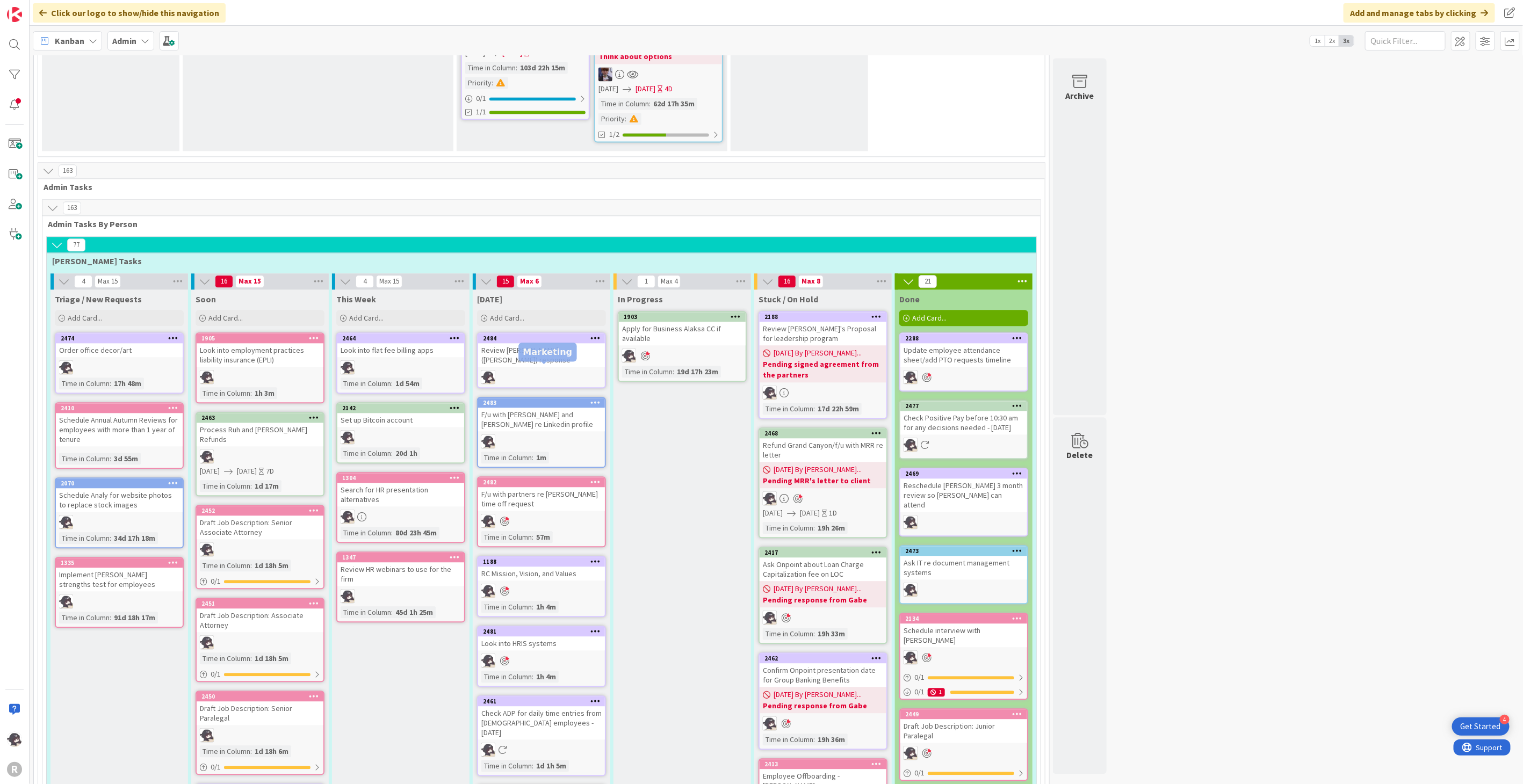
click at [534, 399] on div "2483" at bounding box center [544, 402] width 122 height 7
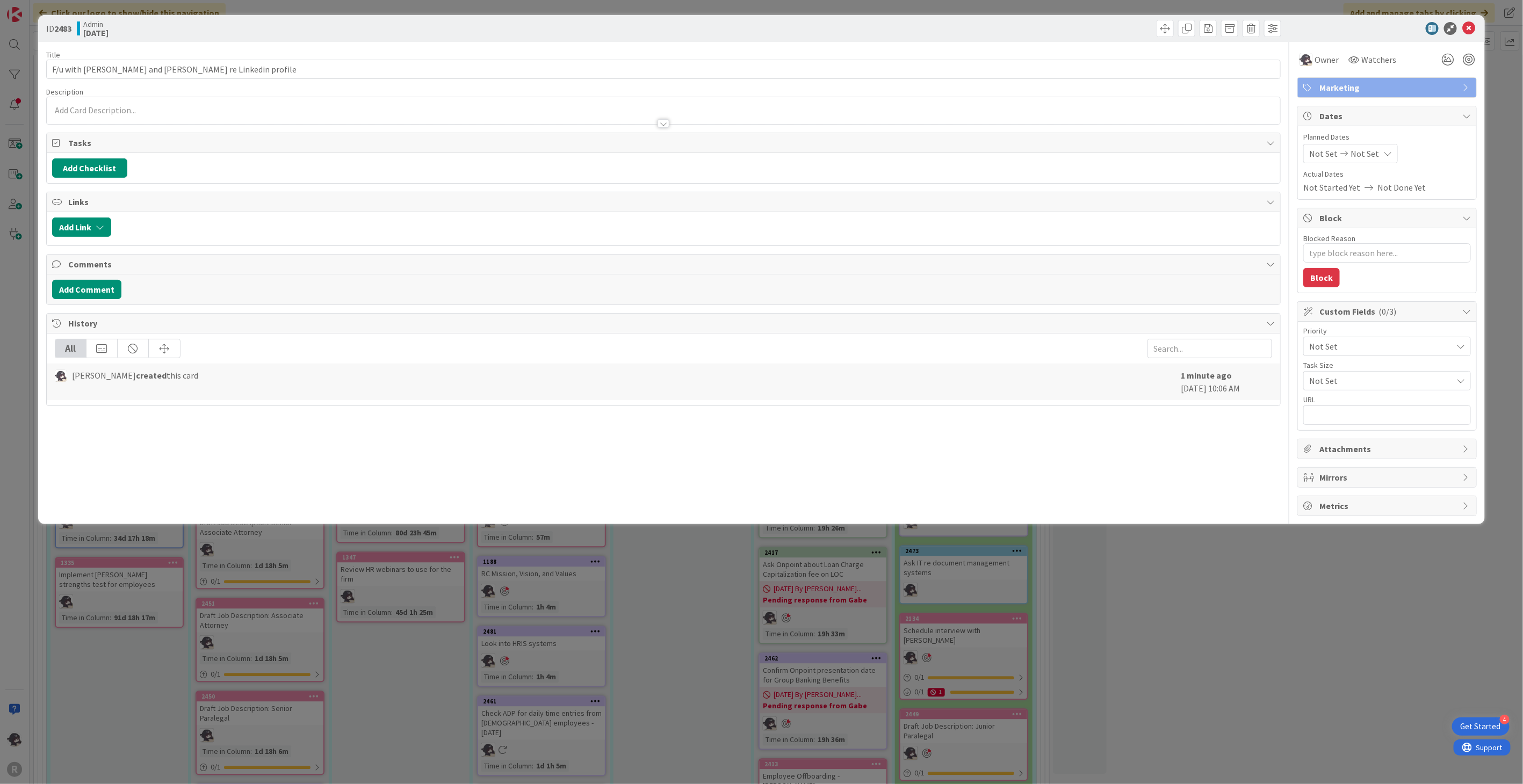
click at [109, 97] on div at bounding box center [663, 110] width 1234 height 27
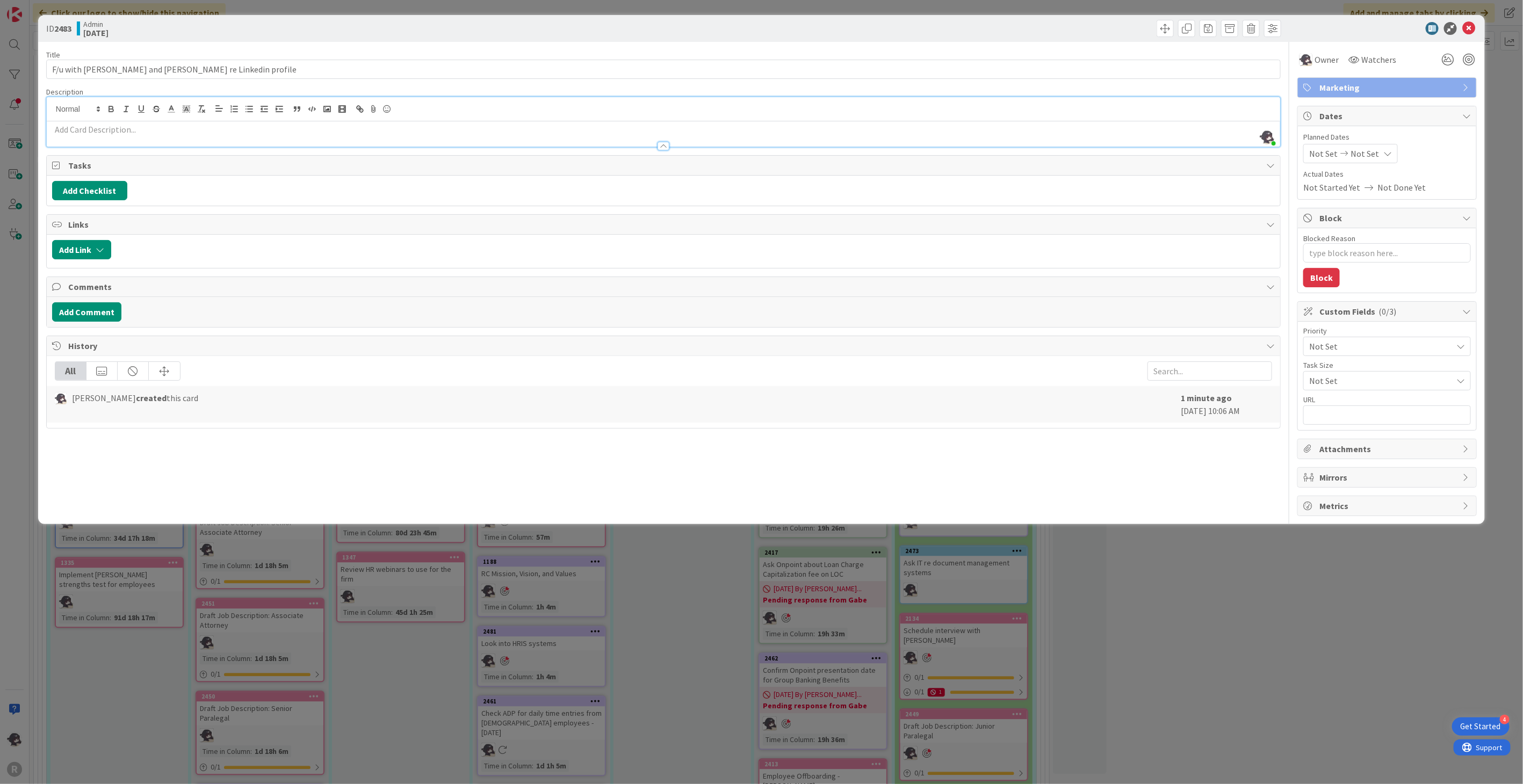
click at [84, 131] on p at bounding box center [663, 130] width 1223 height 12
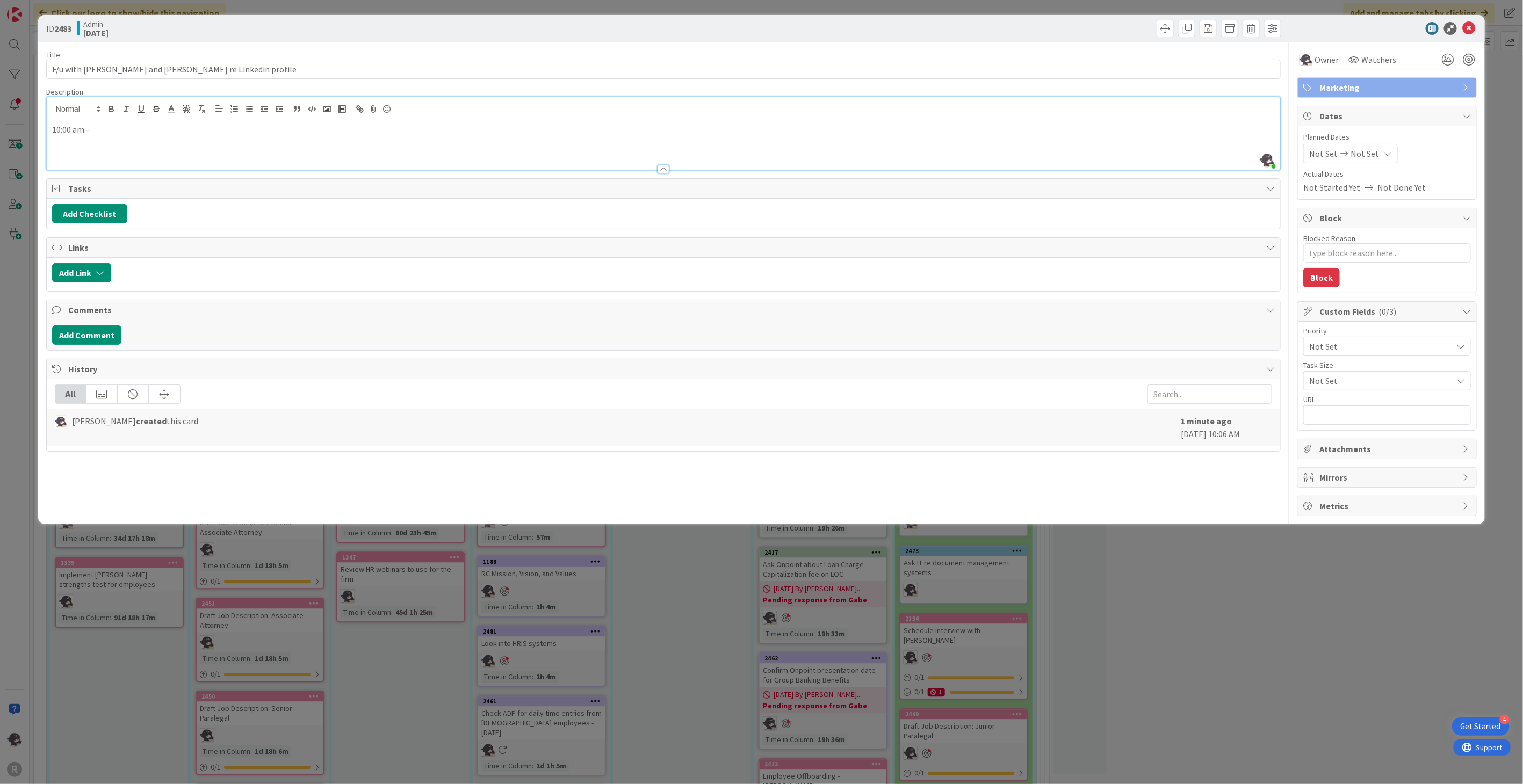
click at [135, 124] on p "10:00 am -" at bounding box center [663, 130] width 1223 height 12
click at [1474, 27] on icon at bounding box center [1469, 29] width 13 height 13
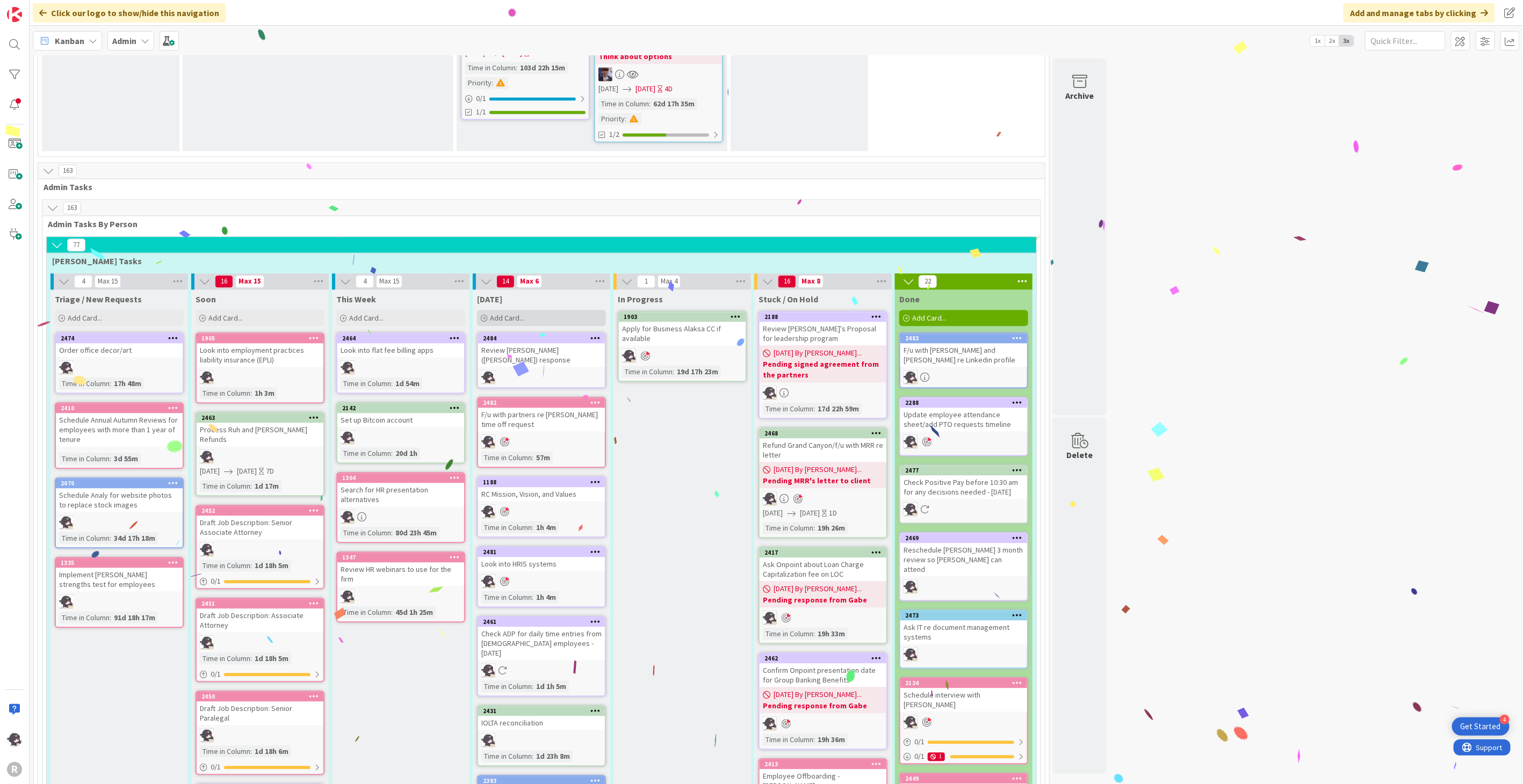
click at [506, 313] on span "Add Card..." at bounding box center [507, 317] width 35 height 9
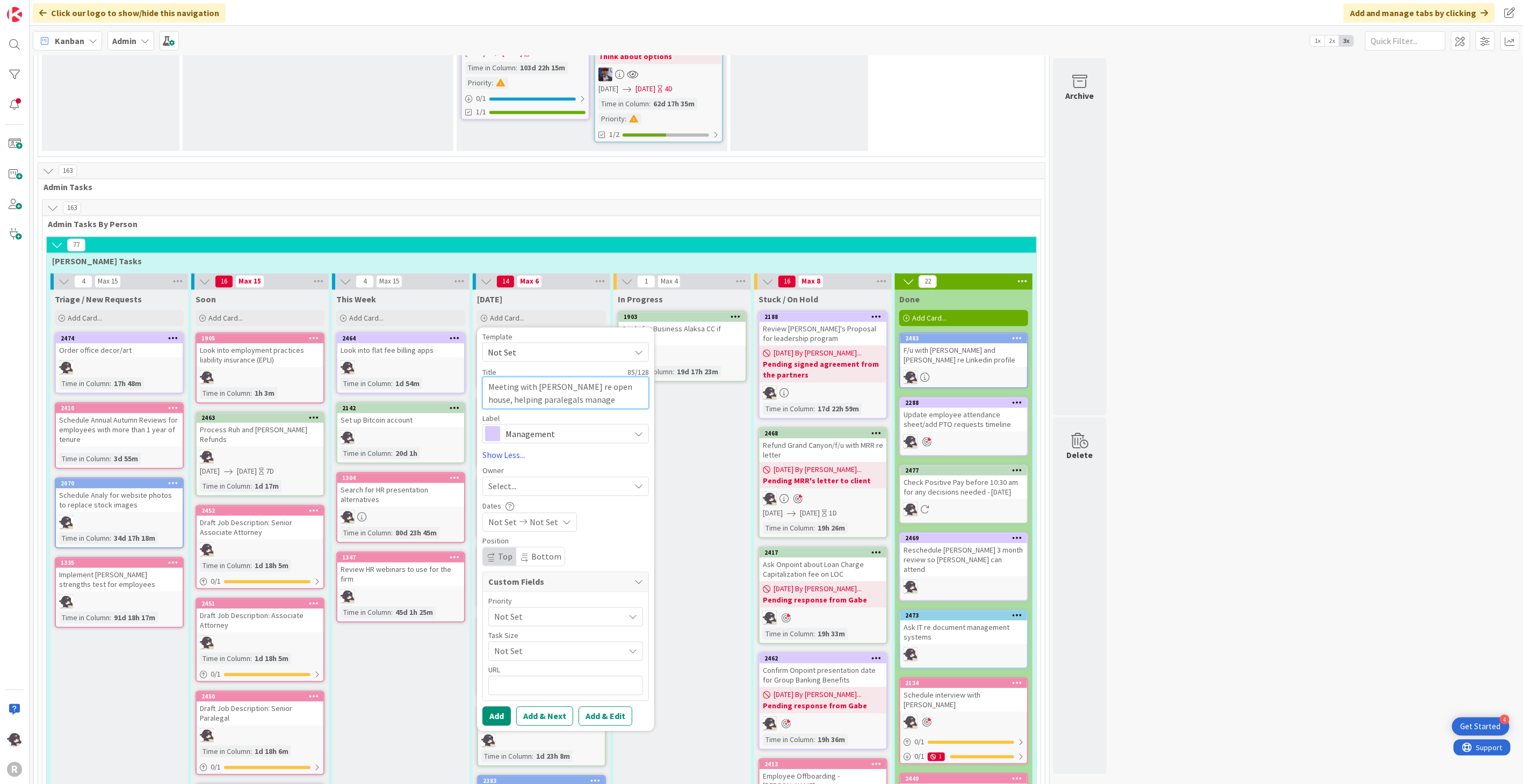
click at [611, 377] on textarea "Meeting with [PERSON_NAME] re open house, helping paralegals manage kanban for …" at bounding box center [565, 392] width 166 height 32
click at [549, 386] on textarea "Meeting with [PERSON_NAME] re open house and helping paralegals manage kanban f…" at bounding box center [565, 399] width 166 height 45
click at [509, 492] on span "Select..." at bounding box center [502, 499] width 28 height 13
click at [554, 561] on span "[PERSON_NAME]" at bounding box center [549, 569] width 52 height 16
click at [504, 719] on button "Add" at bounding box center [497, 729] width 29 height 19
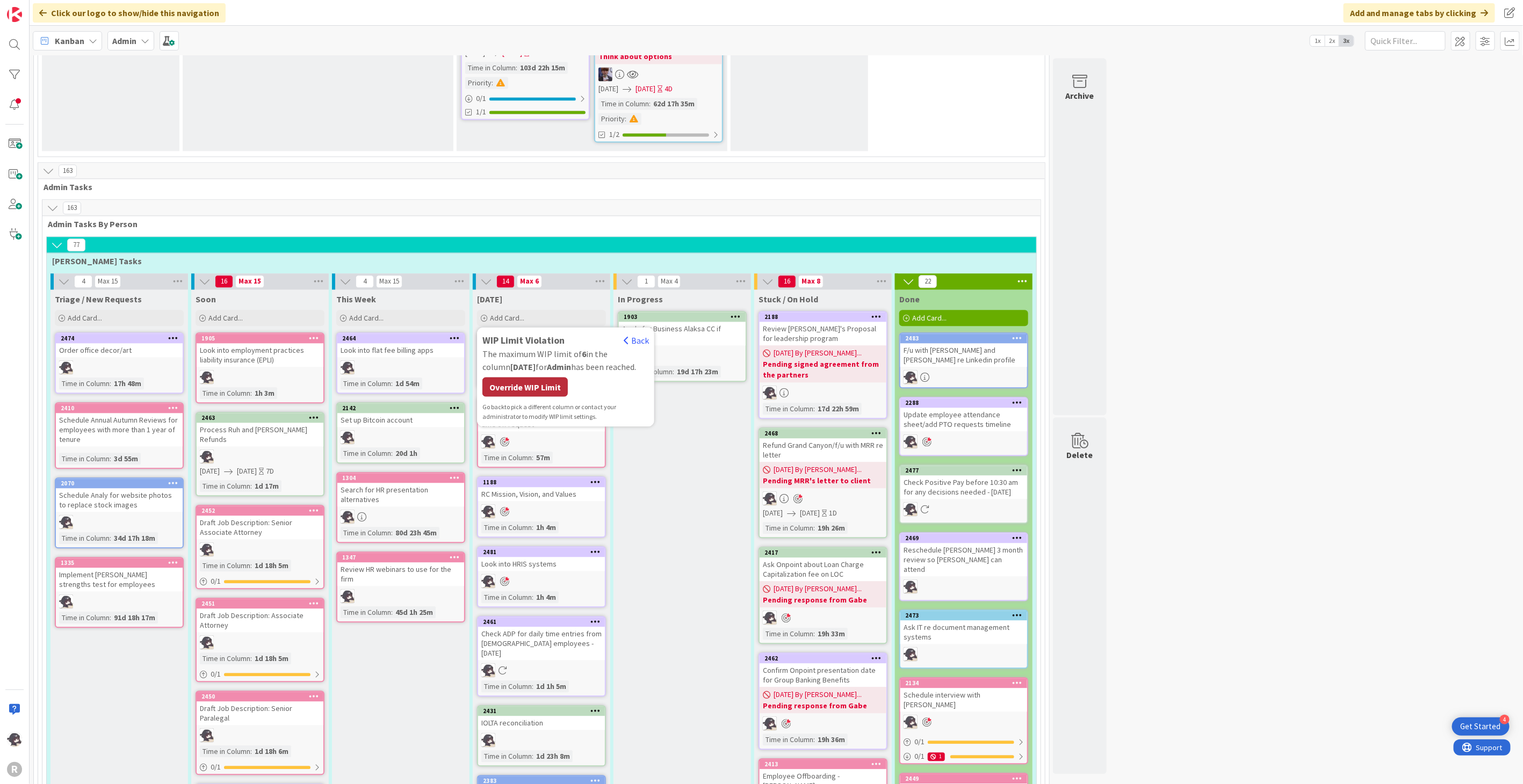
click at [529, 377] on div "Override WIP Limit" at bounding box center [525, 387] width 86 height 19
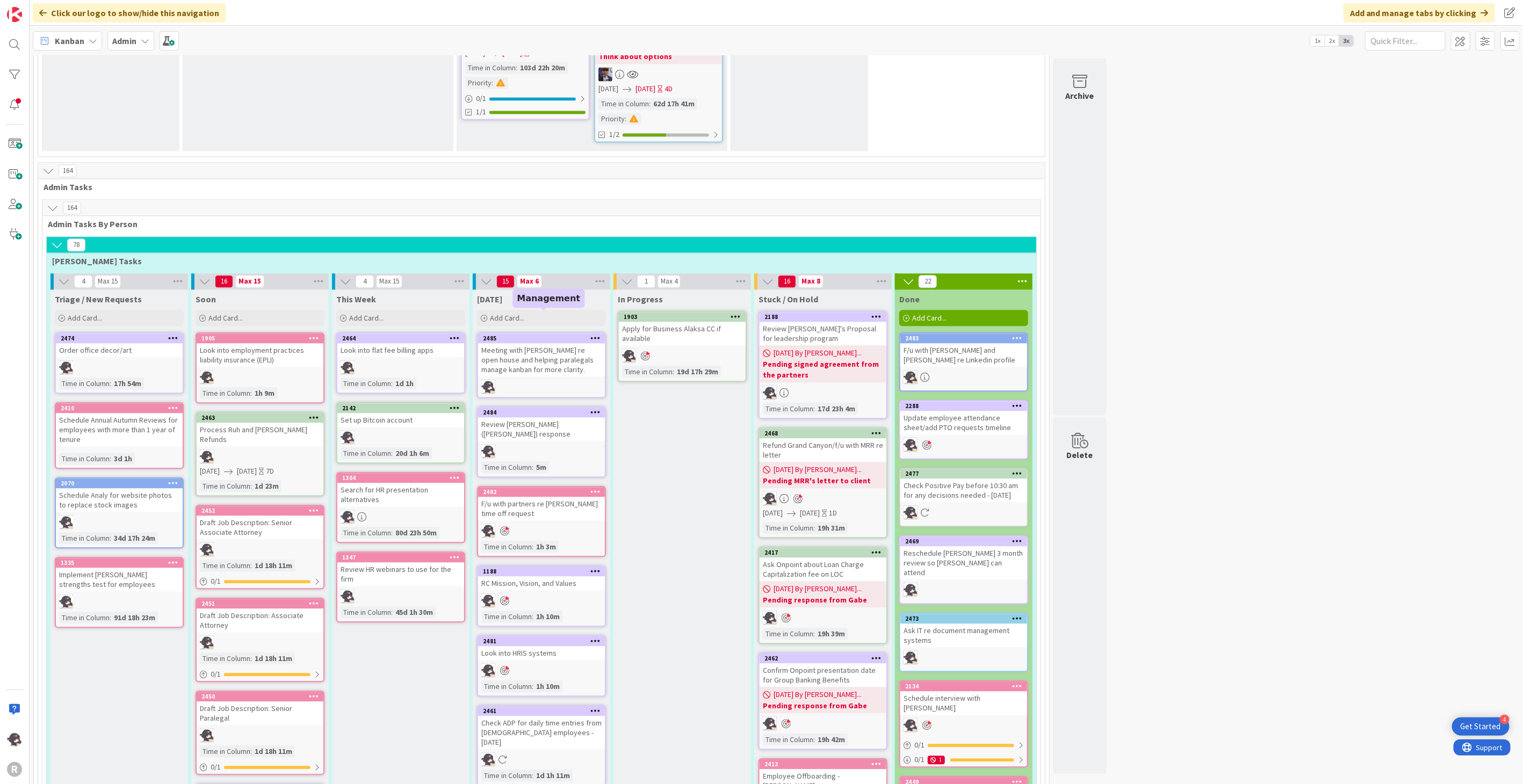
click at [548, 335] on div "2485" at bounding box center [544, 338] width 122 height 7
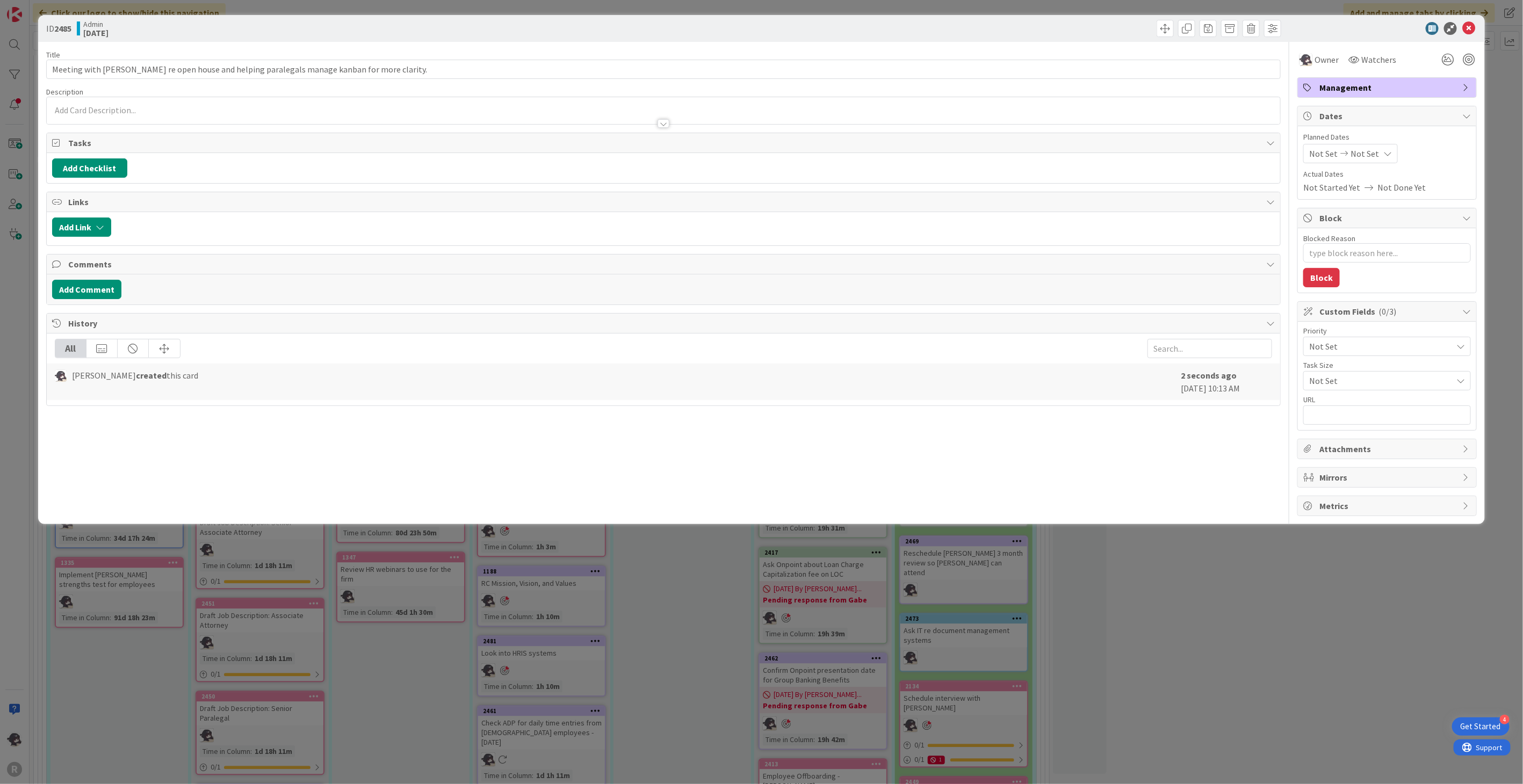
click at [102, 107] on p at bounding box center [663, 110] width 1223 height 12
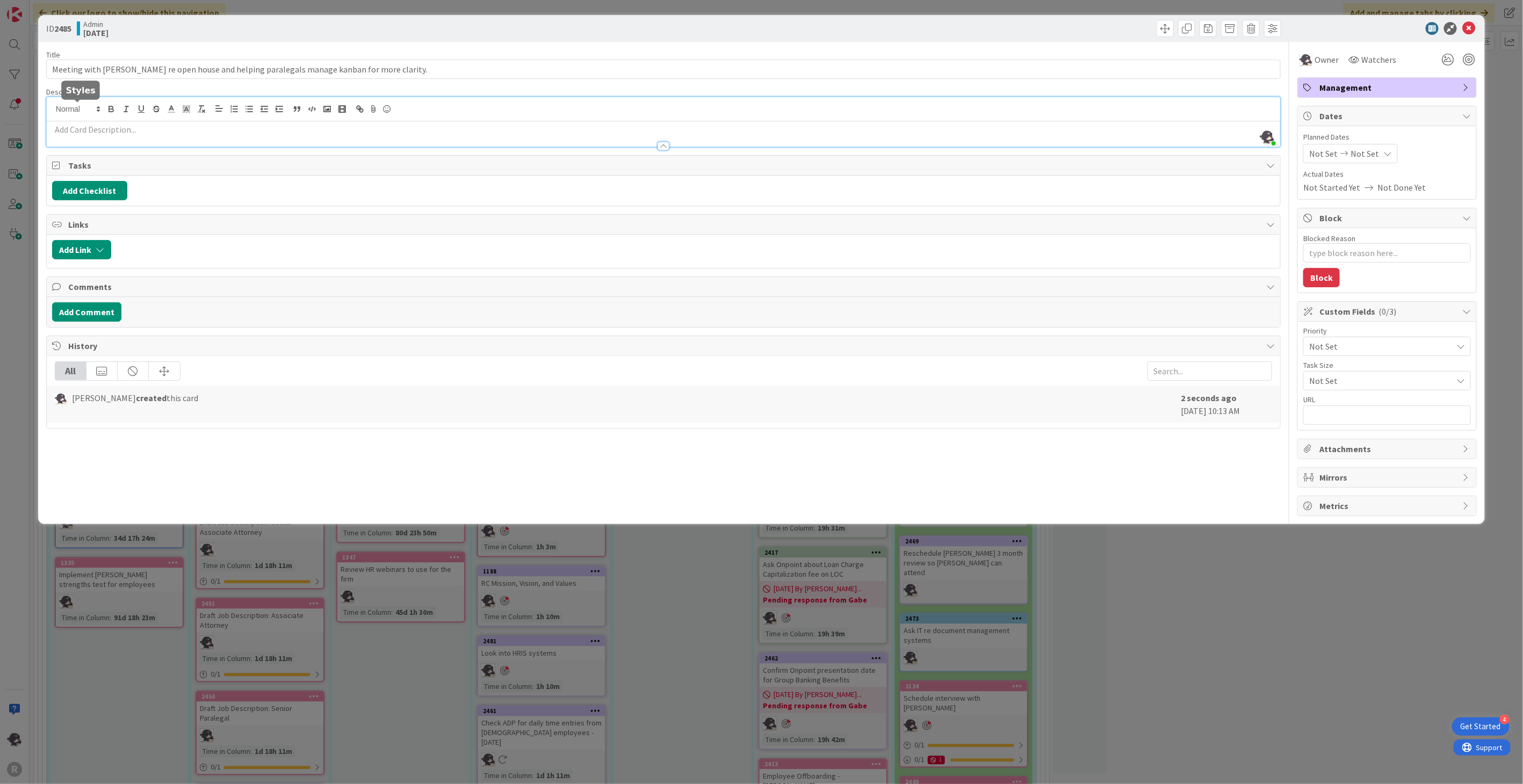
click at [89, 127] on p at bounding box center [663, 130] width 1223 height 12
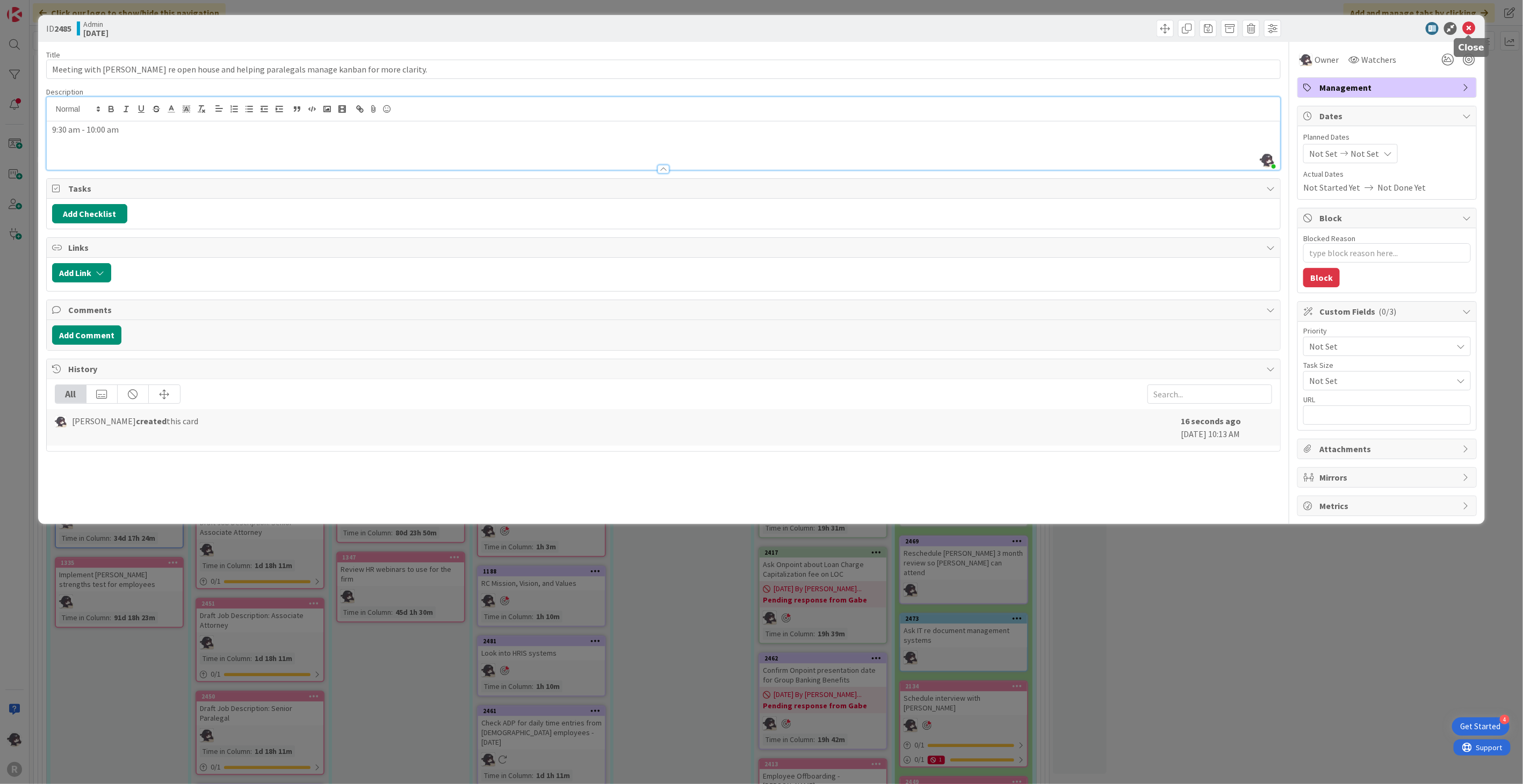
click at [1473, 30] on icon at bounding box center [1469, 29] width 13 height 13
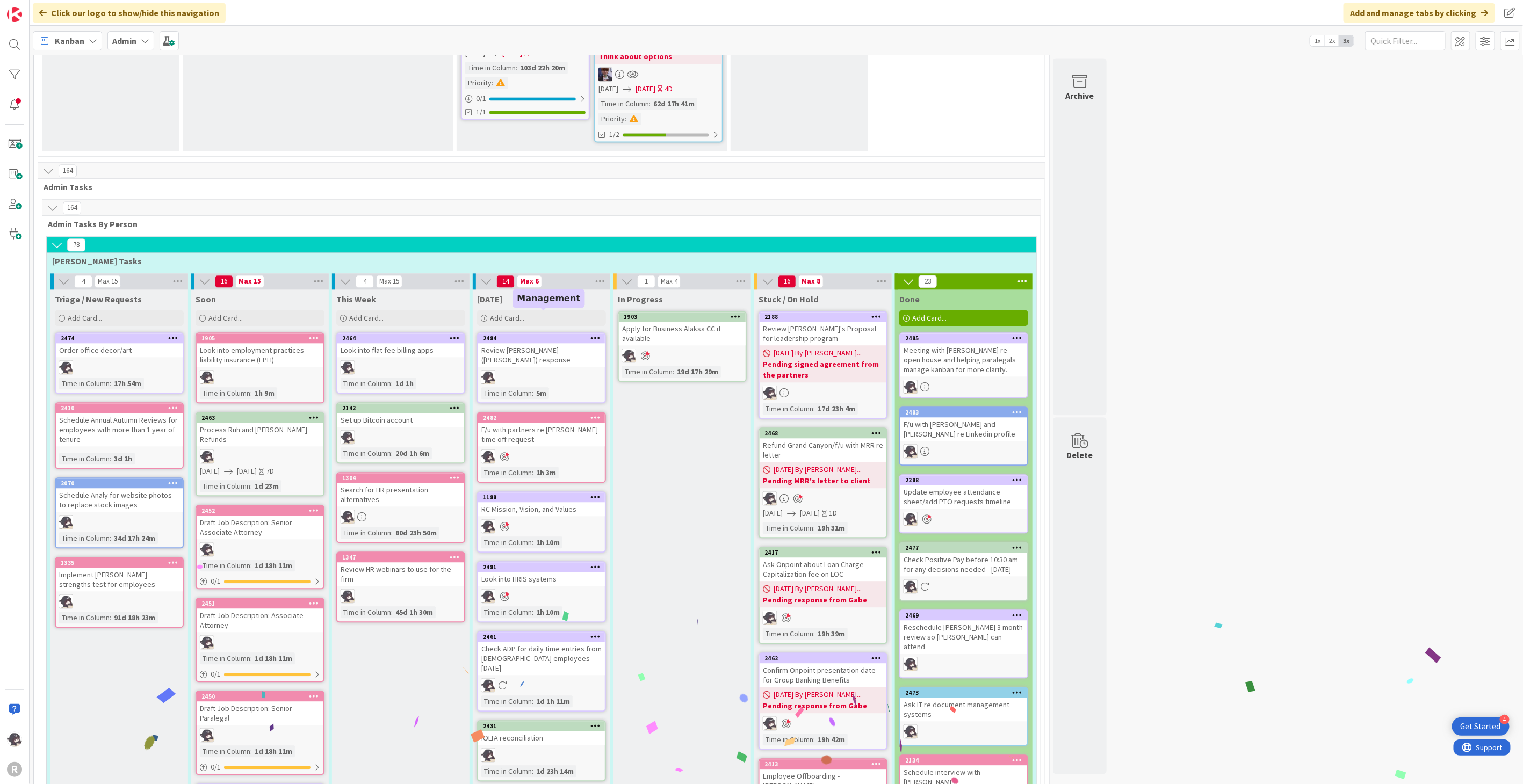
click at [552, 335] on div "2484" at bounding box center [544, 338] width 122 height 7
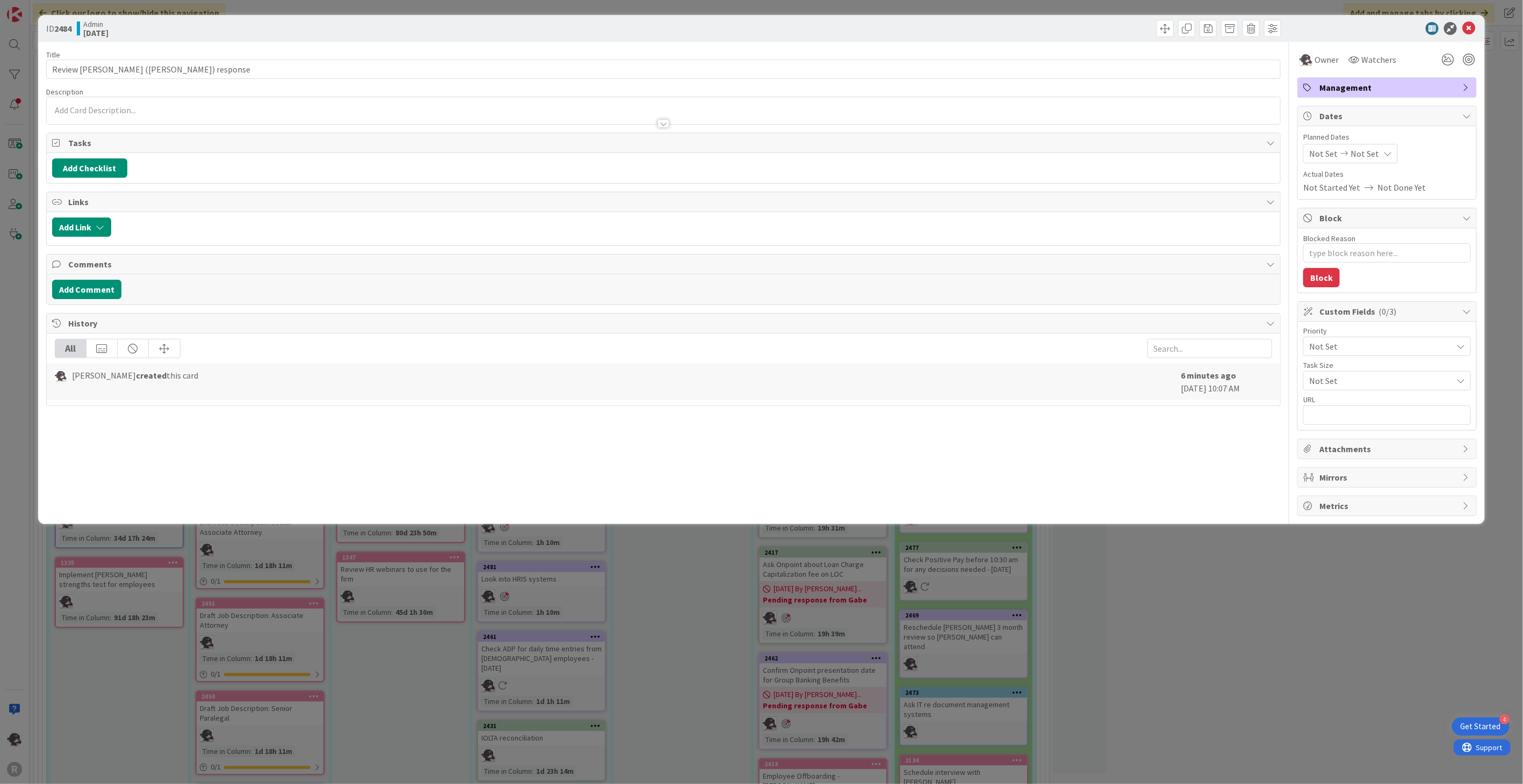
click at [115, 107] on p at bounding box center [663, 110] width 1223 height 12
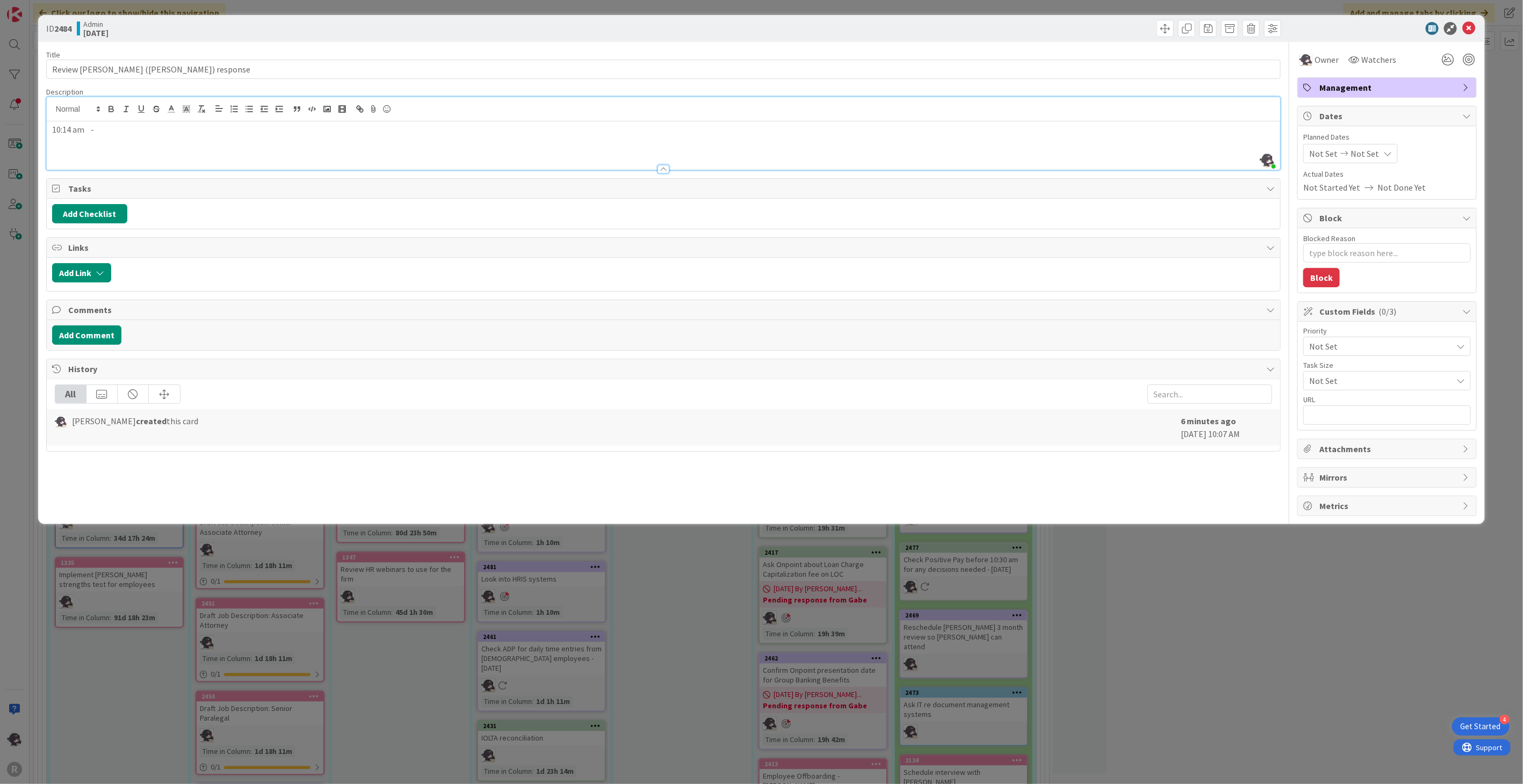
click at [121, 135] on p "10:14 am -" at bounding box center [663, 130] width 1223 height 12
click at [124, 133] on p "10:14 am -" at bounding box center [663, 130] width 1223 height 12
click at [184, 71] on input "Review [PERSON_NAME] ([PERSON_NAME]) response" at bounding box center [663, 69] width 1235 height 19
click at [1473, 28] on icon at bounding box center [1469, 29] width 13 height 13
